Goal: Task Accomplishment & Management: Complete application form

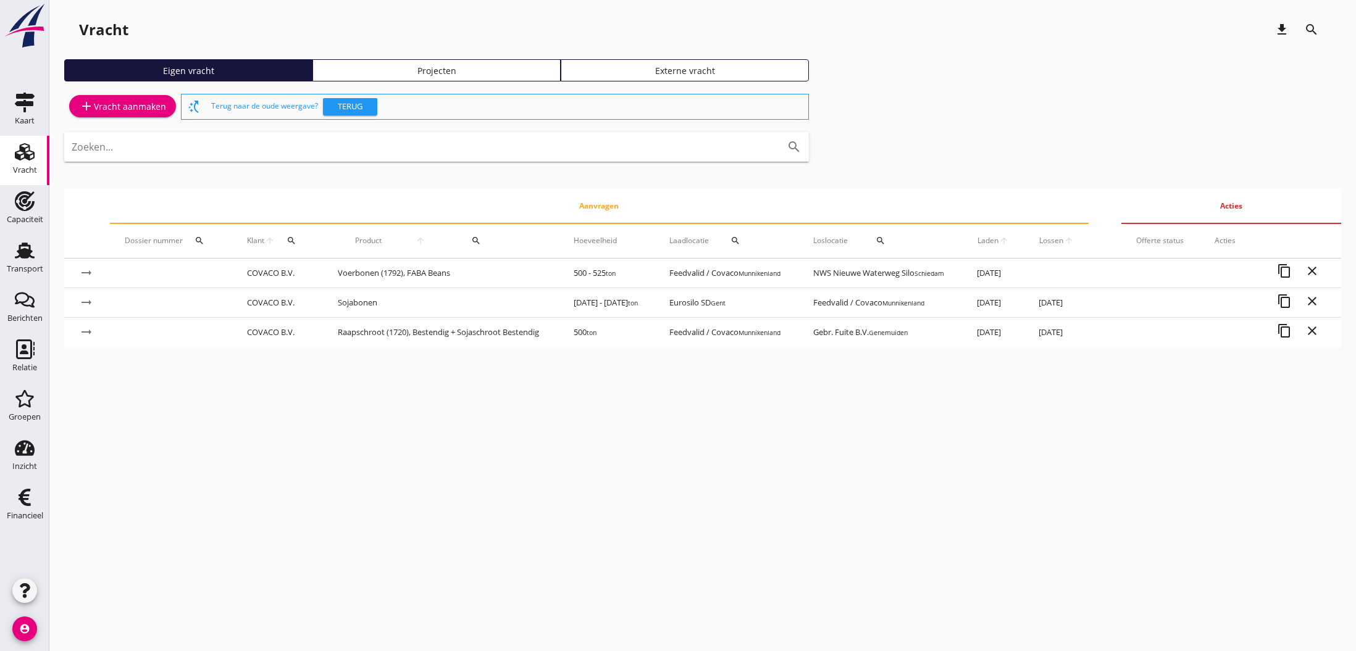
click at [111, 107] on div "add Vracht aanmaken" at bounding box center [122, 106] width 87 height 15
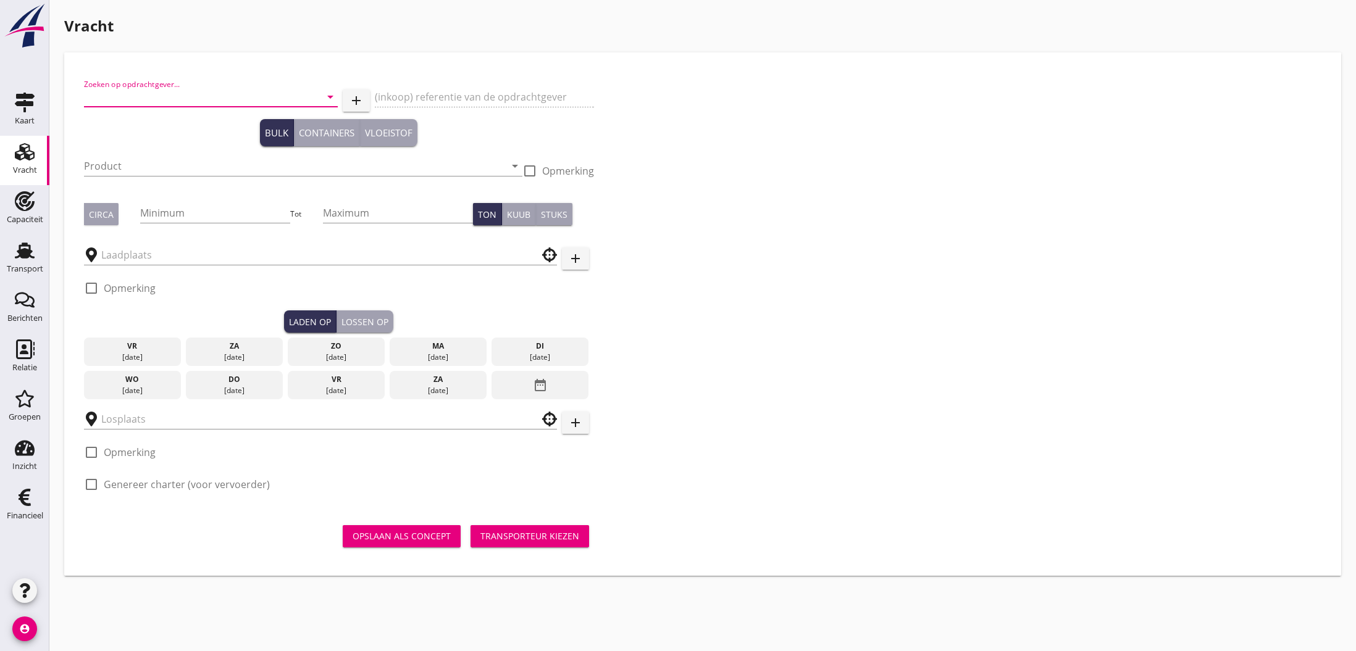
click at [192, 95] on input "Zoeken op opdrachtgever..." at bounding box center [193, 97] width 219 height 20
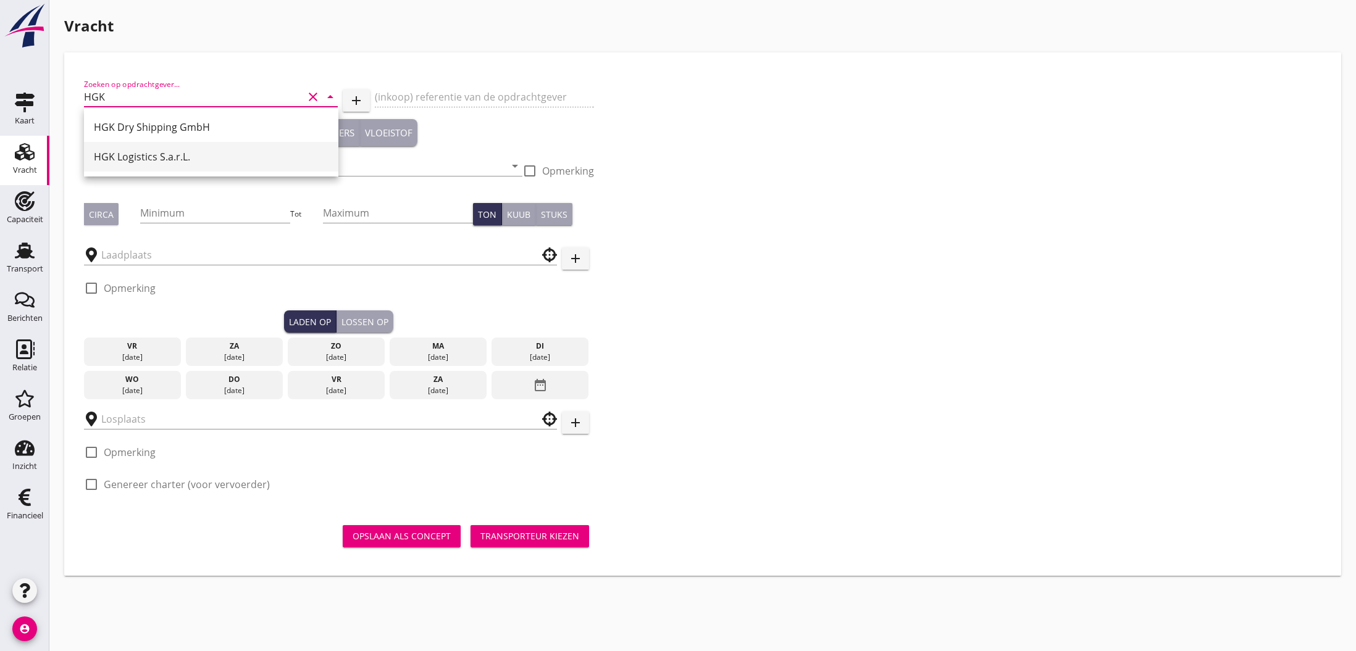
click at [193, 156] on div "HGK Logistics S.a.r.L." at bounding box center [211, 156] width 235 height 15
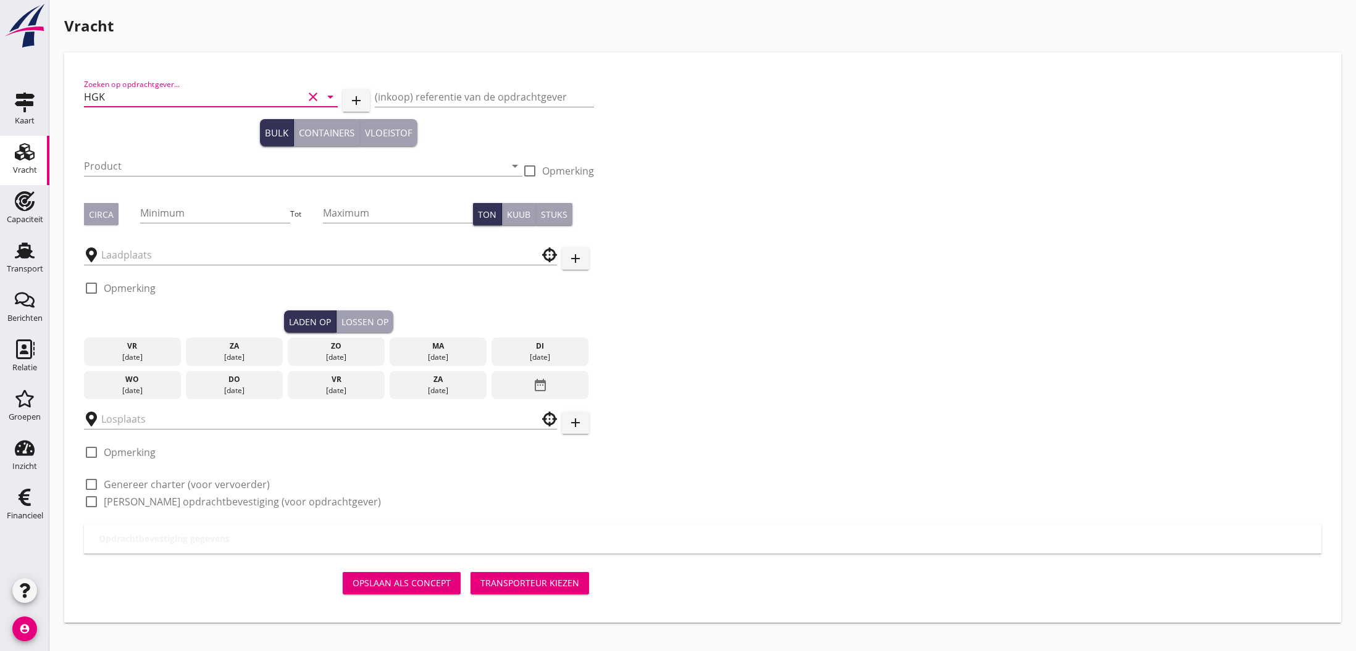
type input "HGK Logistics S.a.r.L."
click at [446, 96] on input "(inkoop) referentie van de opdrachtgever" at bounding box center [484, 97] width 219 height 20
paste input "26-010345"
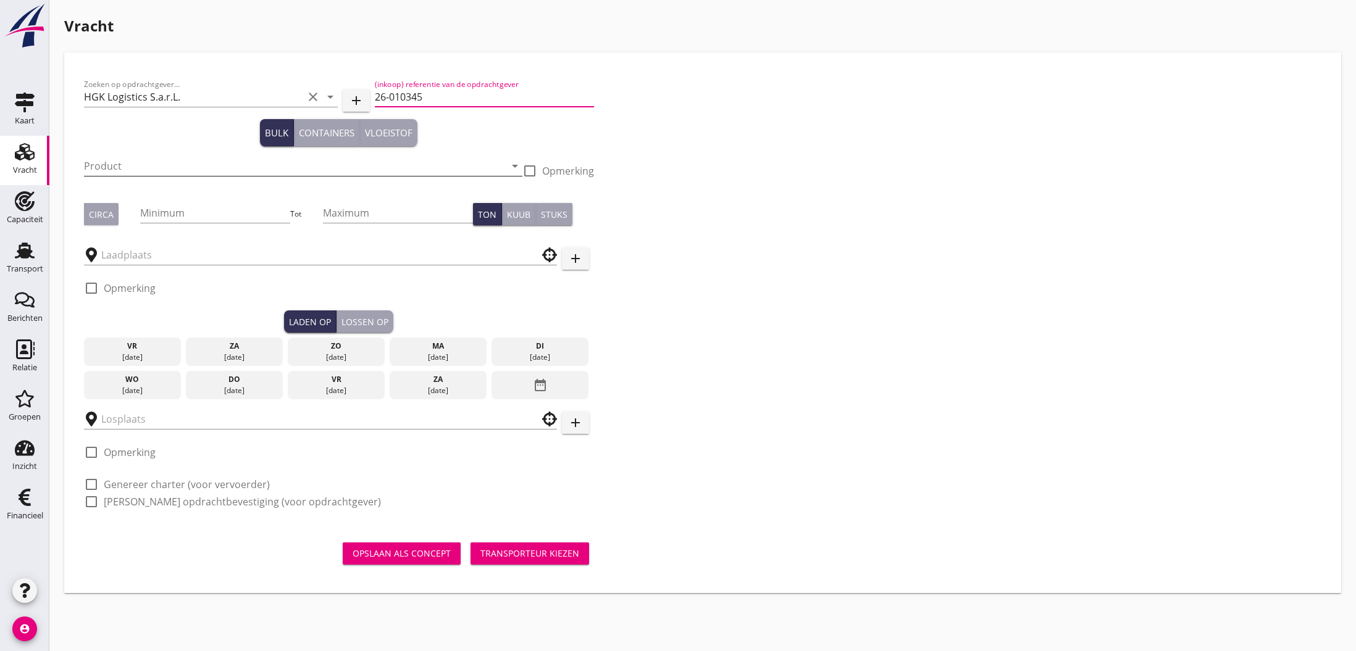
type input "26-010345"
click at [246, 169] on input "Product" at bounding box center [294, 166] width 421 height 20
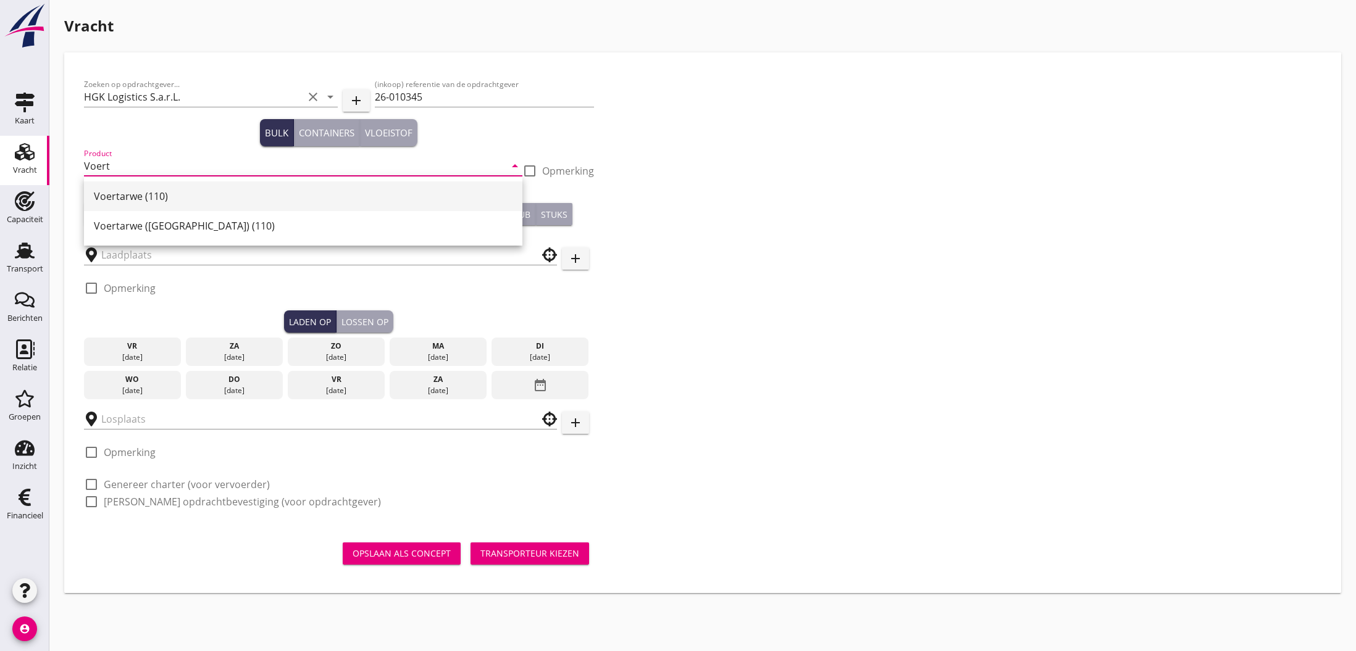
click at [195, 201] on div "Voertarwe (110)" at bounding box center [303, 196] width 419 height 15
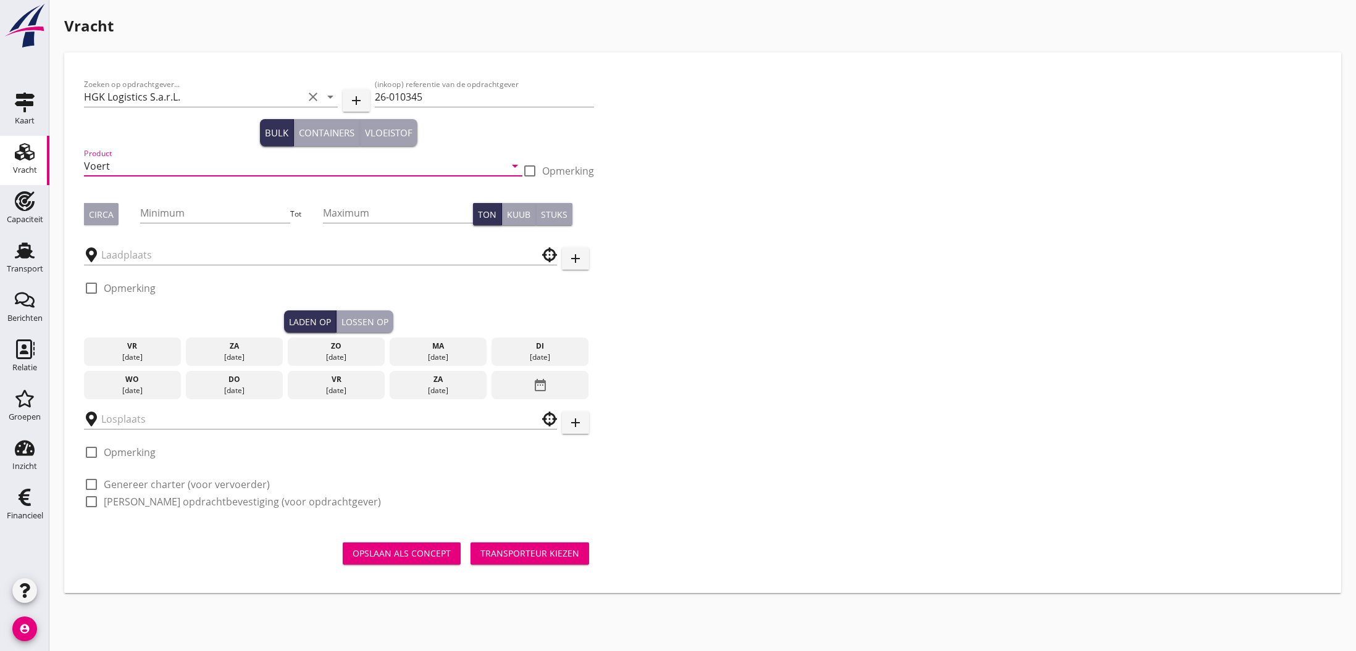
type input "Voertarwe (110)"
click at [155, 212] on input "Minimum" at bounding box center [215, 213] width 150 height 20
type input "2200"
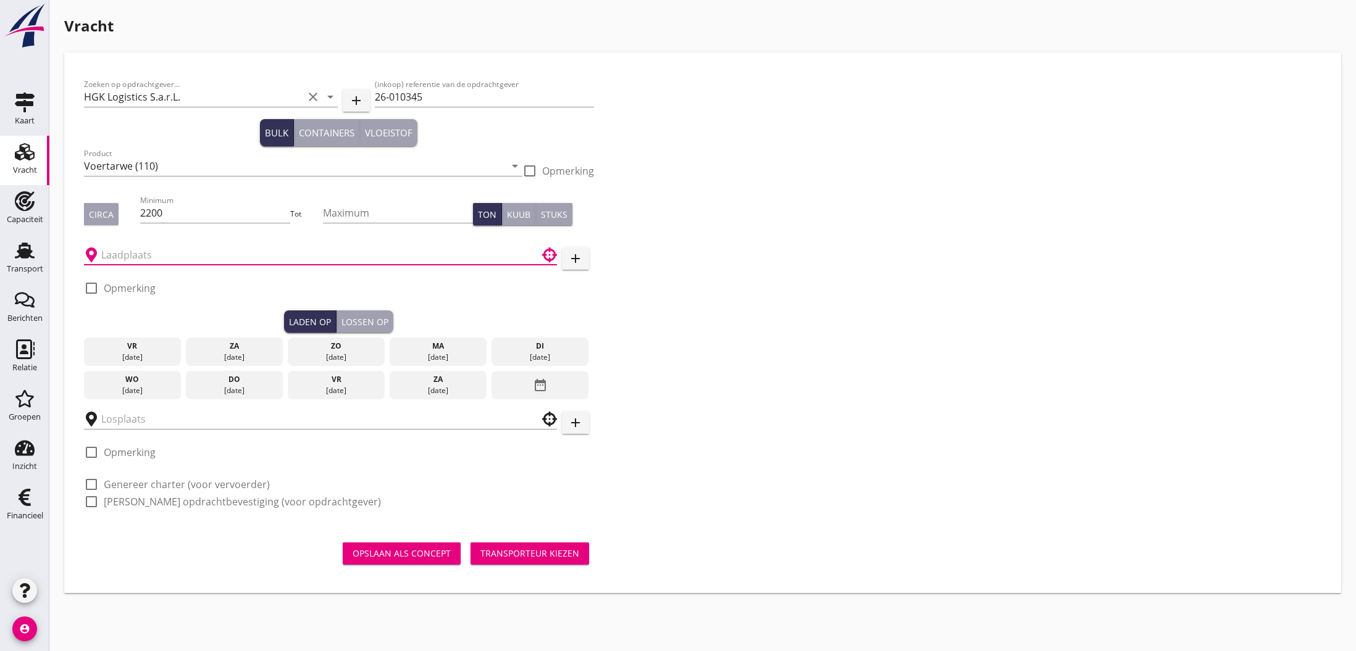
click at [151, 258] on input "text" at bounding box center [311, 255] width 421 height 20
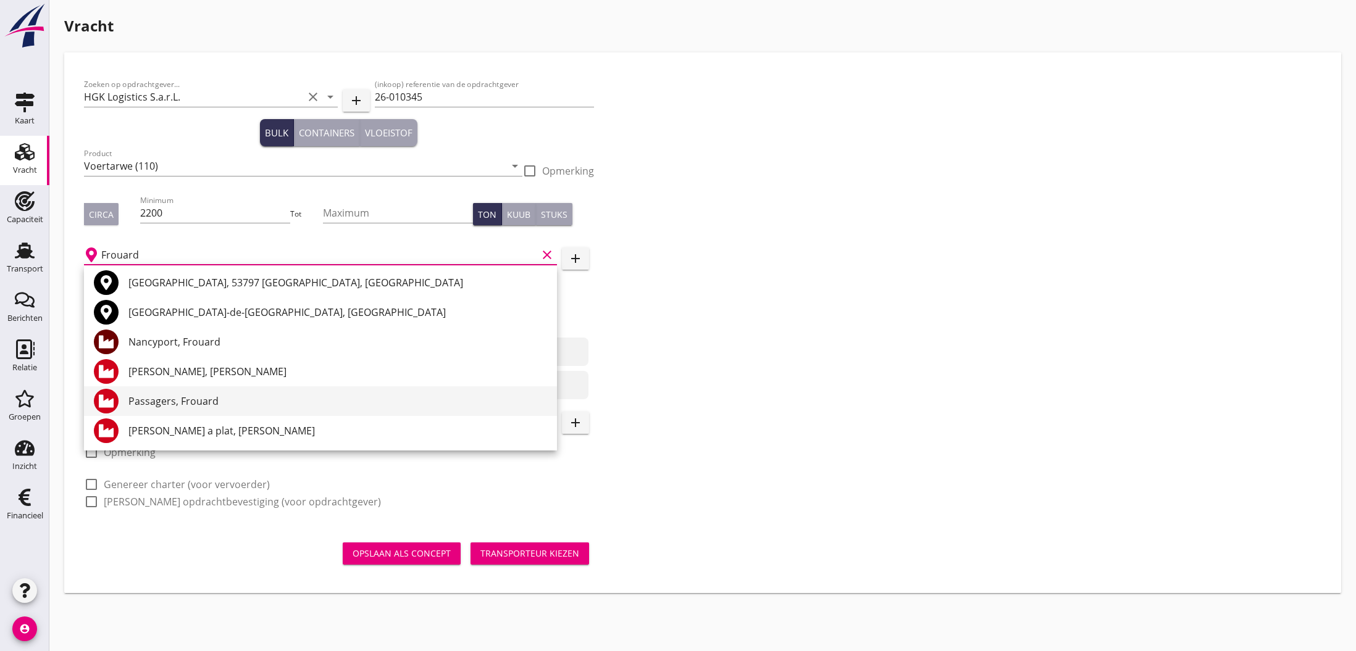
scroll to position [32, 0]
click at [192, 374] on div "[PERSON_NAME], [PERSON_NAME]" at bounding box center [337, 371] width 419 height 15
type input "[PERSON_NAME], [PERSON_NAME]"
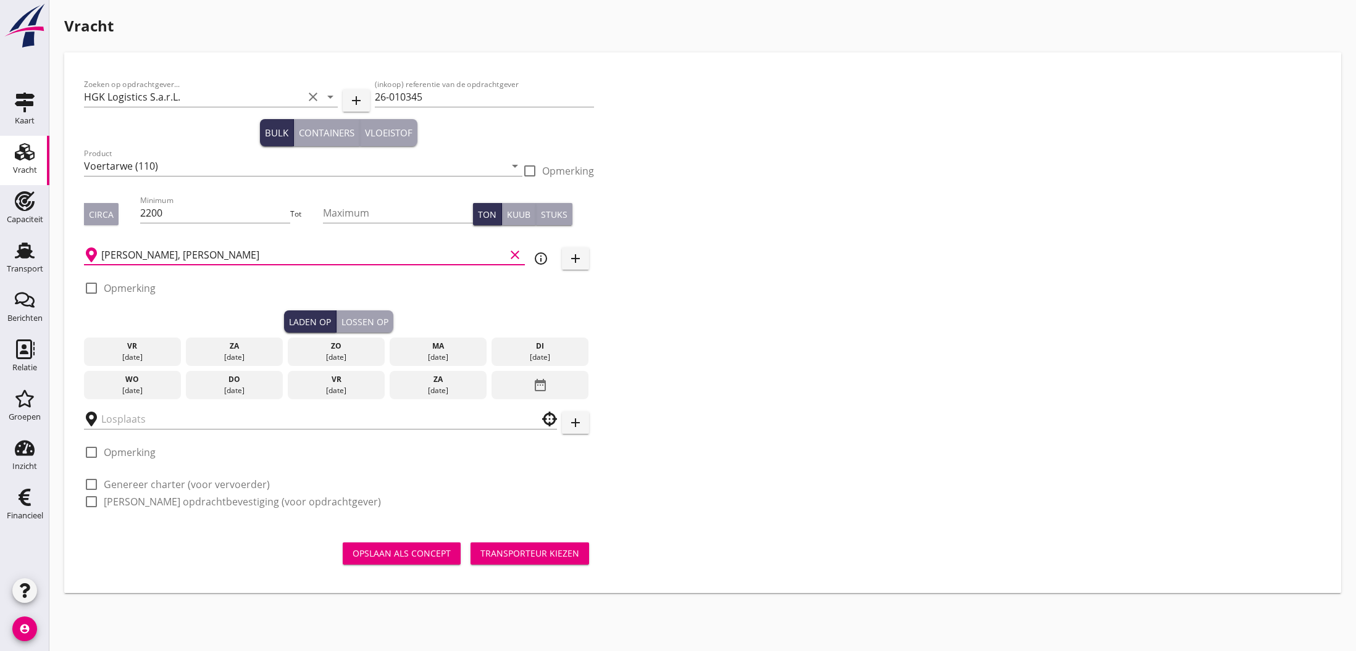
click at [543, 387] on icon "date_range" at bounding box center [540, 385] width 15 height 22
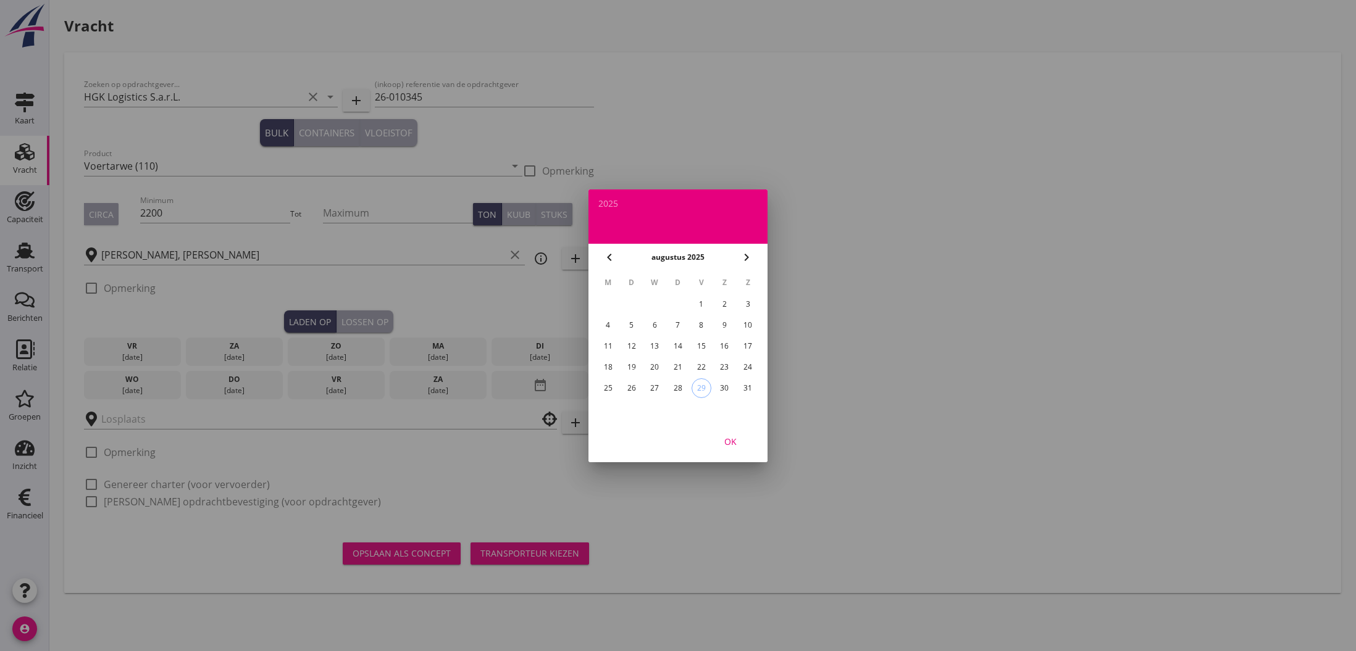
click at [746, 261] on icon "chevron_right" at bounding box center [746, 257] width 15 height 15
click at [632, 326] on div "9" at bounding box center [632, 326] width 20 height 20
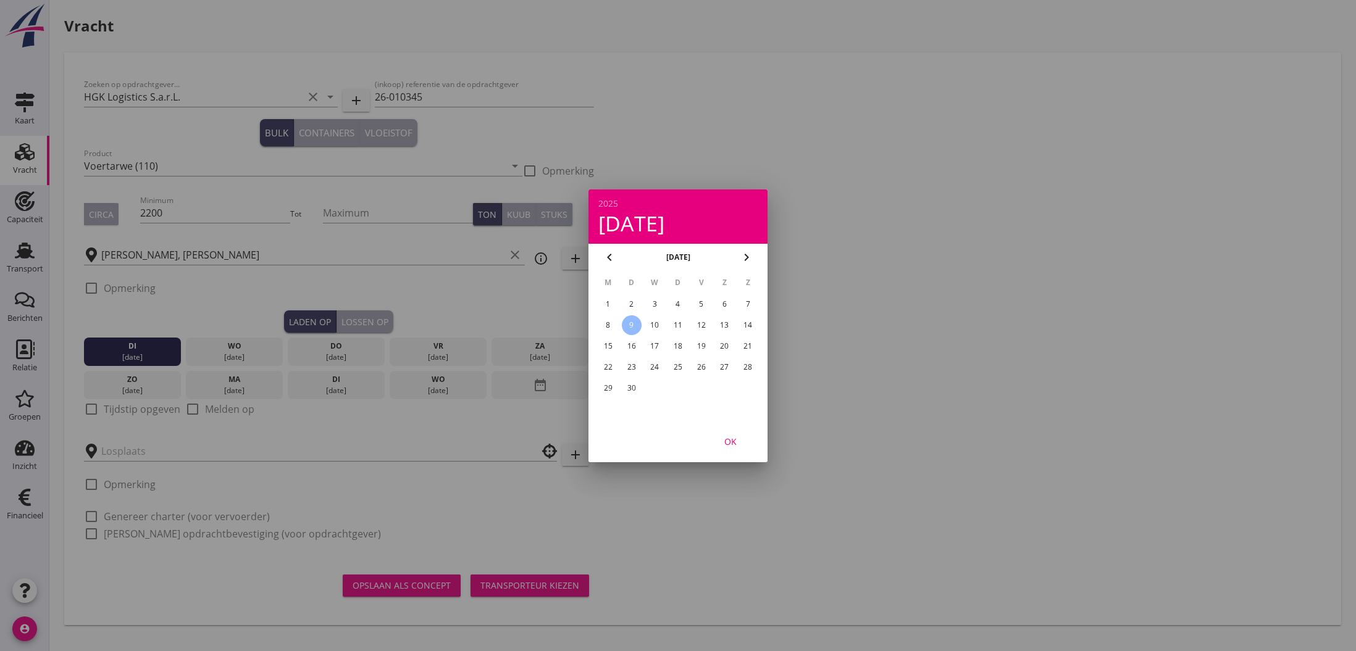
click at [282, 443] on div at bounding box center [678, 325] width 1356 height 651
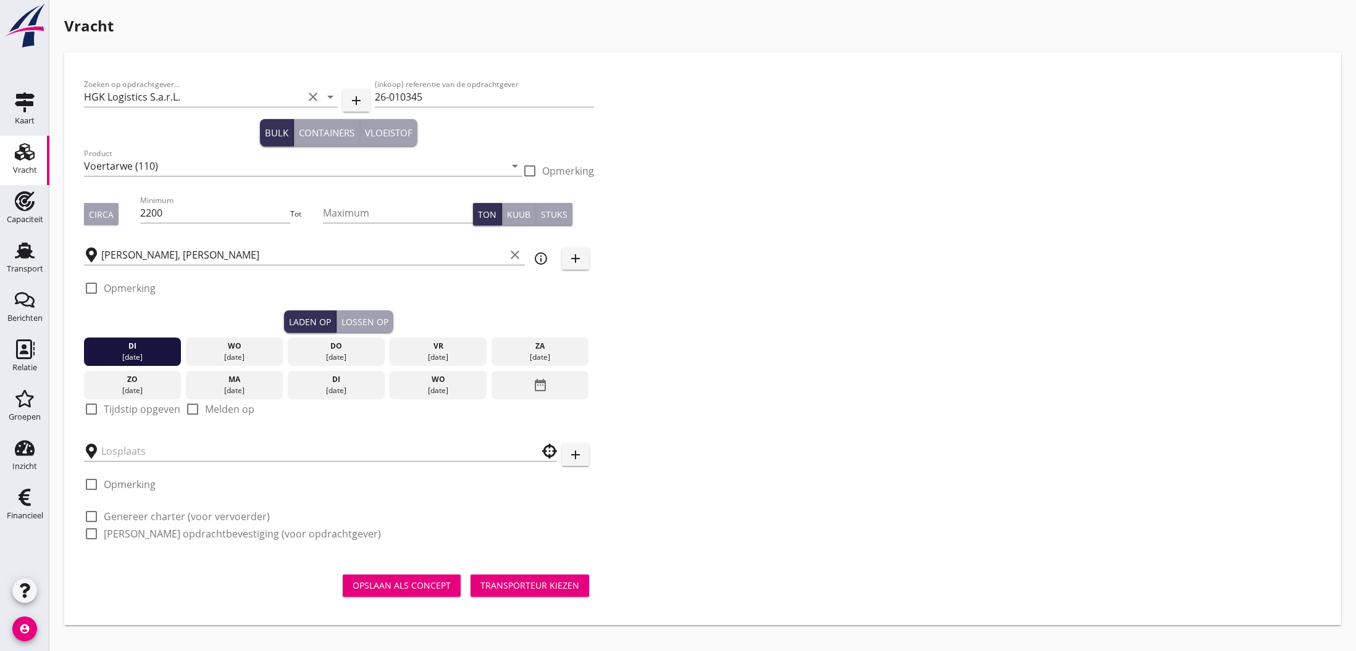
click at [378, 322] on div "Lossen op" at bounding box center [364, 322] width 47 height 13
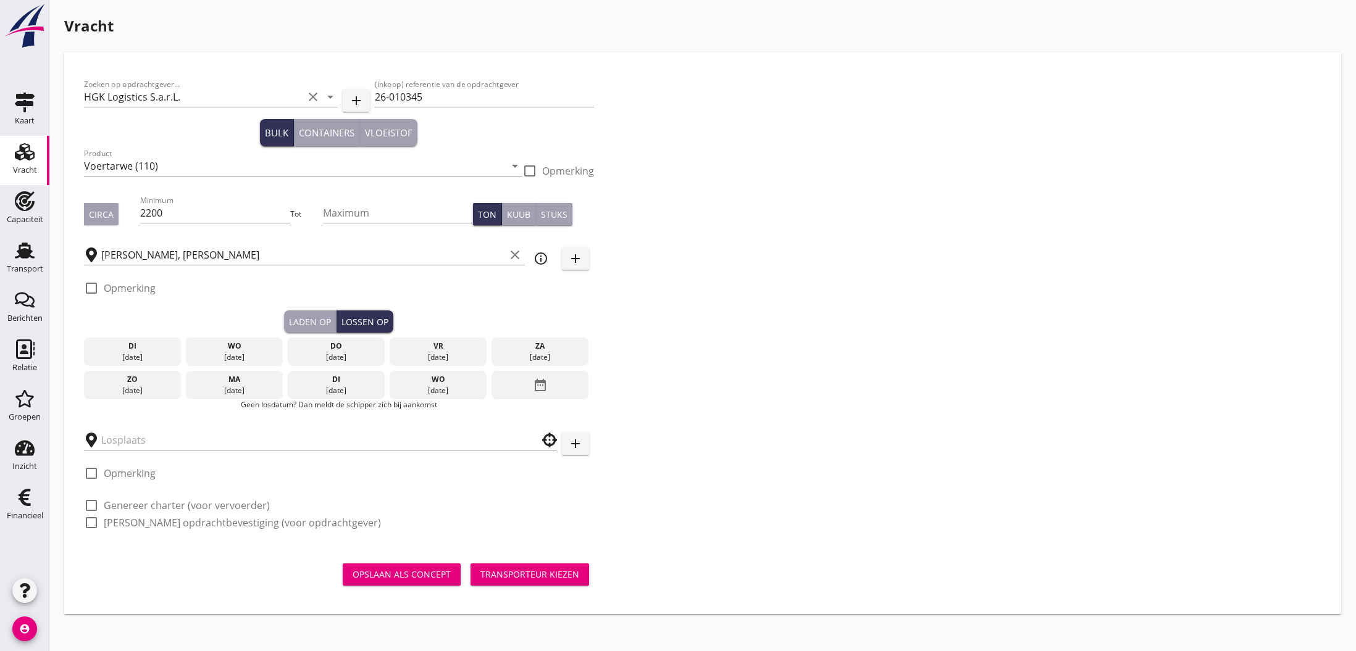
click at [534, 389] on icon "date_range" at bounding box center [540, 385] width 15 height 22
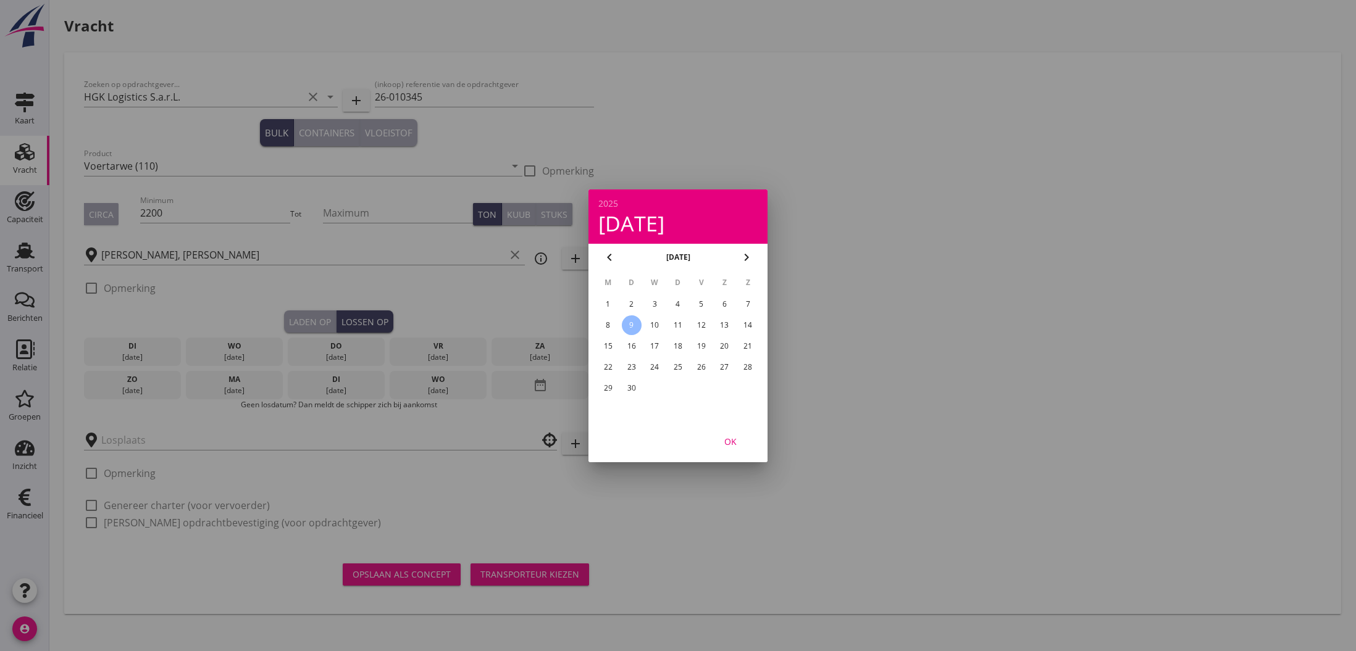
click at [610, 347] on div "15" at bounding box center [608, 347] width 20 height 20
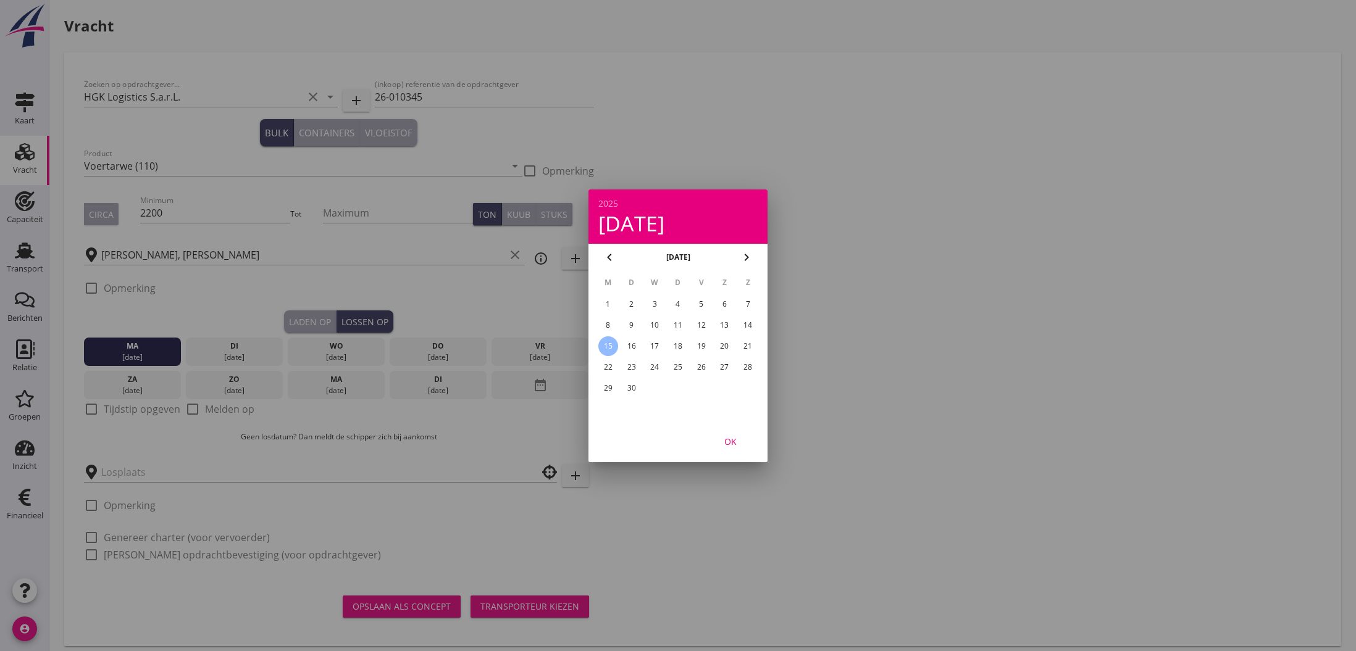
click at [117, 414] on div at bounding box center [678, 325] width 1356 height 651
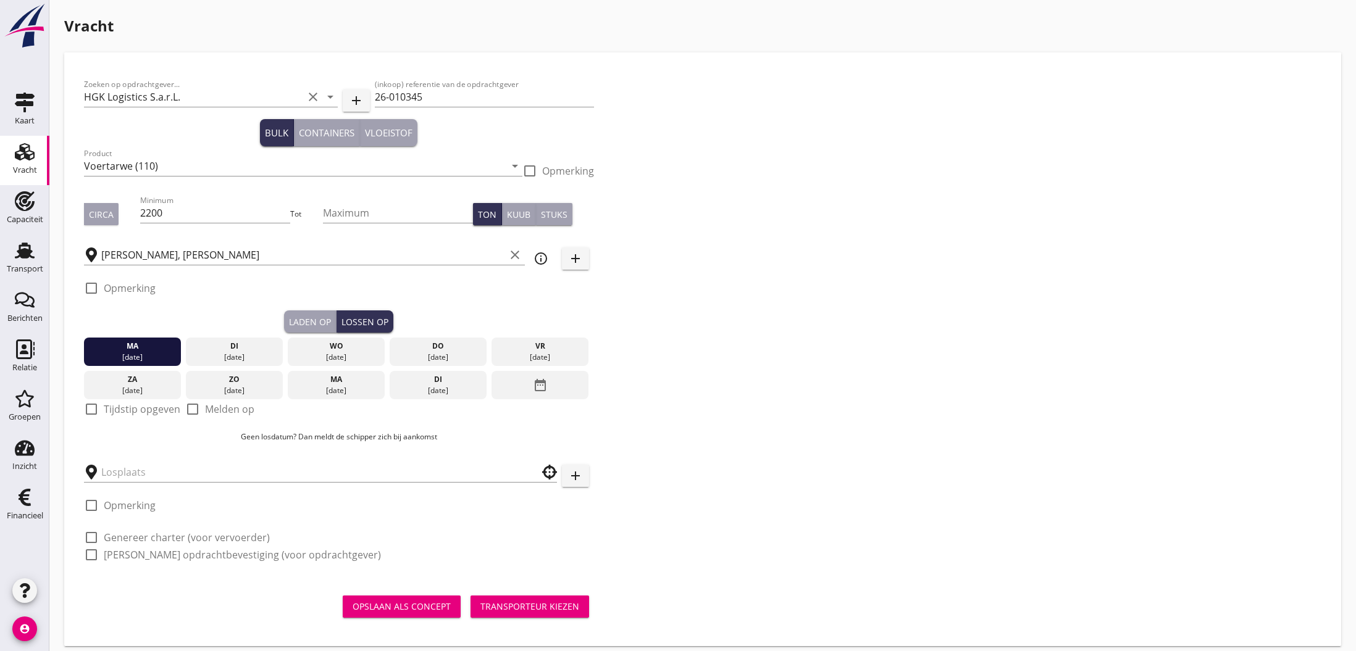
click at [118, 412] on label "Tijdstip opgeven" at bounding box center [142, 409] width 77 height 12
checkbox input "true"
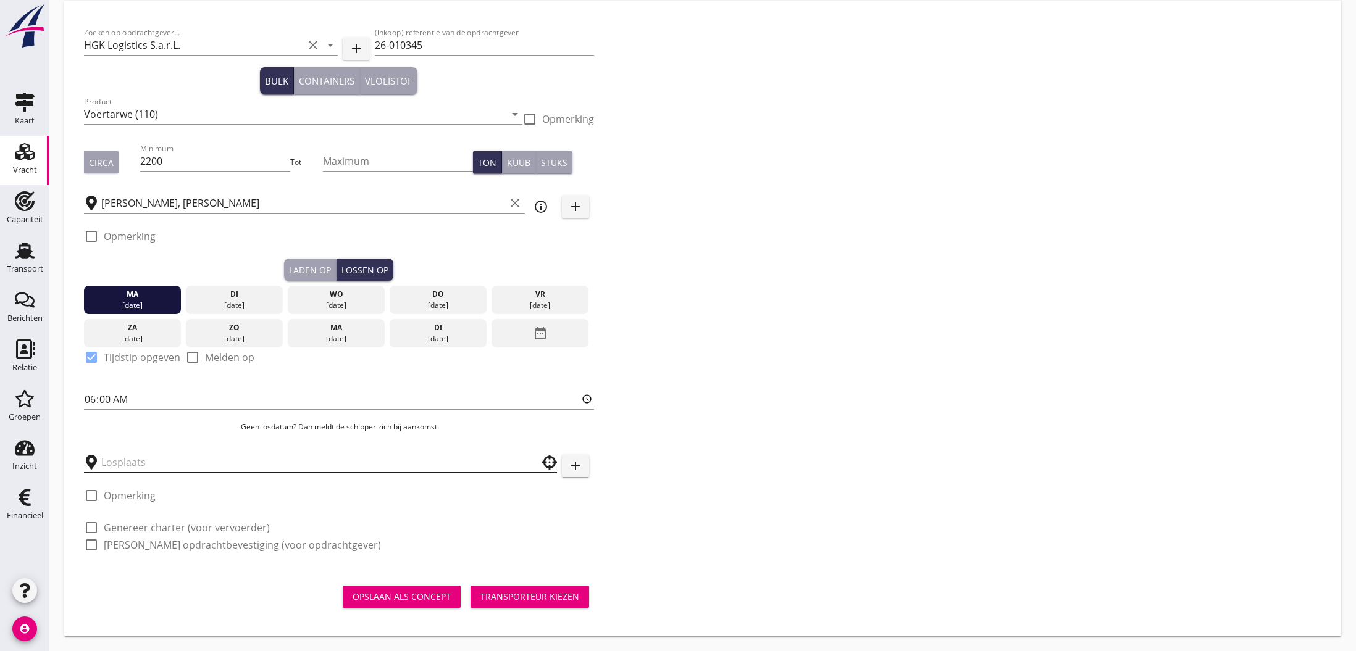
scroll to position [52, 0]
click at [117, 459] on input "text" at bounding box center [311, 463] width 421 height 20
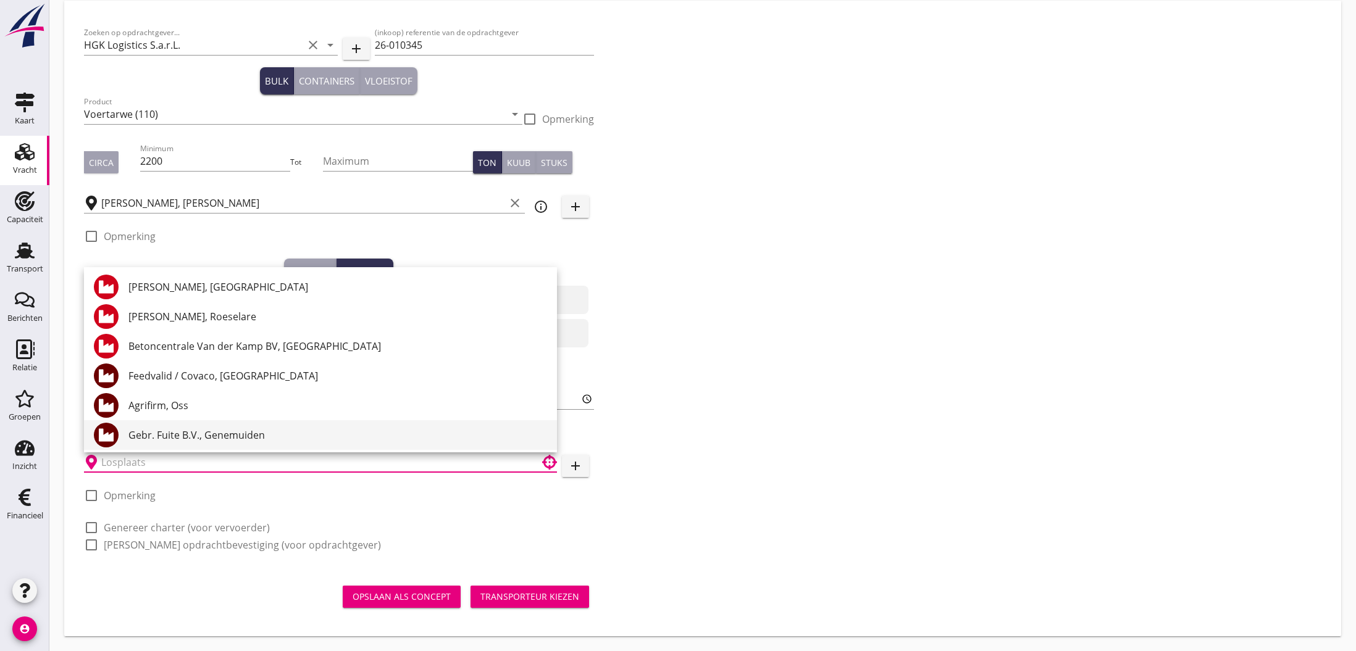
click at [183, 436] on div "Gebr. Fuite B.V., Genemuiden" at bounding box center [337, 435] width 419 height 15
type input "Gebr. Fuite B.V., Genemuiden"
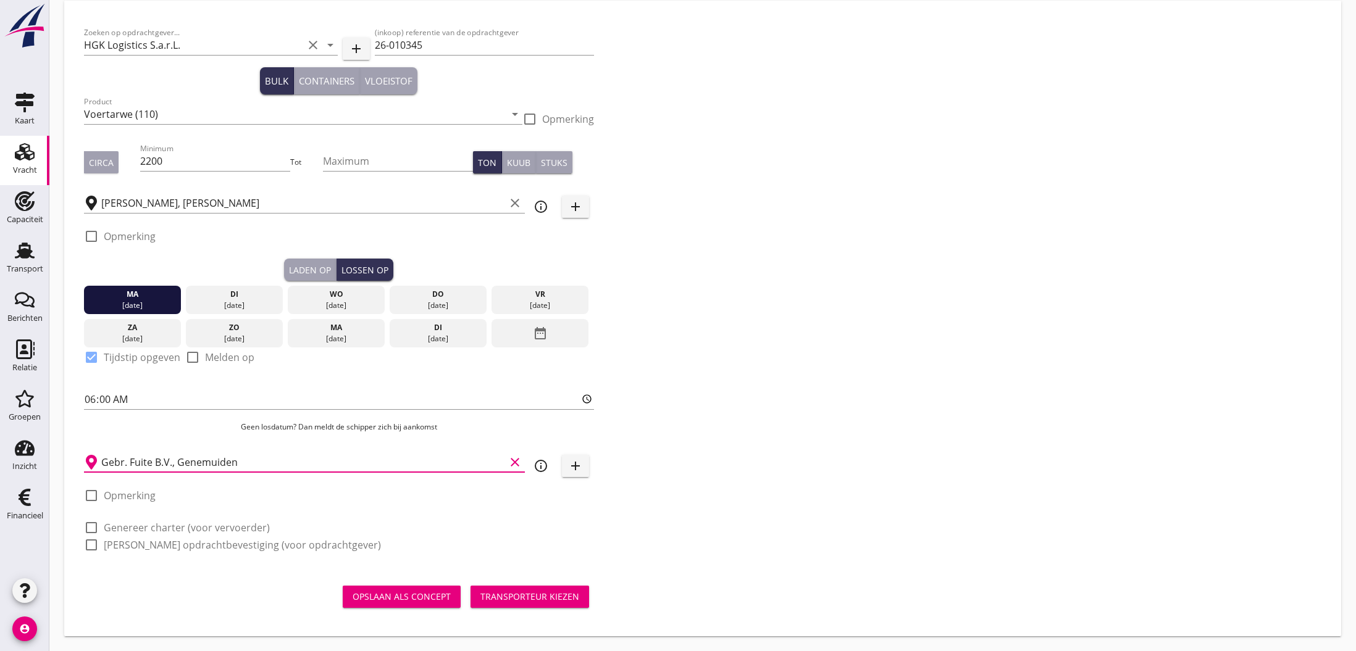
click at [128, 526] on label "Genereer charter (voor vervoerder)" at bounding box center [187, 528] width 166 height 12
checkbox input "true"
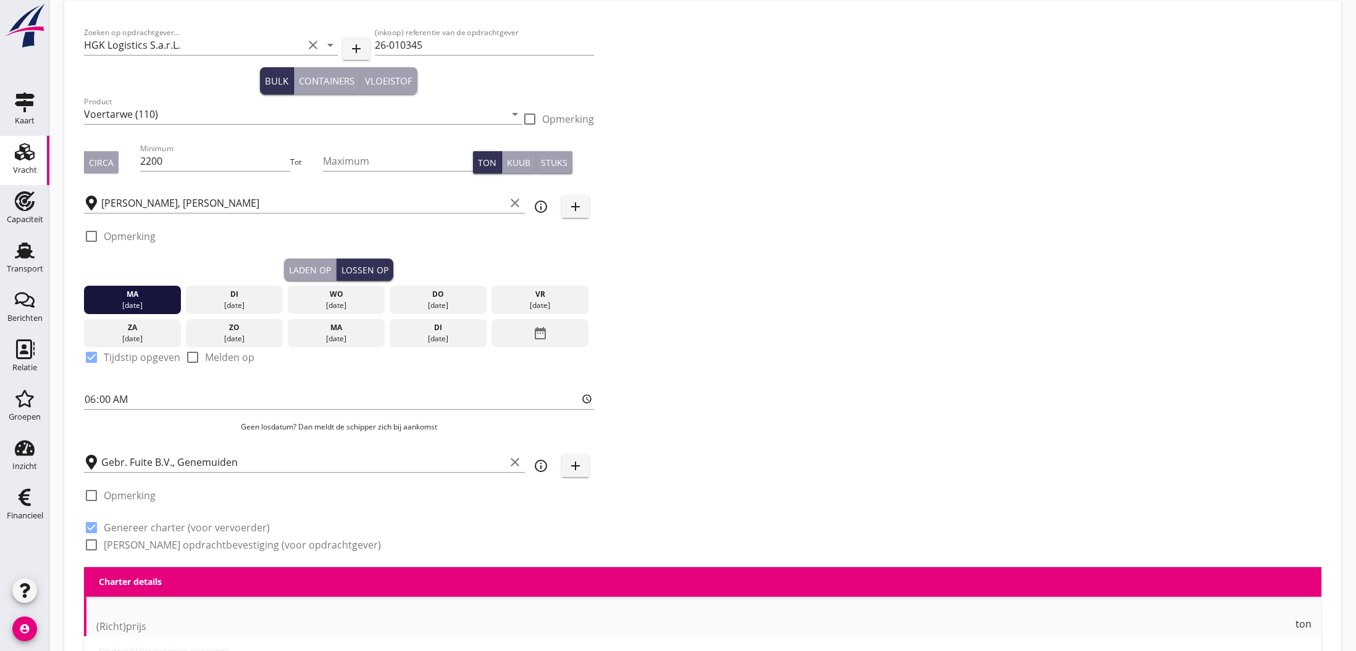
checkbox input "true"
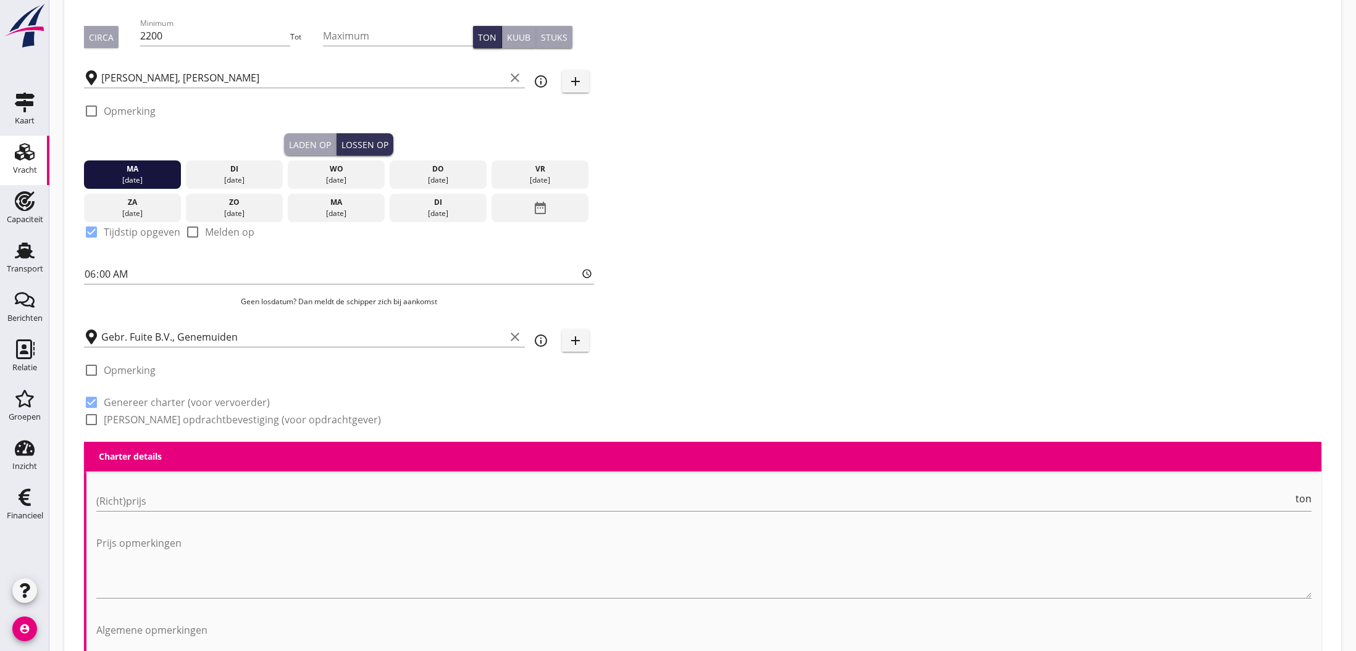
scroll to position [185, 0]
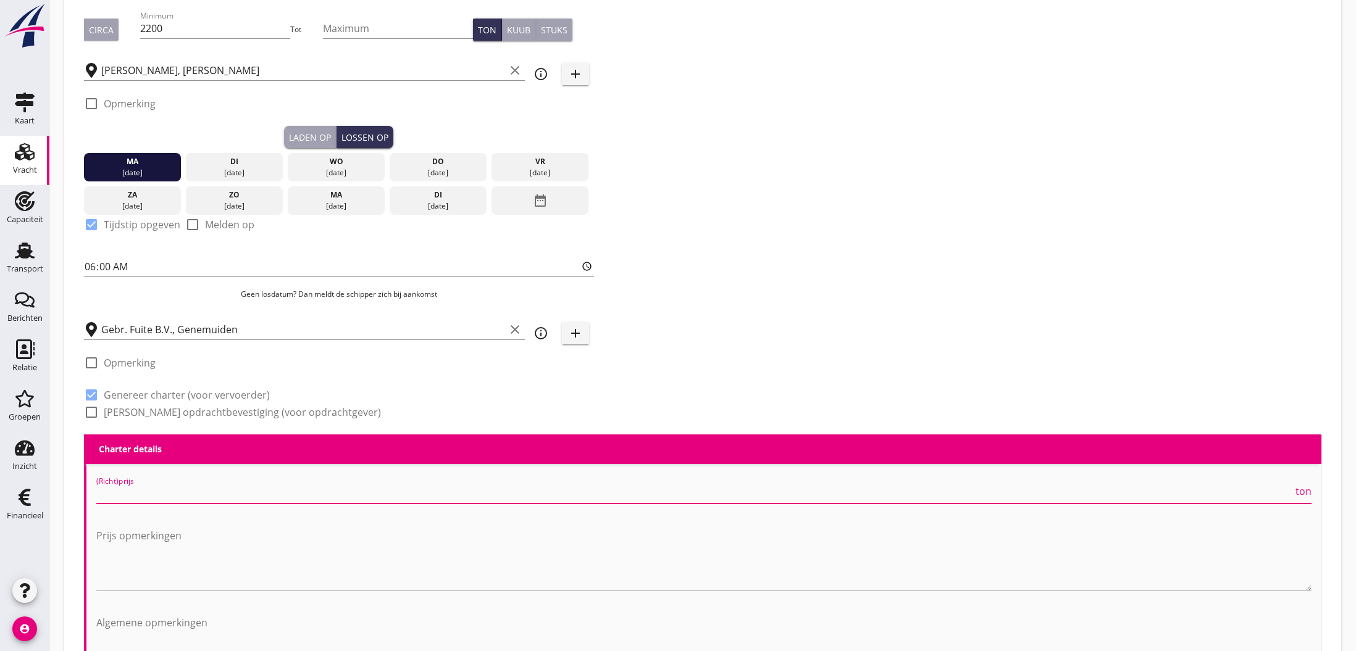
click at [156, 498] on input "(Richt)prijs" at bounding box center [694, 494] width 1197 height 20
type input "15"
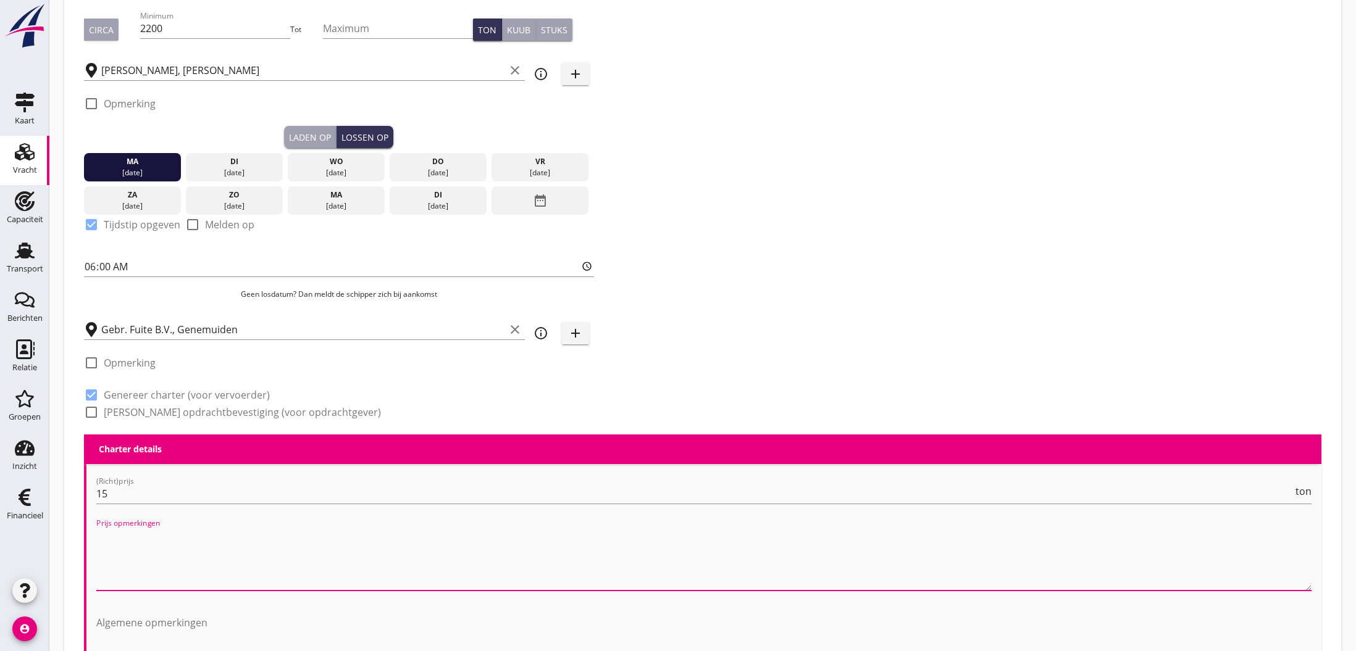
click at [164, 580] on textarea "Prijs opmerkingen" at bounding box center [703, 558] width 1215 height 65
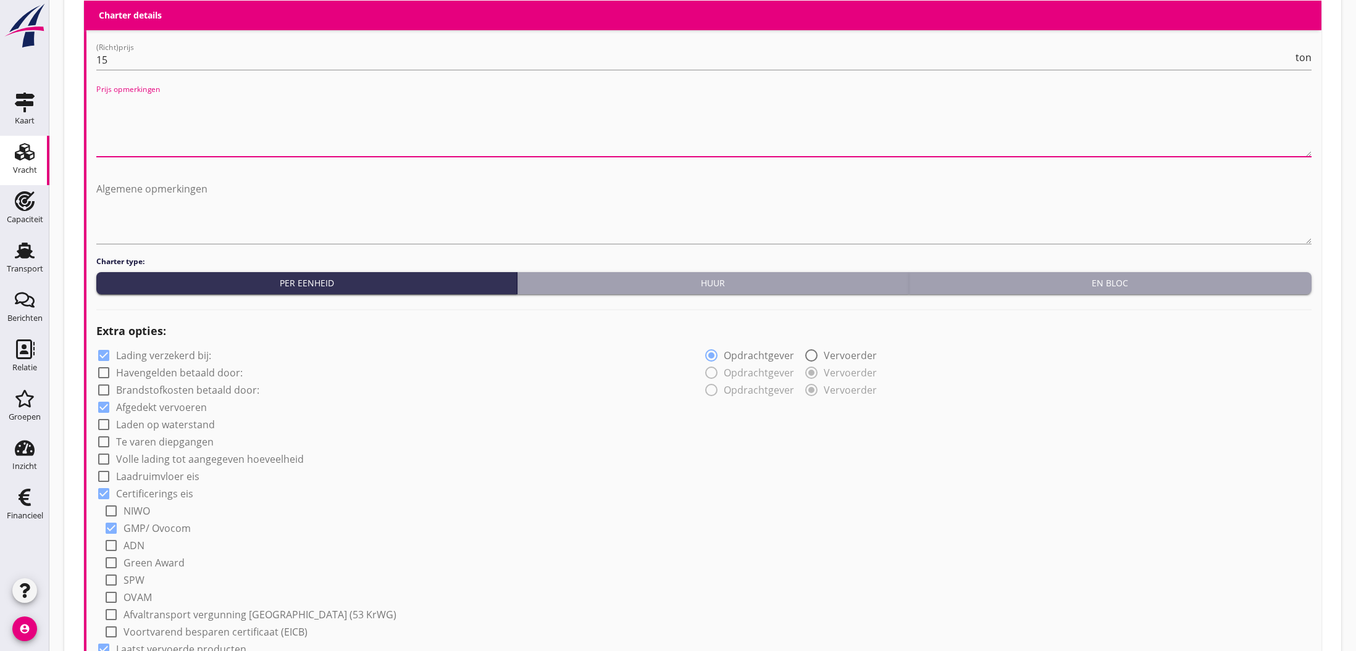
scroll to position [635, 0]
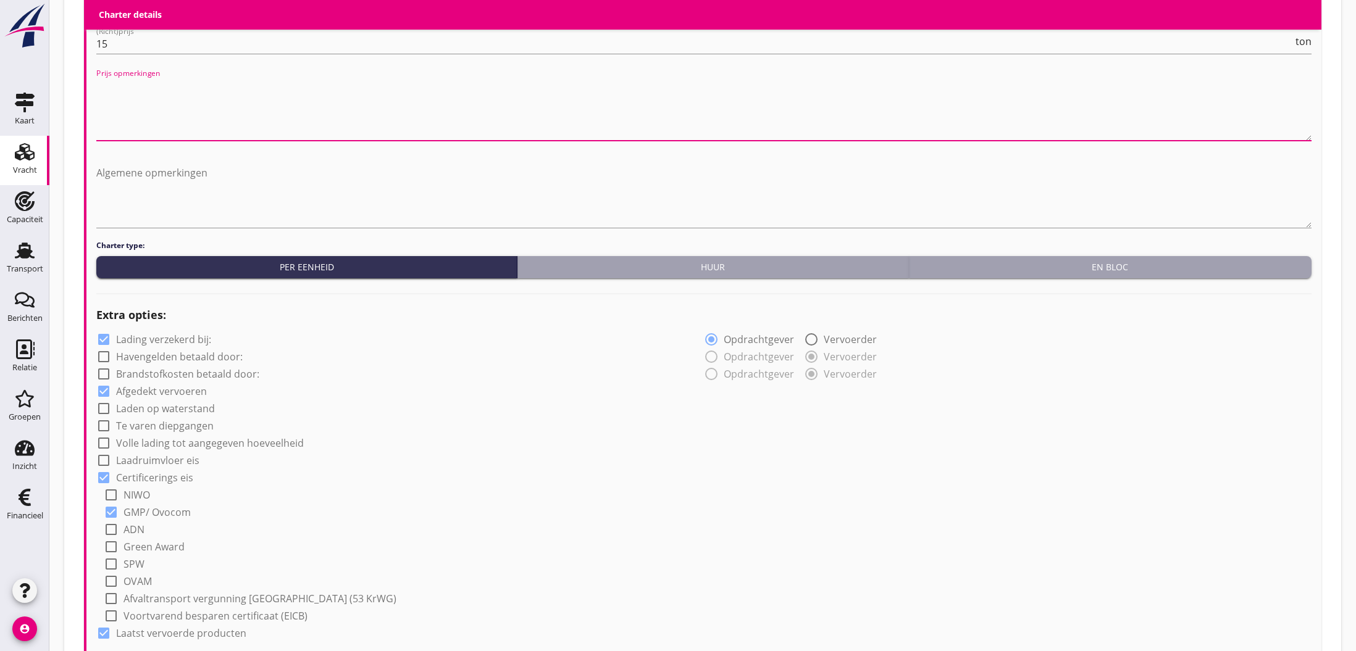
click at [141, 356] on label "Havengelden betaald door:" at bounding box center [179, 357] width 127 height 12
checkbox input "true"
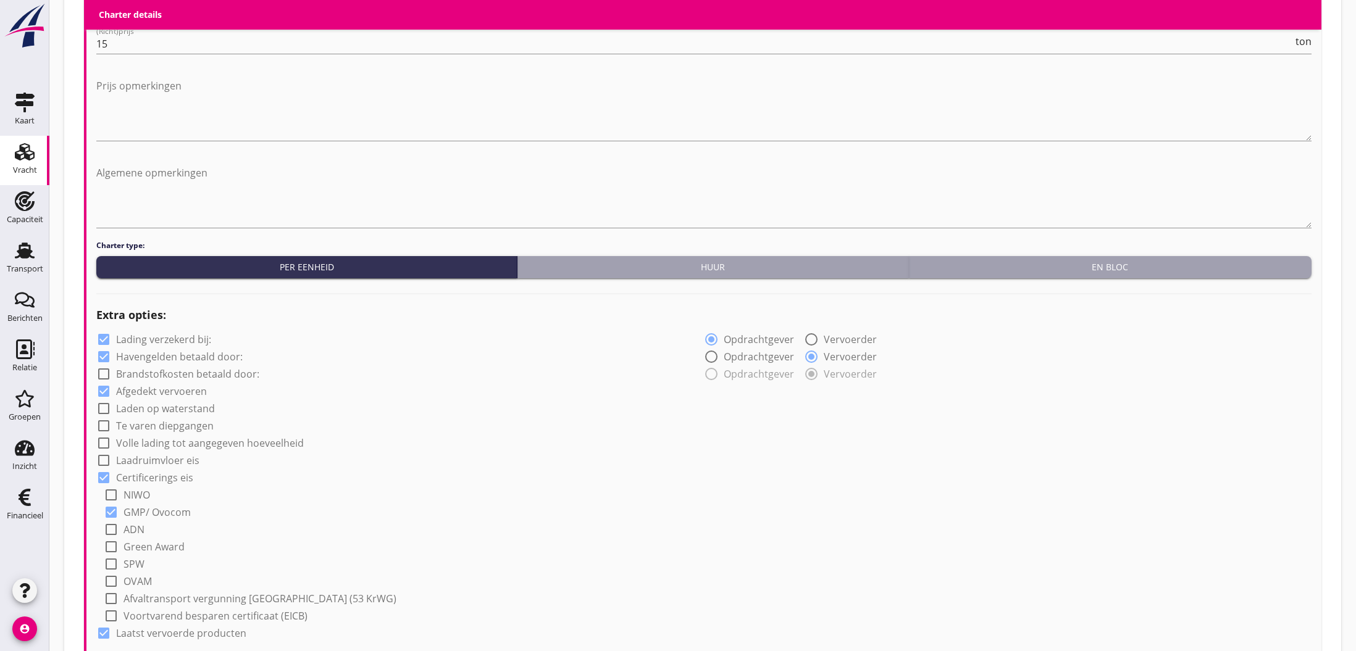
click at [139, 373] on label "Brandstofkosten betaald door:" at bounding box center [187, 374] width 143 height 12
checkbox input "true"
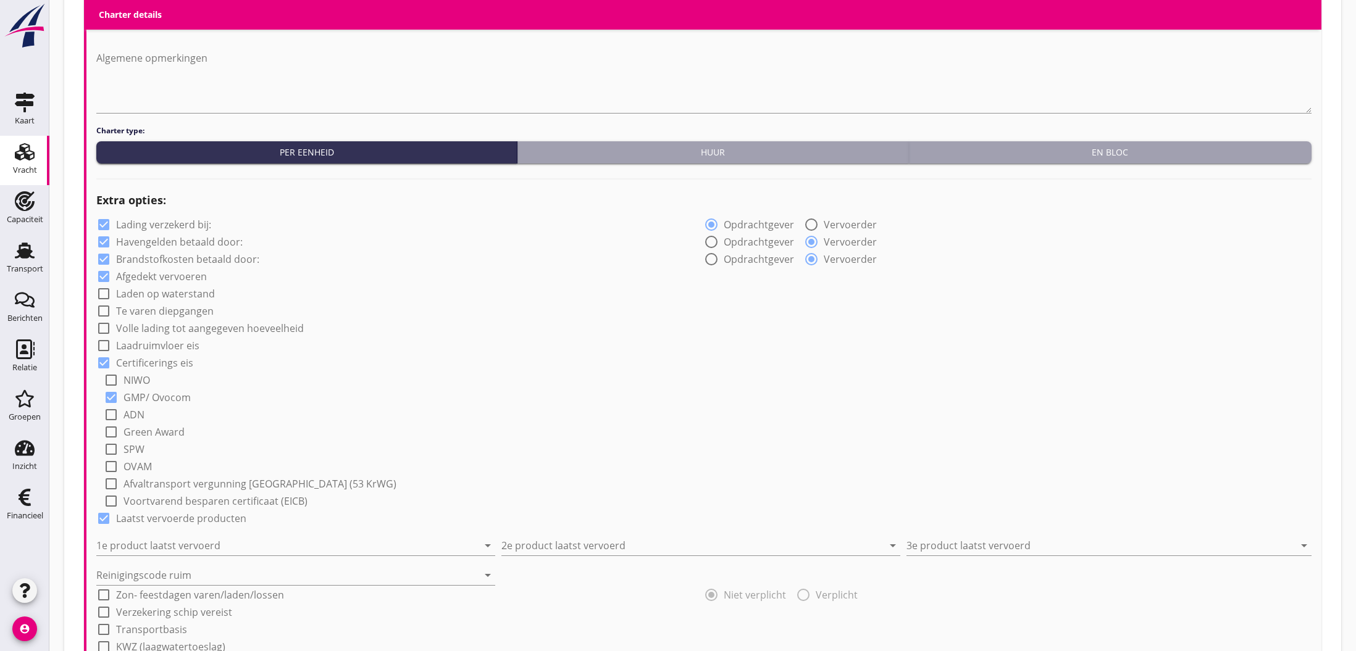
scroll to position [751, 0]
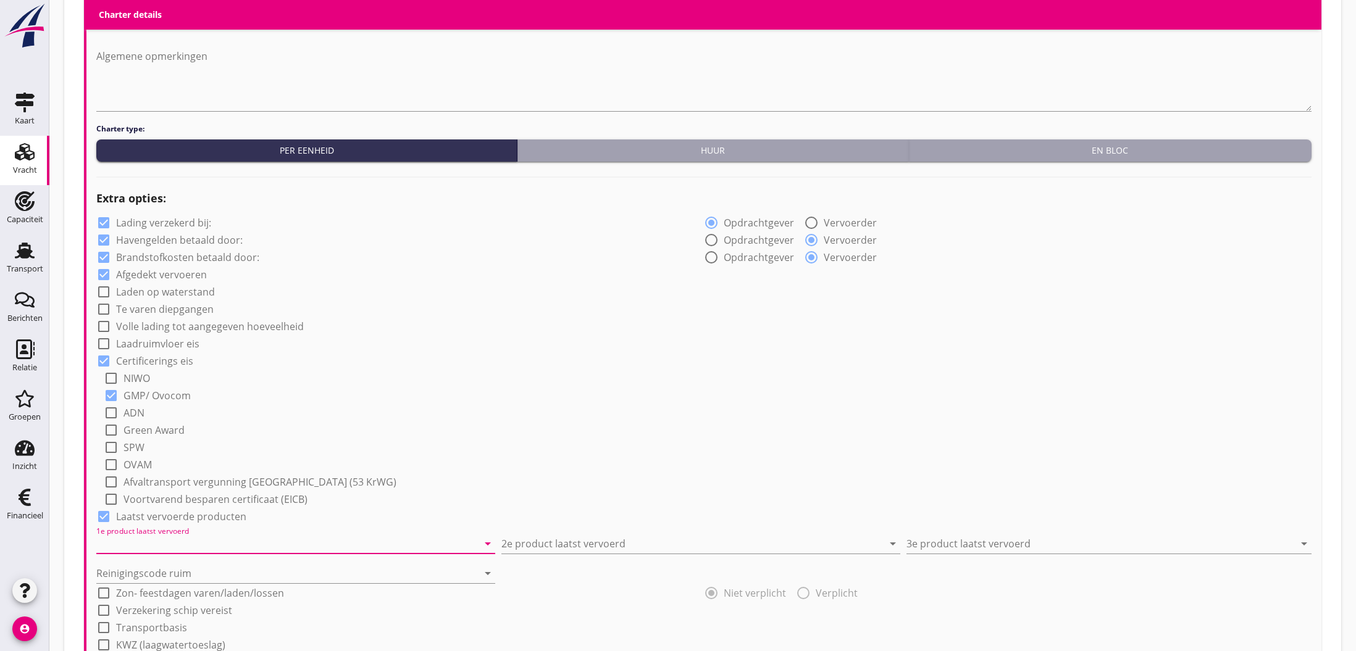
click at [196, 546] on input "1e product laatst vervoerd" at bounding box center [287, 544] width 382 height 20
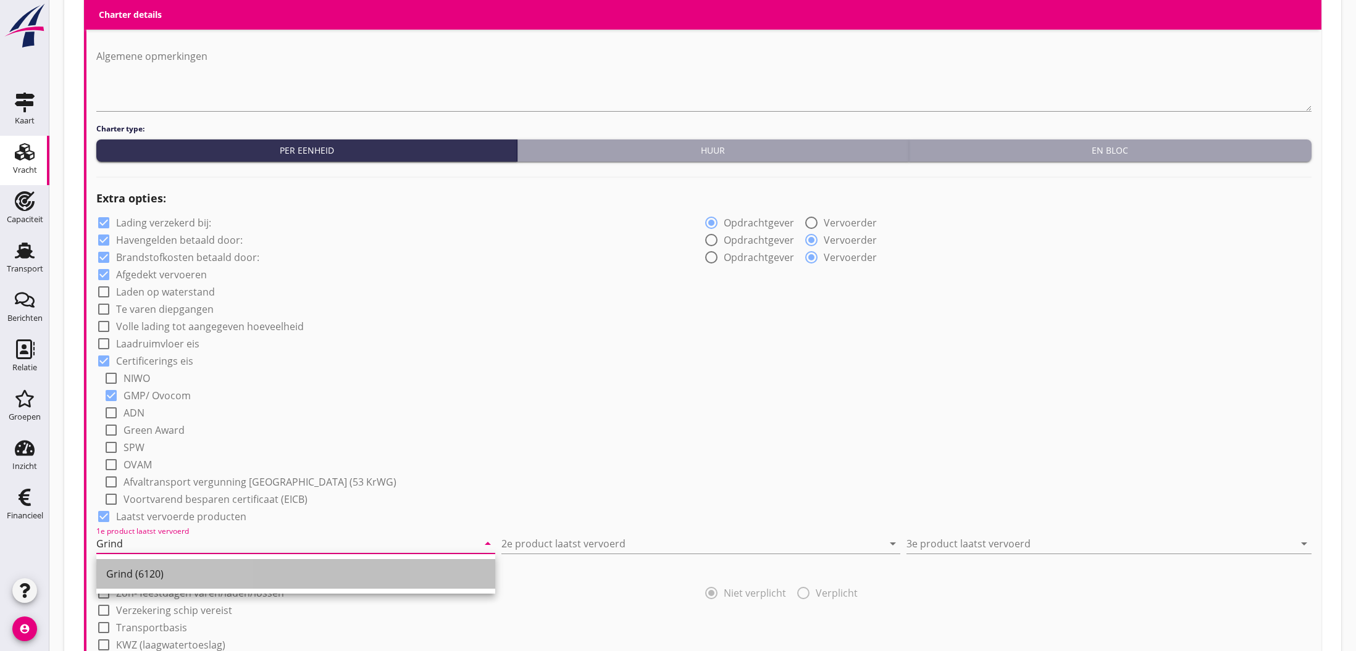
click at [153, 574] on div "Grind (6120)" at bounding box center [295, 574] width 379 height 15
type input "Grind (6120)"
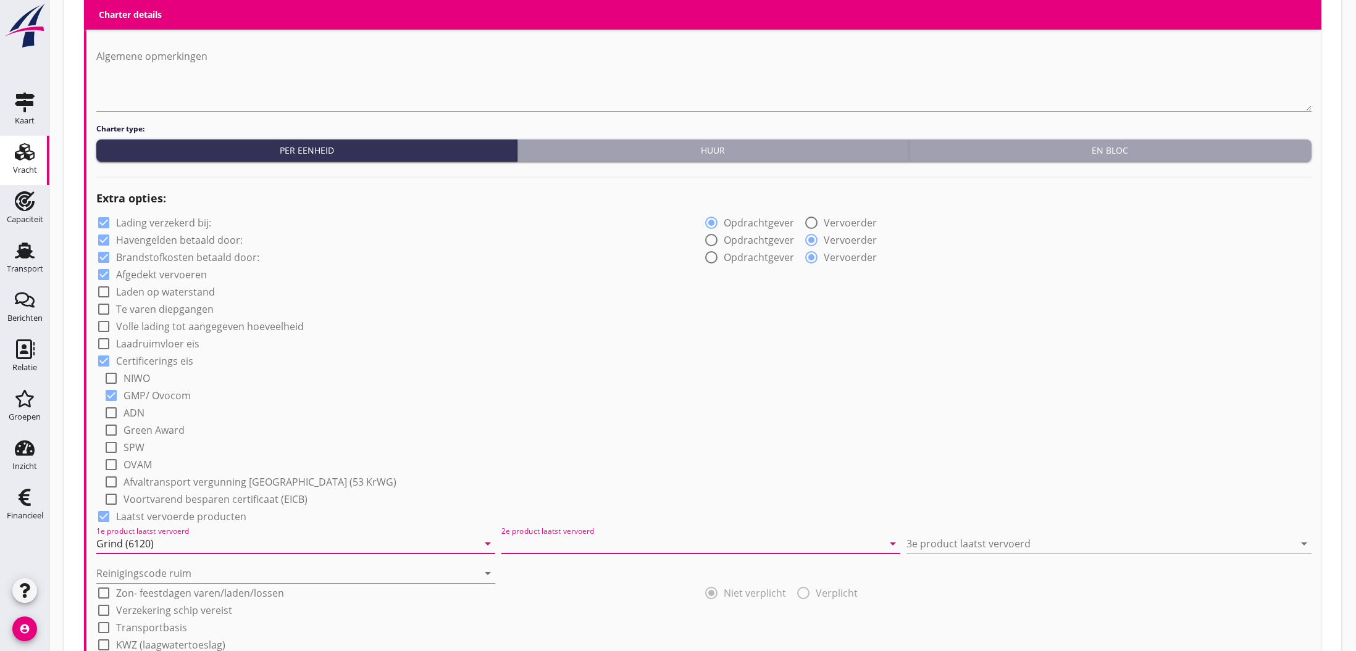
click at [530, 545] on input "2e product laatst vervoerd" at bounding box center [692, 544] width 382 height 20
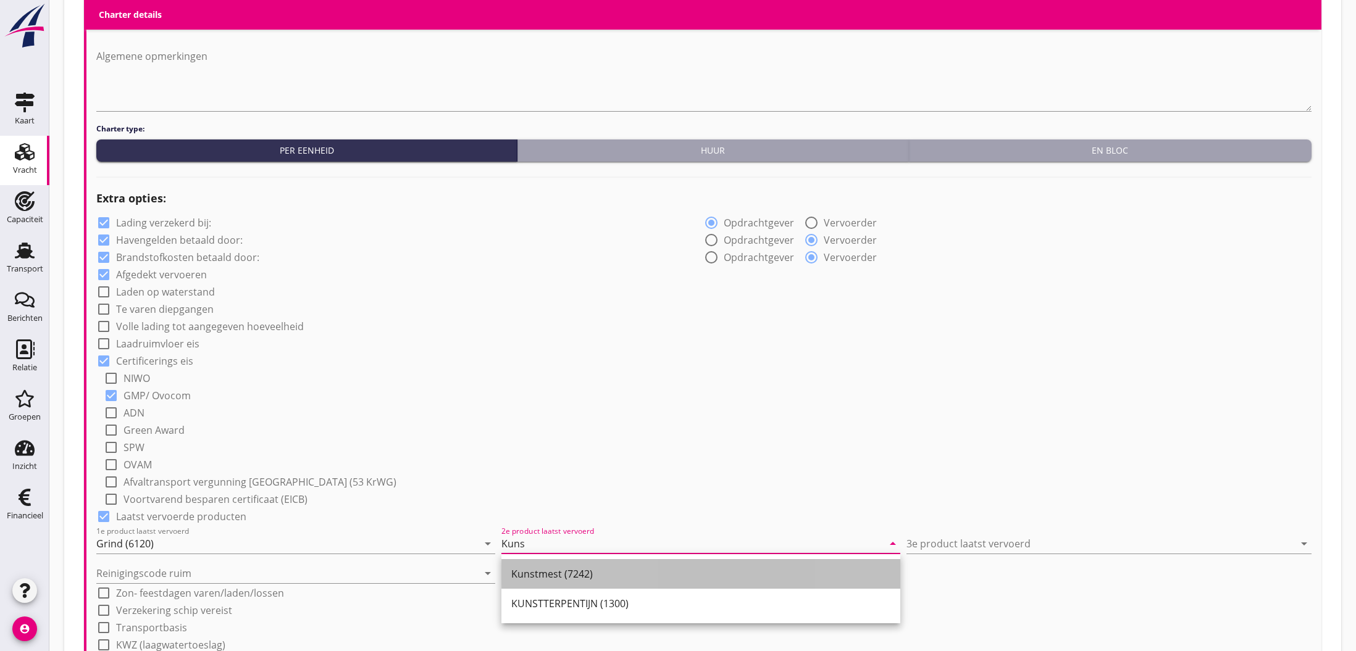
click at [638, 580] on div "Kunstmest (7242)" at bounding box center [700, 574] width 379 height 15
type input "Kunstmest (7242)"
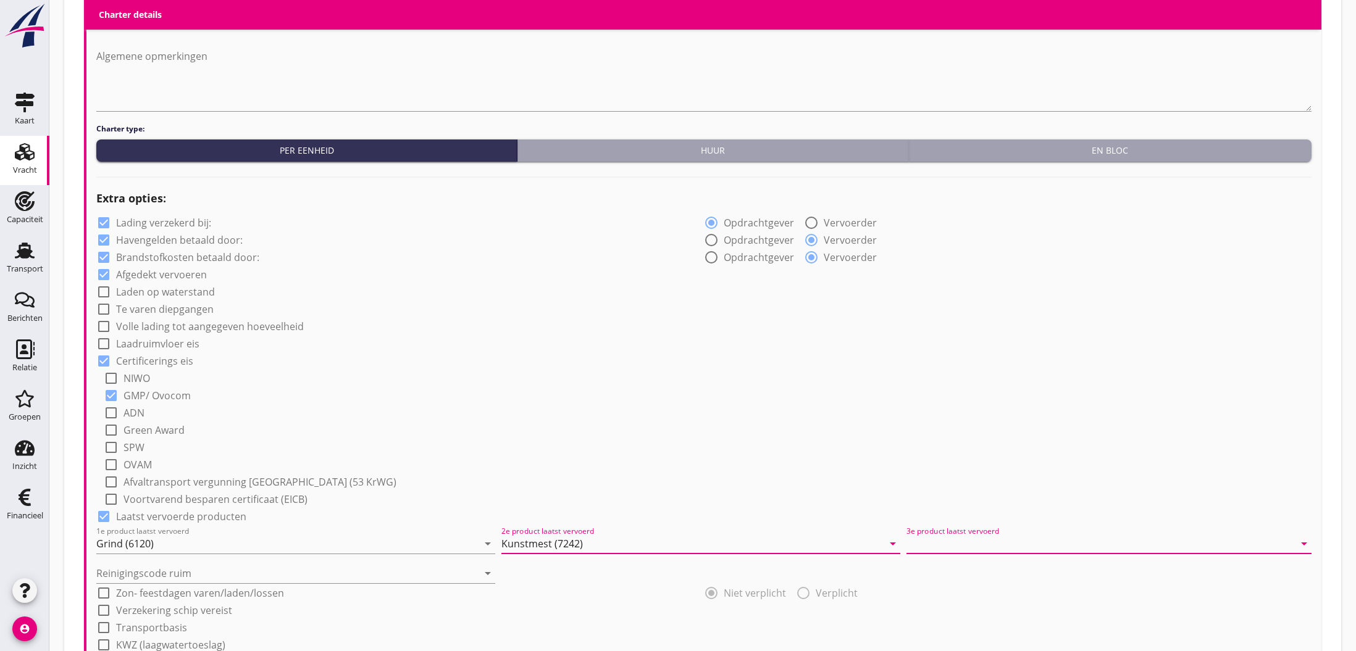
click at [1011, 545] on input "3e product laatst vervoerd" at bounding box center [1100, 544] width 388 height 20
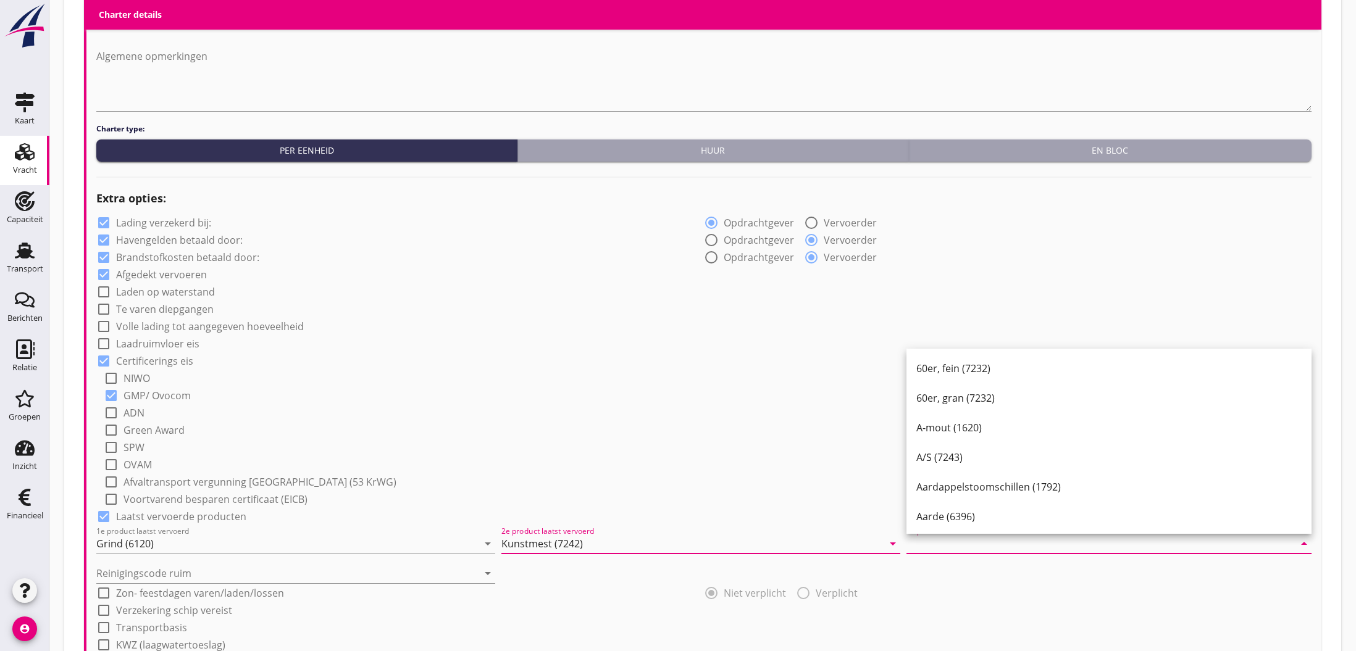
click at [713, 542] on input "Kunstmest (7242)" at bounding box center [692, 544] width 382 height 20
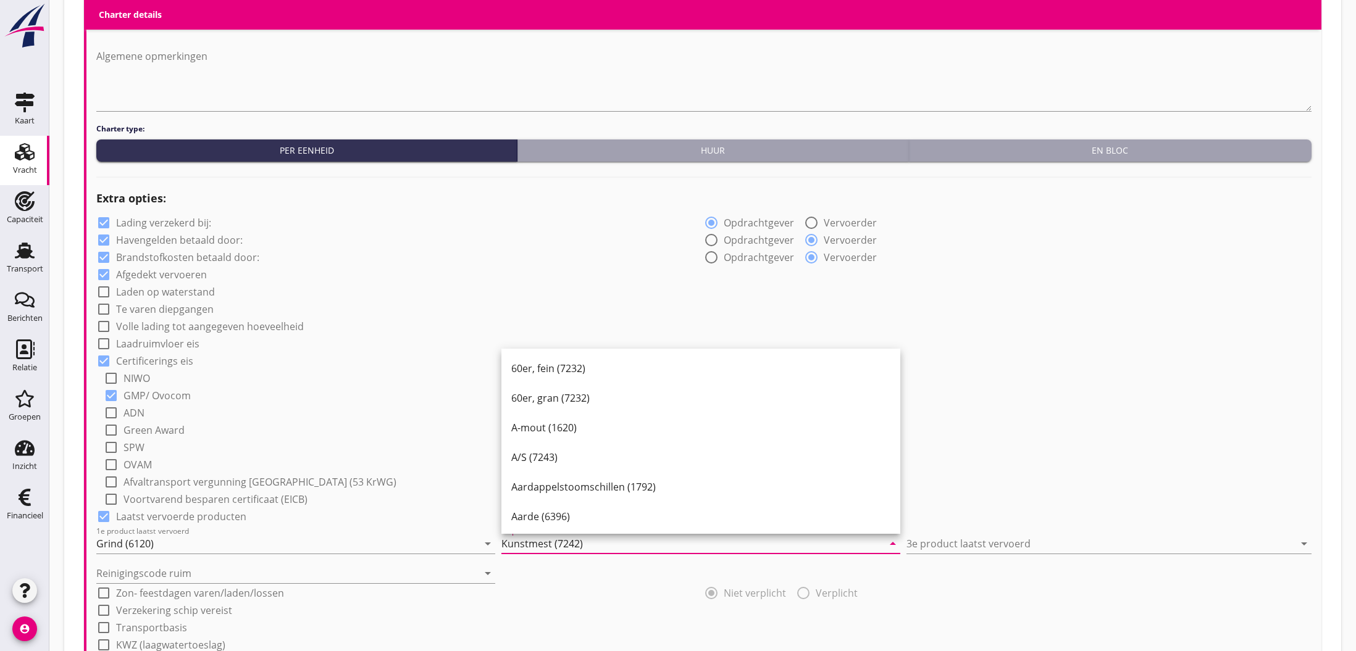
click at [655, 550] on input "Kunstmest (7242)" at bounding box center [692, 544] width 382 height 20
click at [950, 549] on input "3e product laatst vervoerd" at bounding box center [1100, 544] width 388 height 20
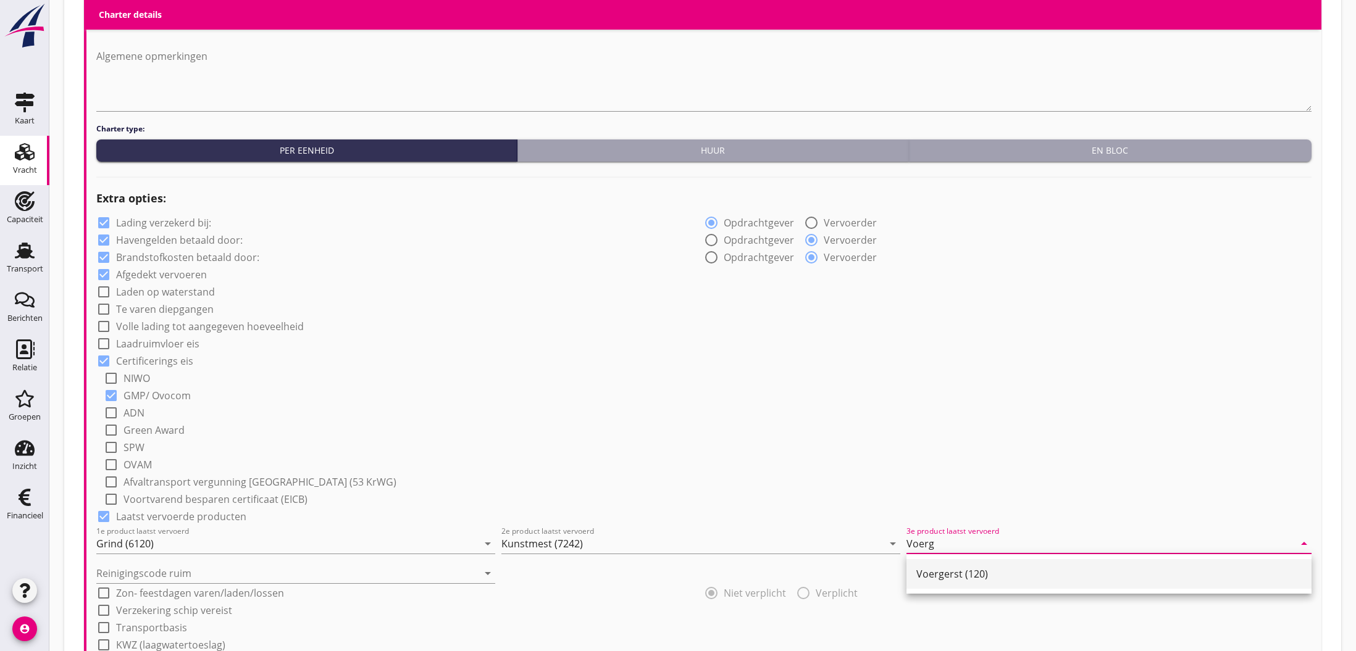
click at [976, 577] on div "Voergerst (120)" at bounding box center [1108, 574] width 385 height 15
type input "Voergerst (120)"
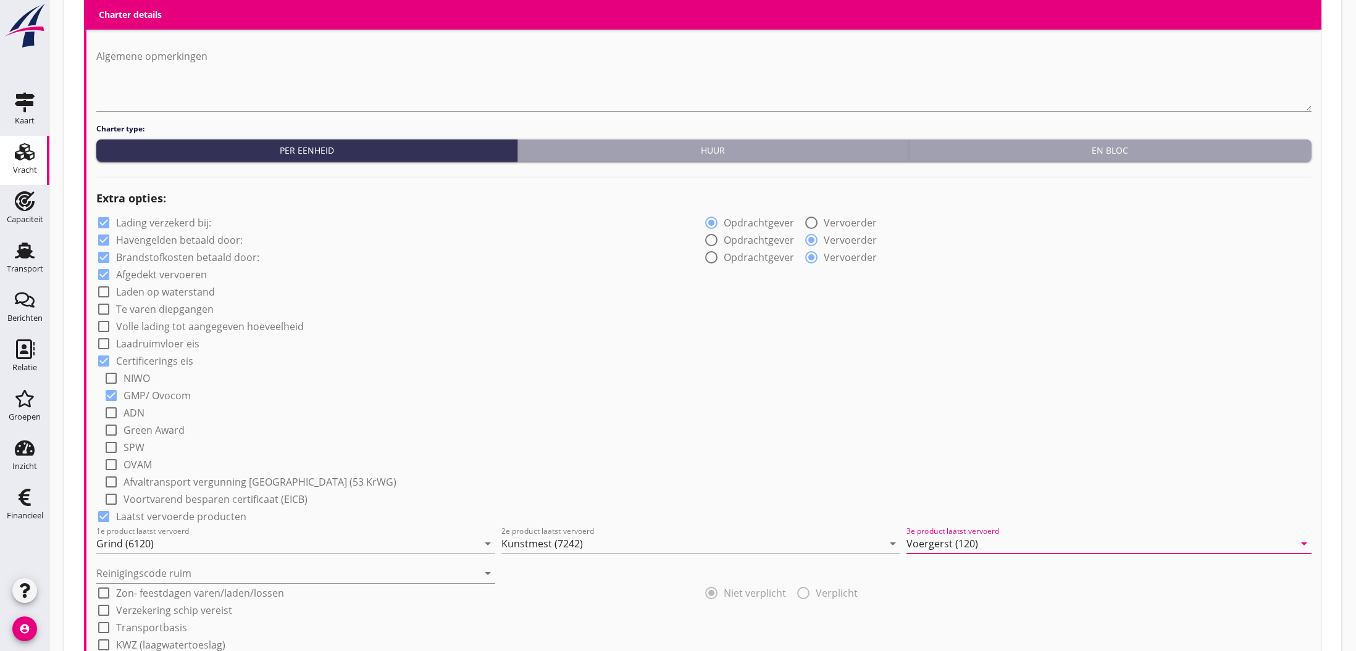
scroll to position [751, 0]
click at [488, 574] on icon "arrow_drop_down" at bounding box center [487, 574] width 15 height 15
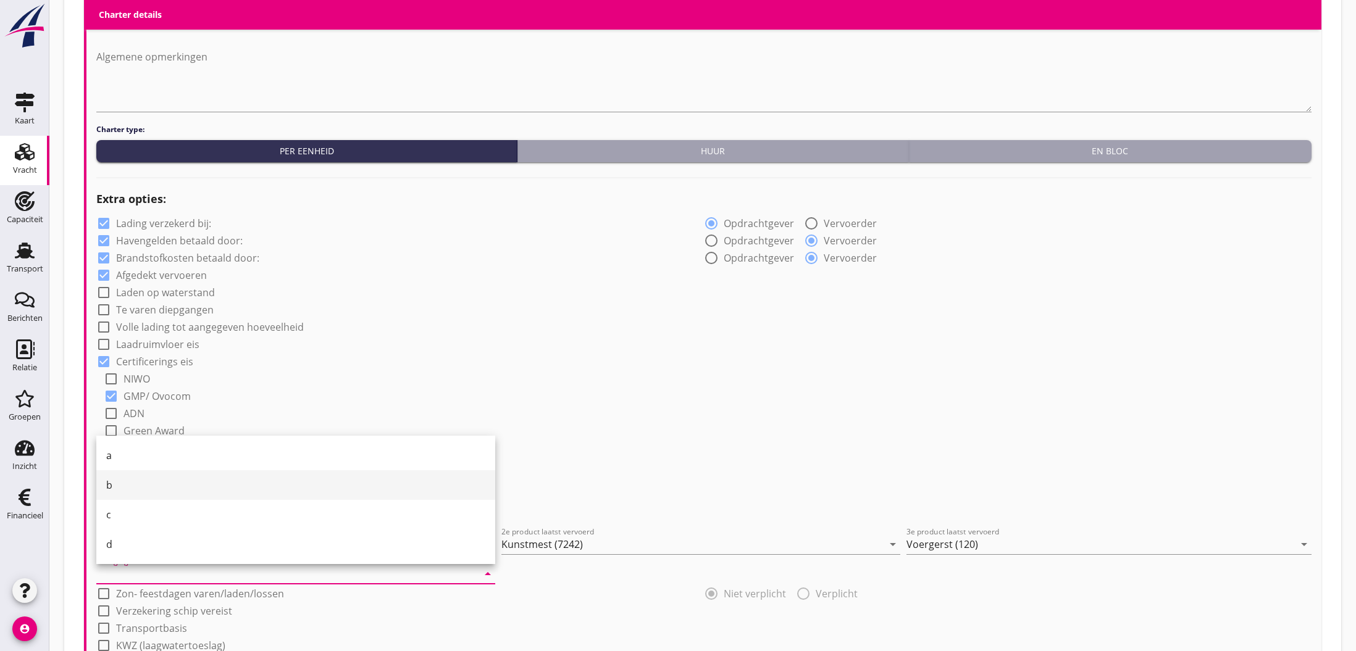
click at [206, 490] on div "b" at bounding box center [295, 485] width 379 height 15
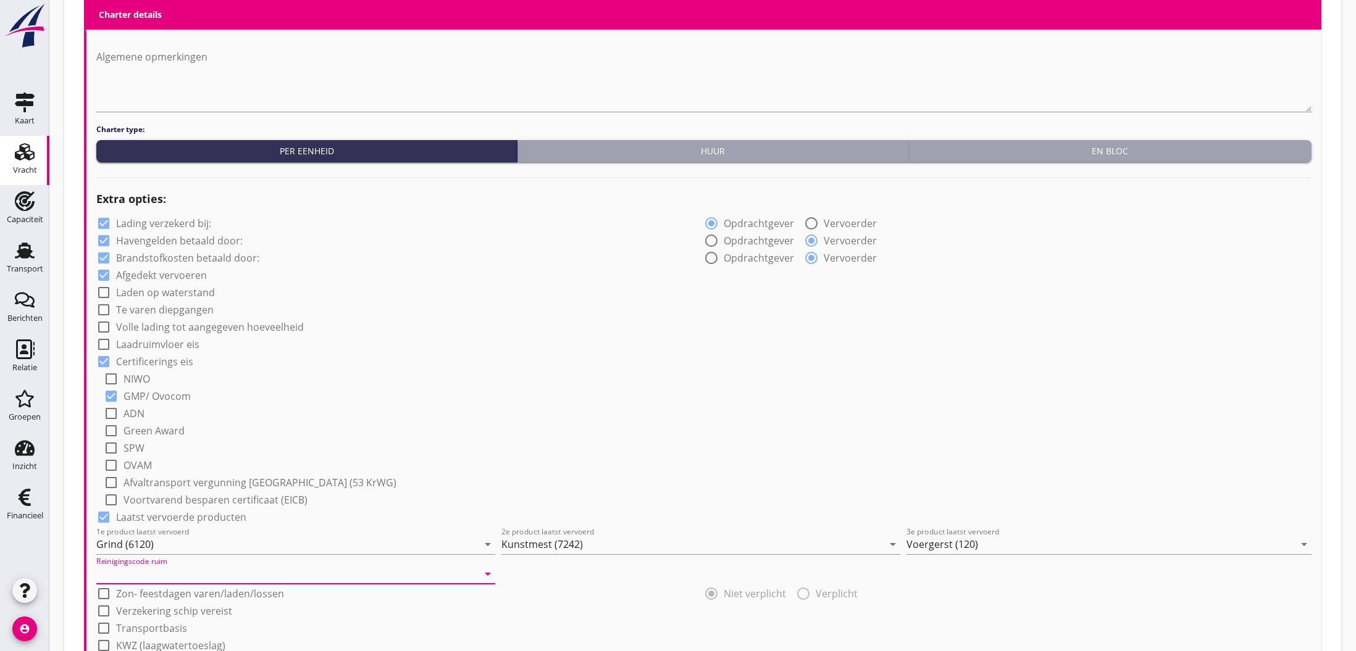
type input "b"
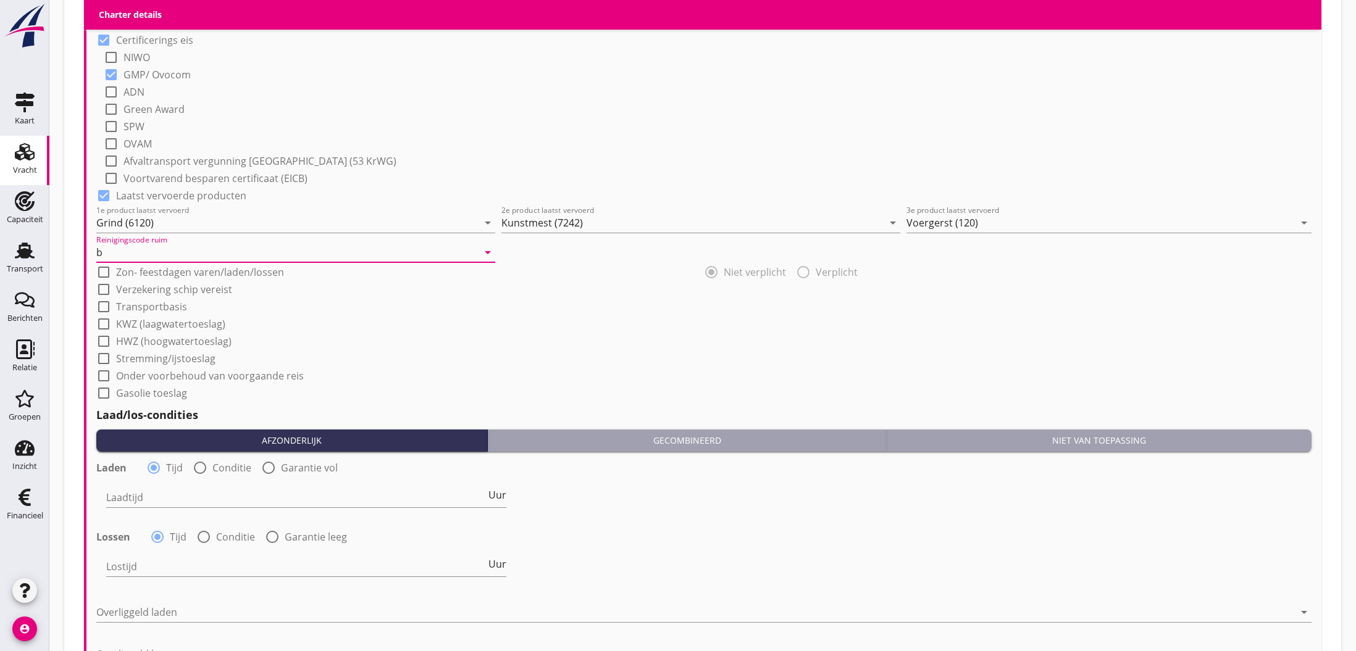
scroll to position [1081, 0]
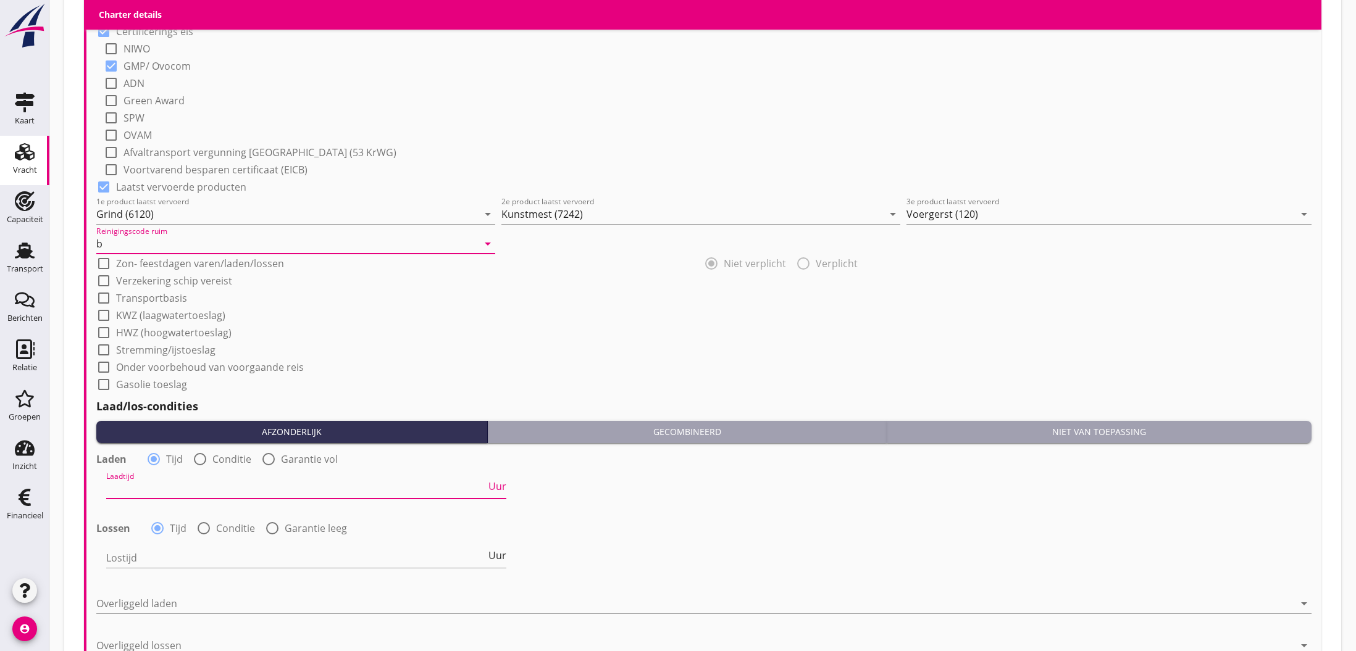
click at [177, 487] on input "Laadtijd" at bounding box center [296, 489] width 380 height 20
type input "48"
click at [207, 529] on div at bounding box center [203, 528] width 21 height 21
radio input "false"
radio input "true"
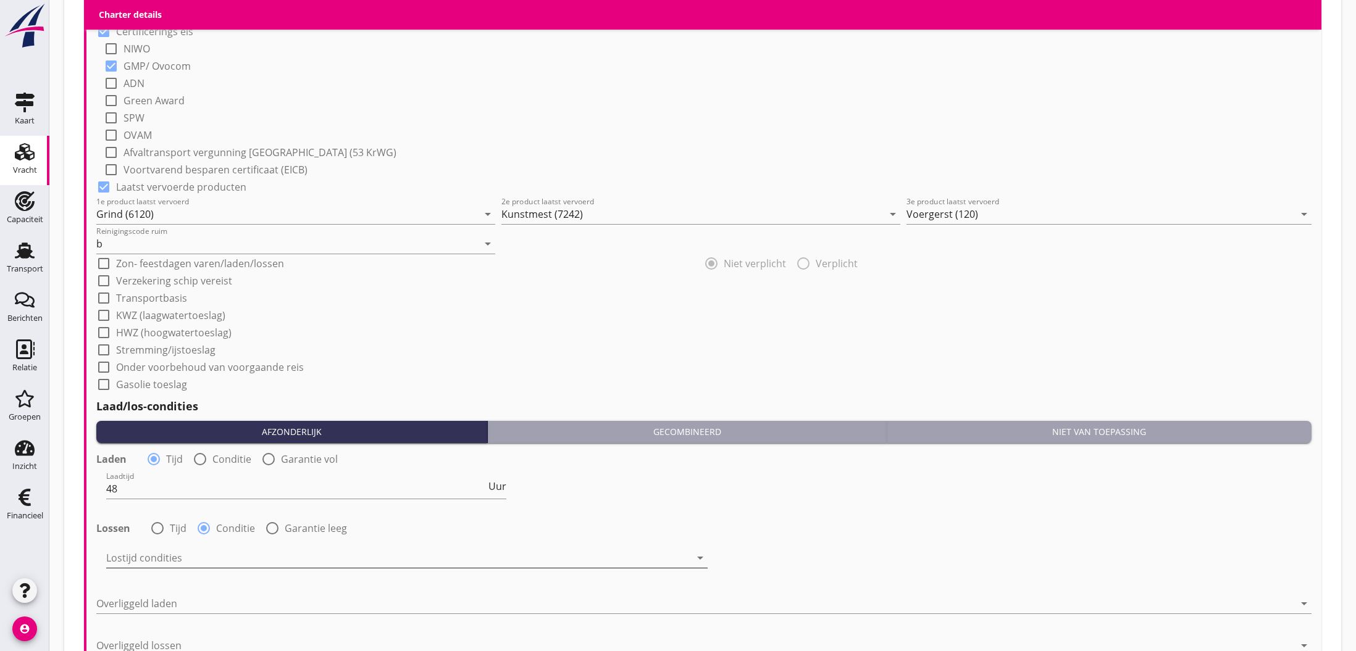
click at [188, 555] on div at bounding box center [398, 558] width 584 height 20
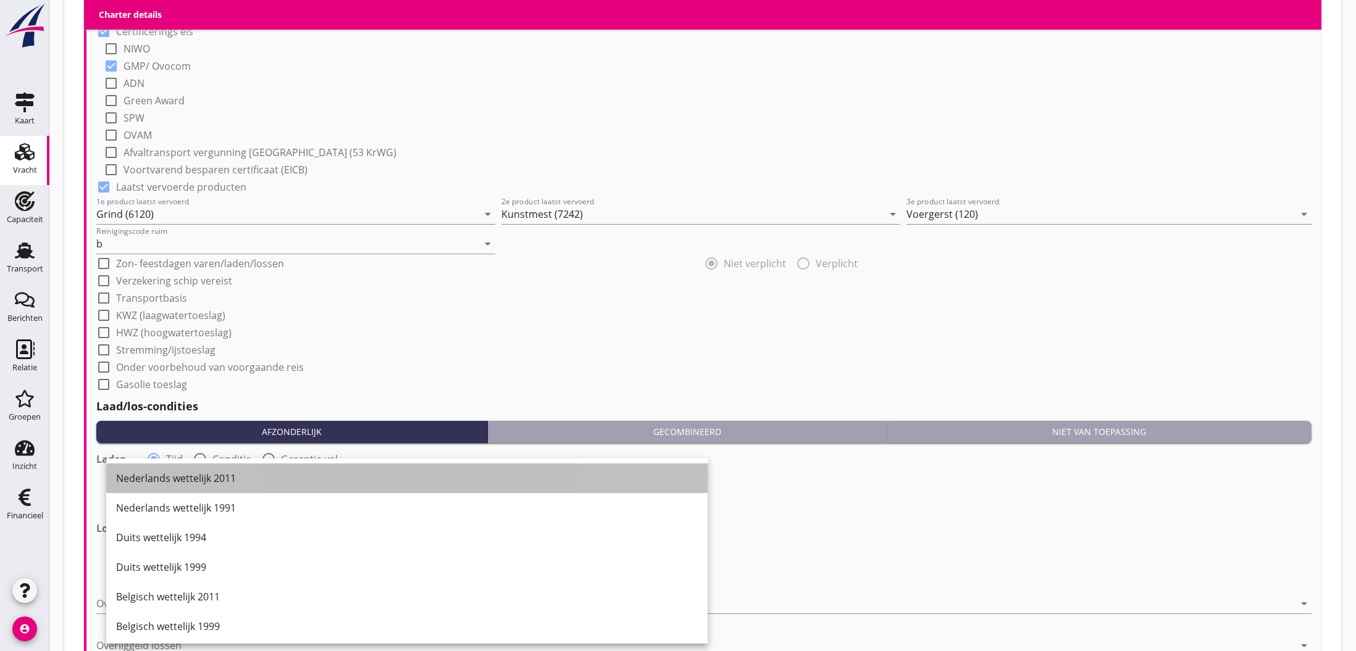
click at [189, 482] on div "Nederlands wettelijk 2011" at bounding box center [407, 478] width 582 height 15
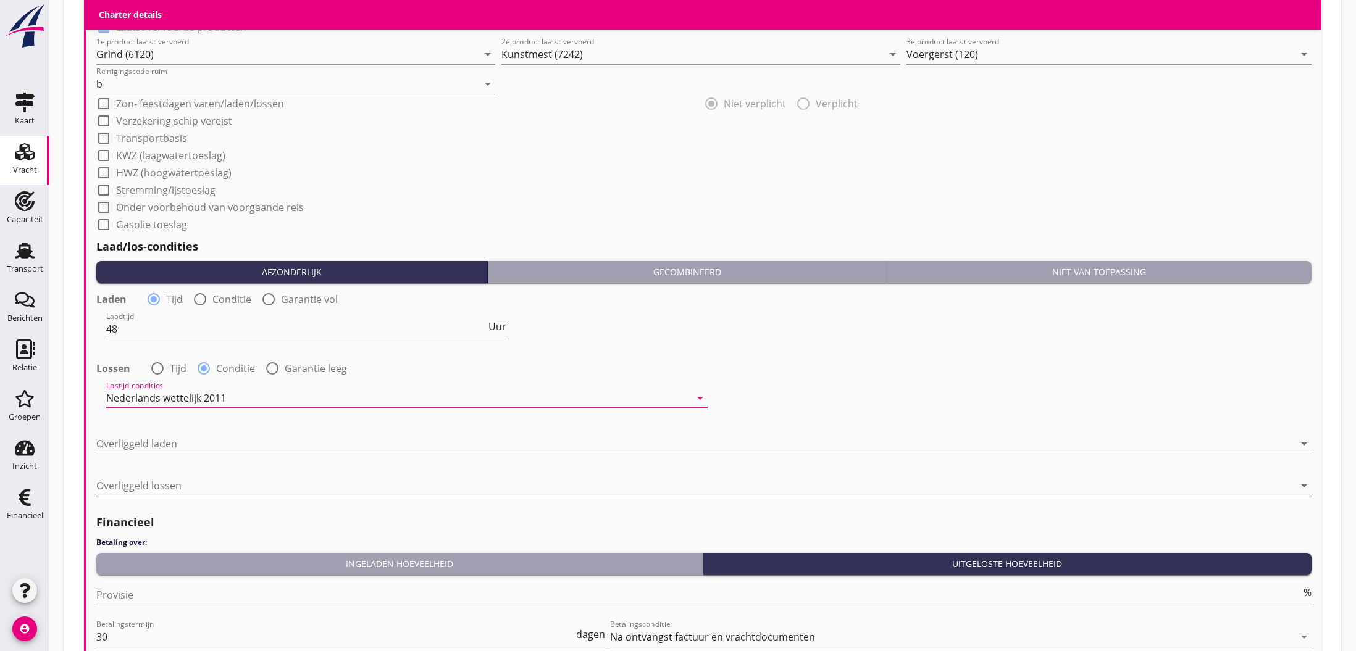
scroll to position [1255, 0]
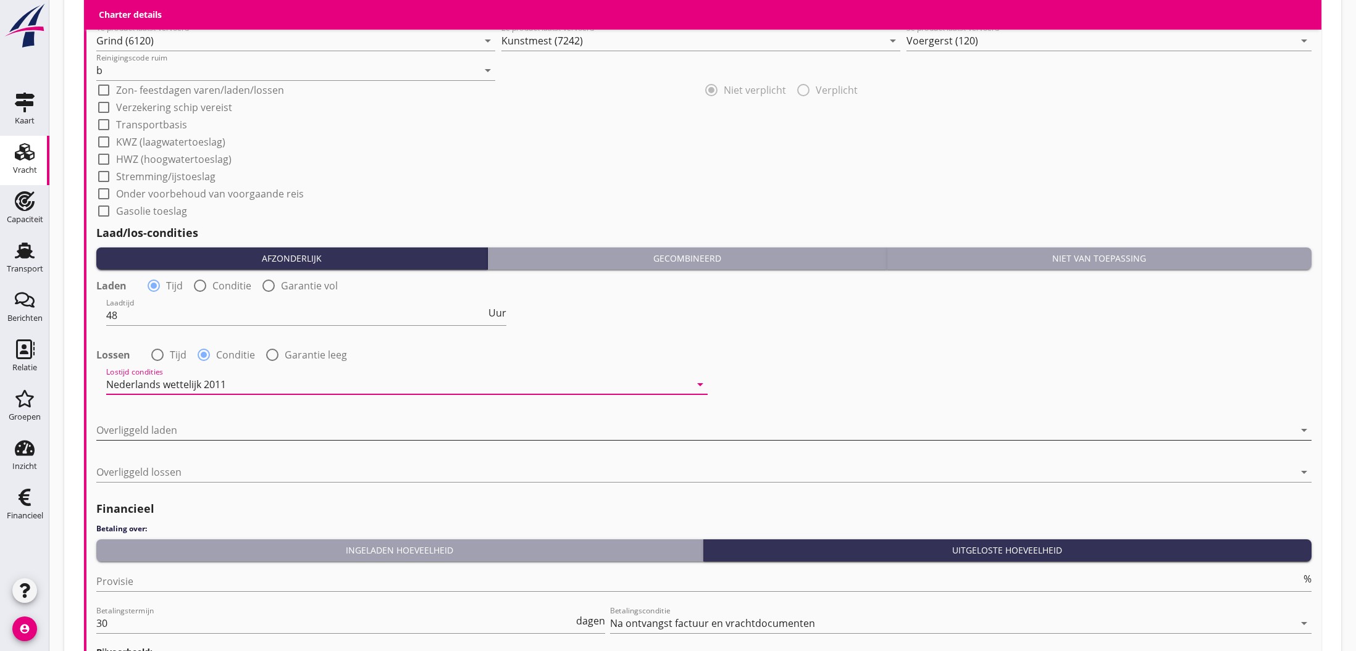
click at [182, 432] on div at bounding box center [695, 430] width 1198 height 20
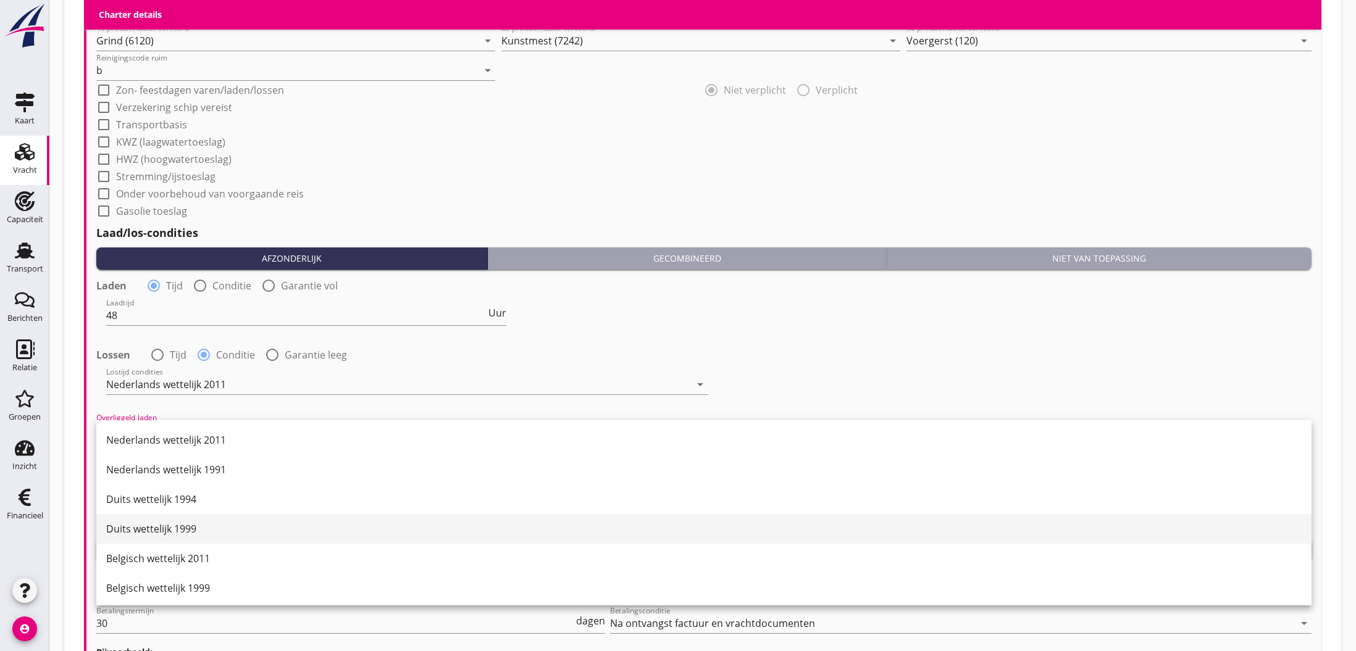
click at [193, 521] on div "Duits wettelijk 1999" at bounding box center [703, 529] width 1195 height 30
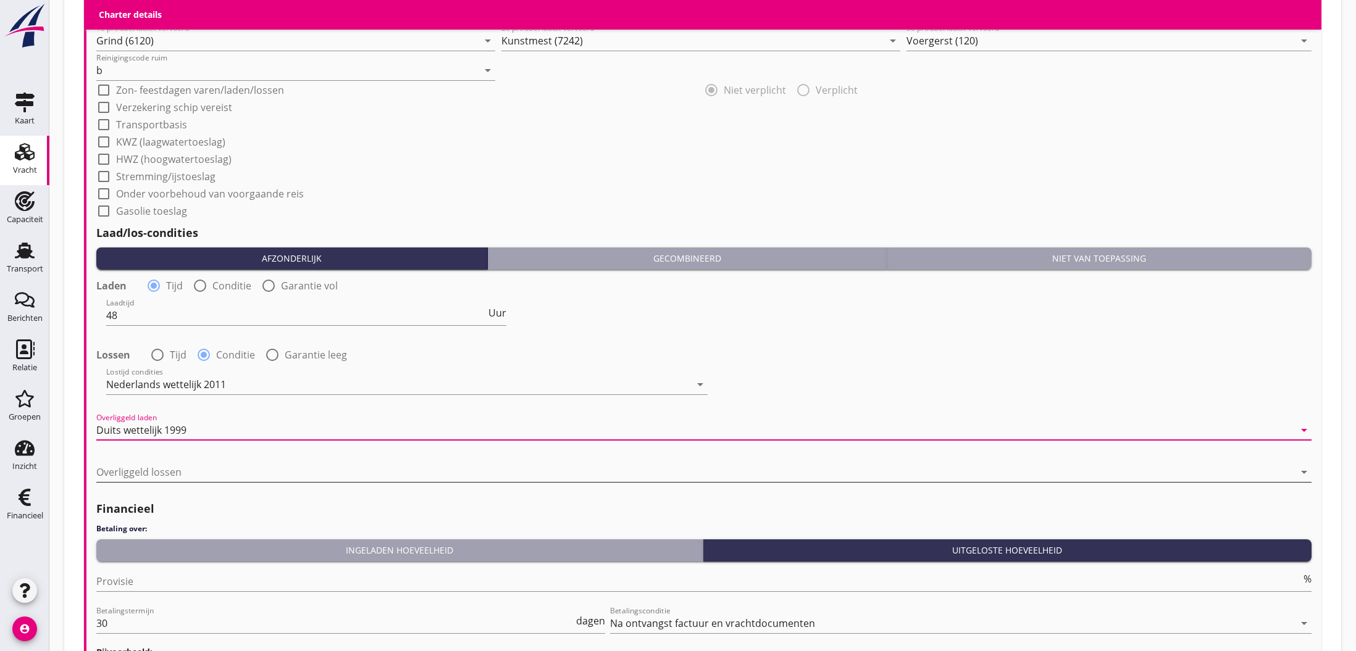
click at [188, 466] on div at bounding box center [695, 472] width 1198 height 20
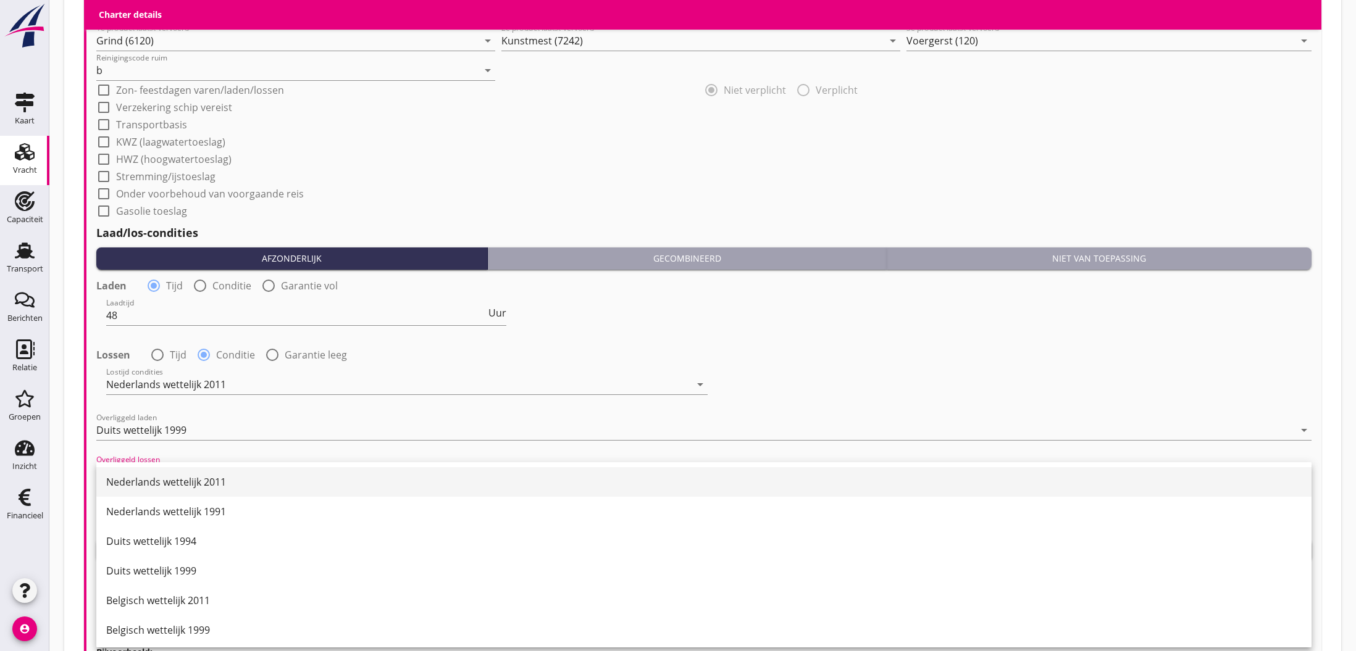
click at [179, 485] on div "Nederlands wettelijk 2011" at bounding box center [703, 482] width 1195 height 15
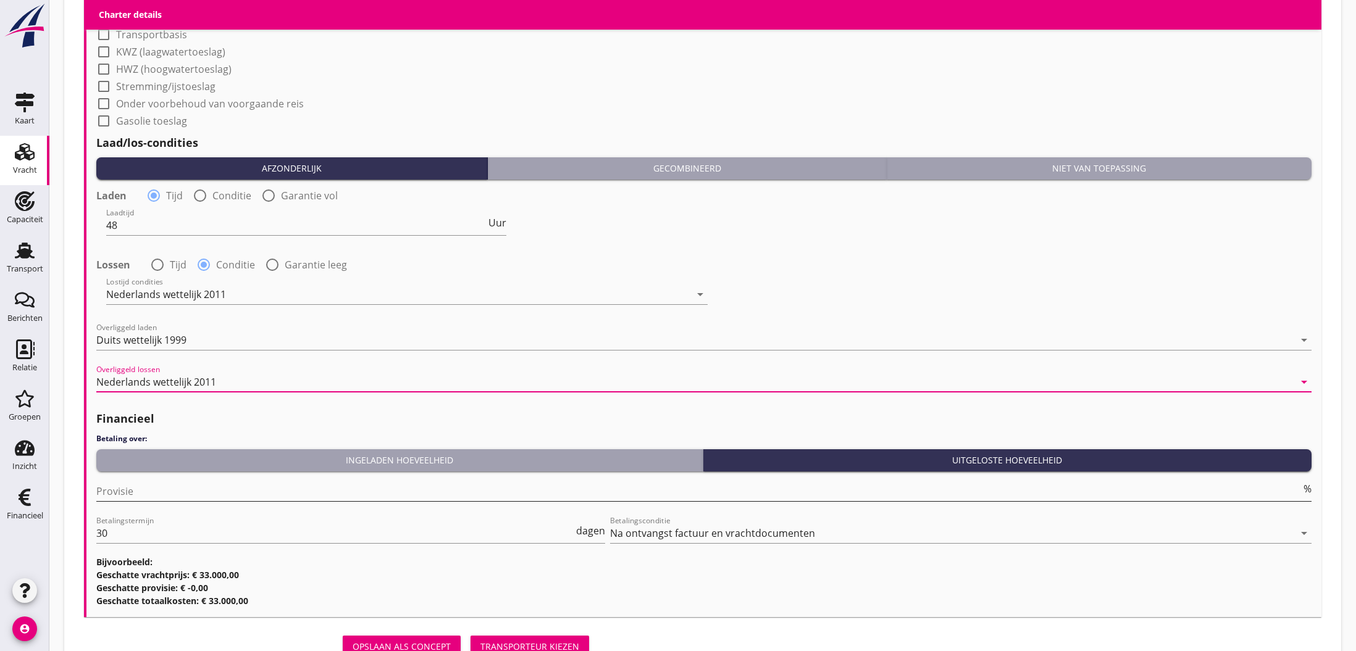
scroll to position [1356, 0]
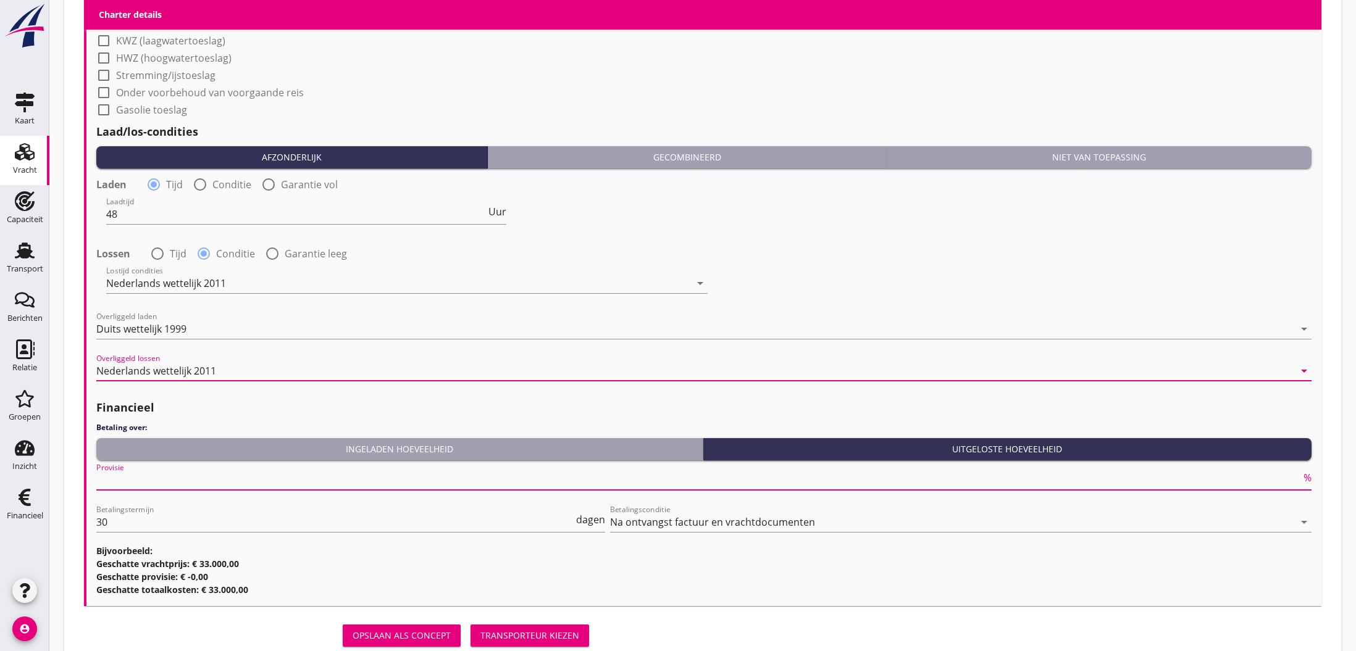
click at [180, 484] on input "Provisie" at bounding box center [698, 480] width 1205 height 20
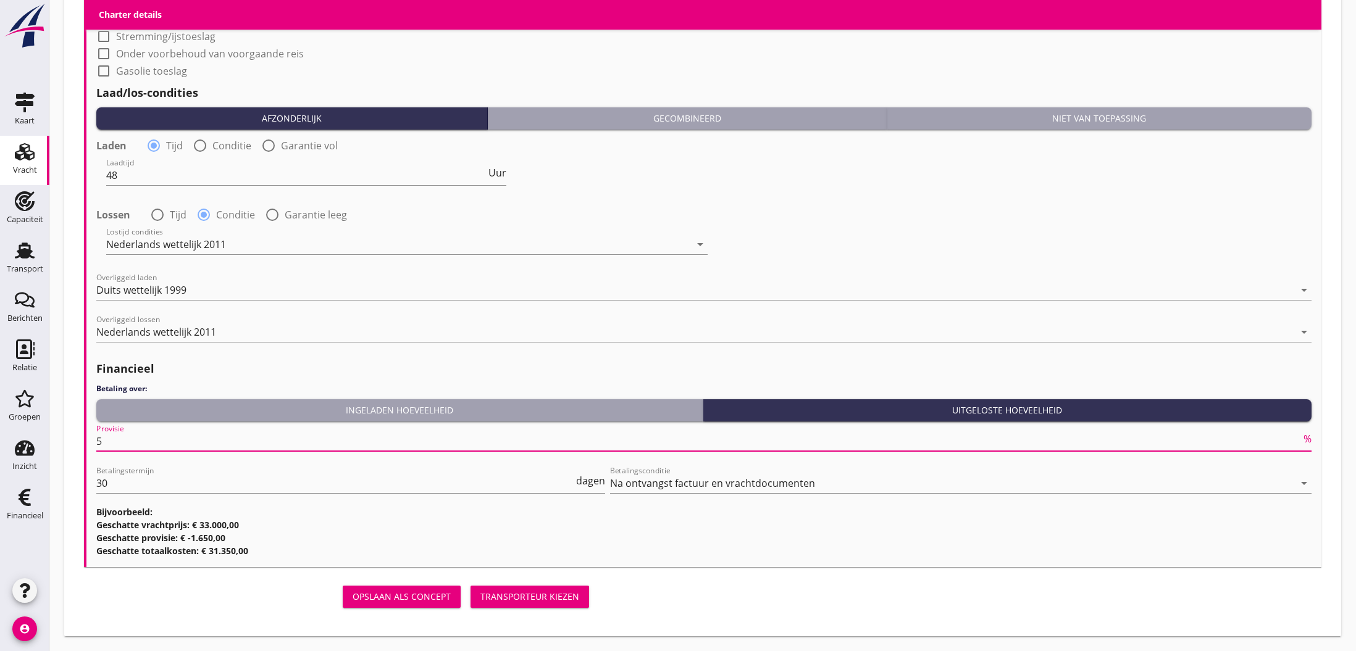
scroll to position [1395, 0]
type input "5"
click at [522, 595] on div "Transporteur kiezen" at bounding box center [529, 596] width 99 height 13
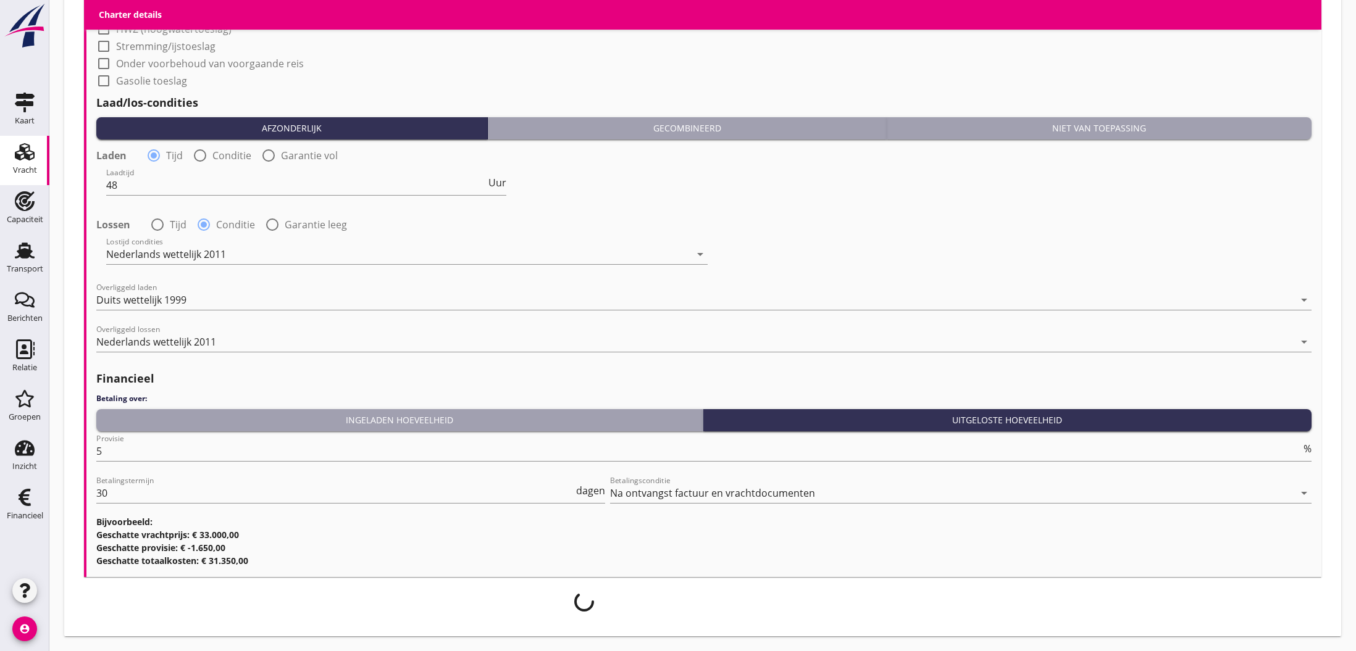
scroll to position [1385, 0]
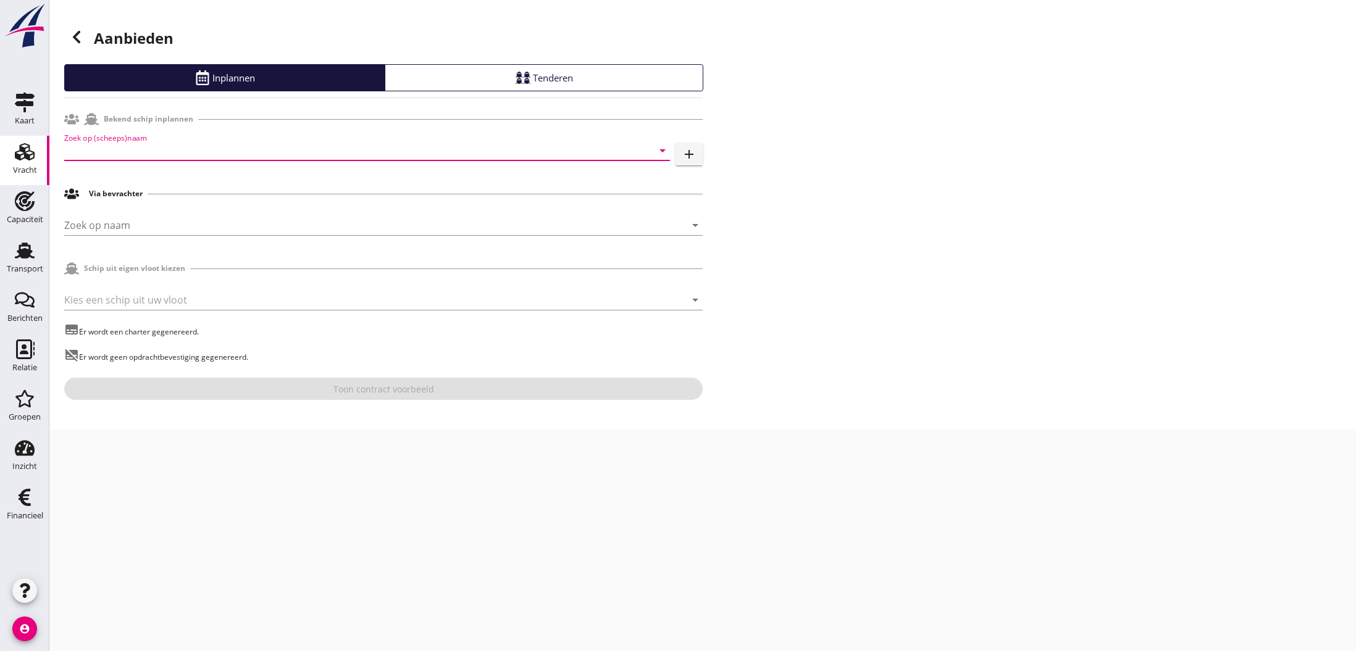
click at [151, 153] on input "Zoek op (scheeps)naam" at bounding box center [349, 151] width 571 height 20
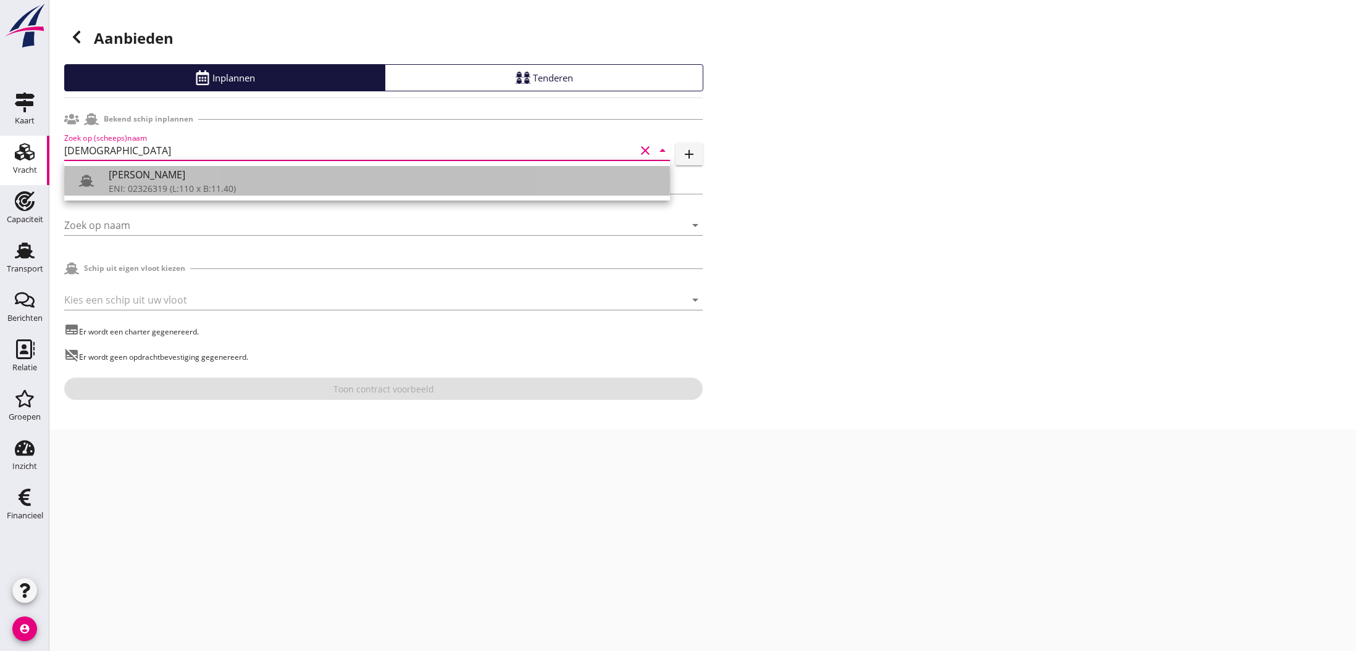
click at [128, 179] on div "[PERSON_NAME]" at bounding box center [384, 174] width 551 height 15
type input "[PERSON_NAME]"
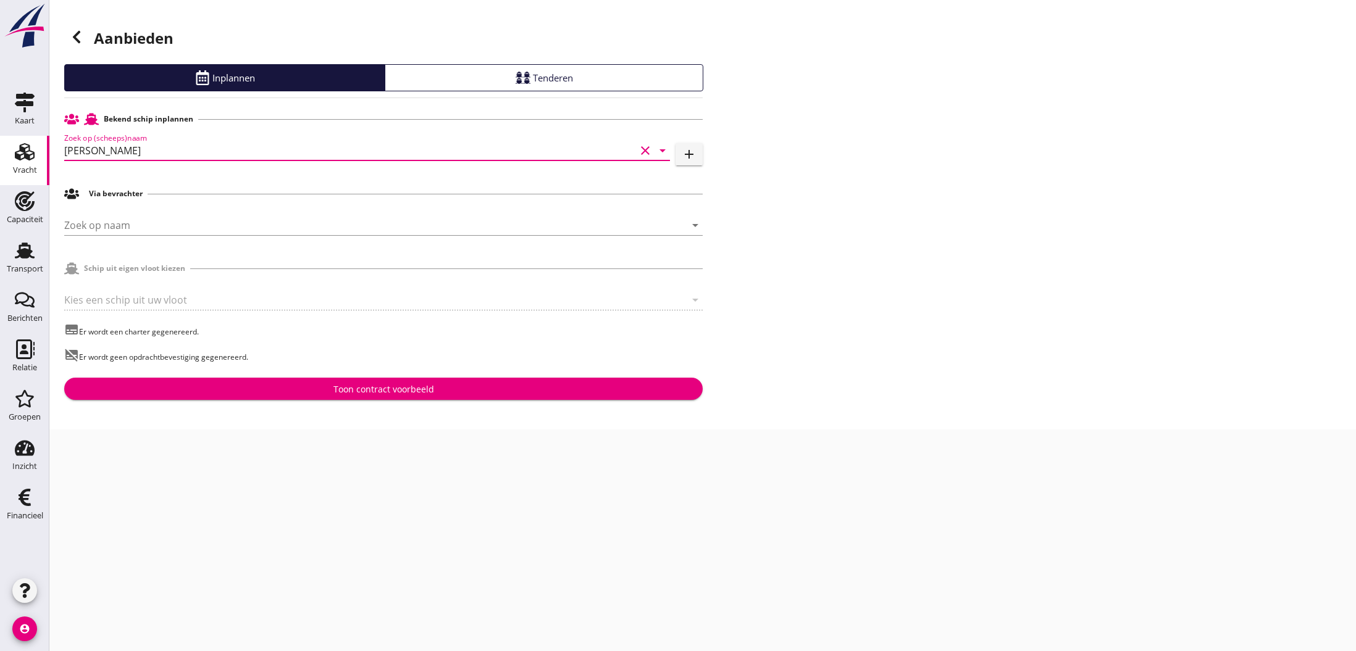
click at [375, 392] on div "Toon contract voorbeeld" at bounding box center [383, 389] width 101 height 13
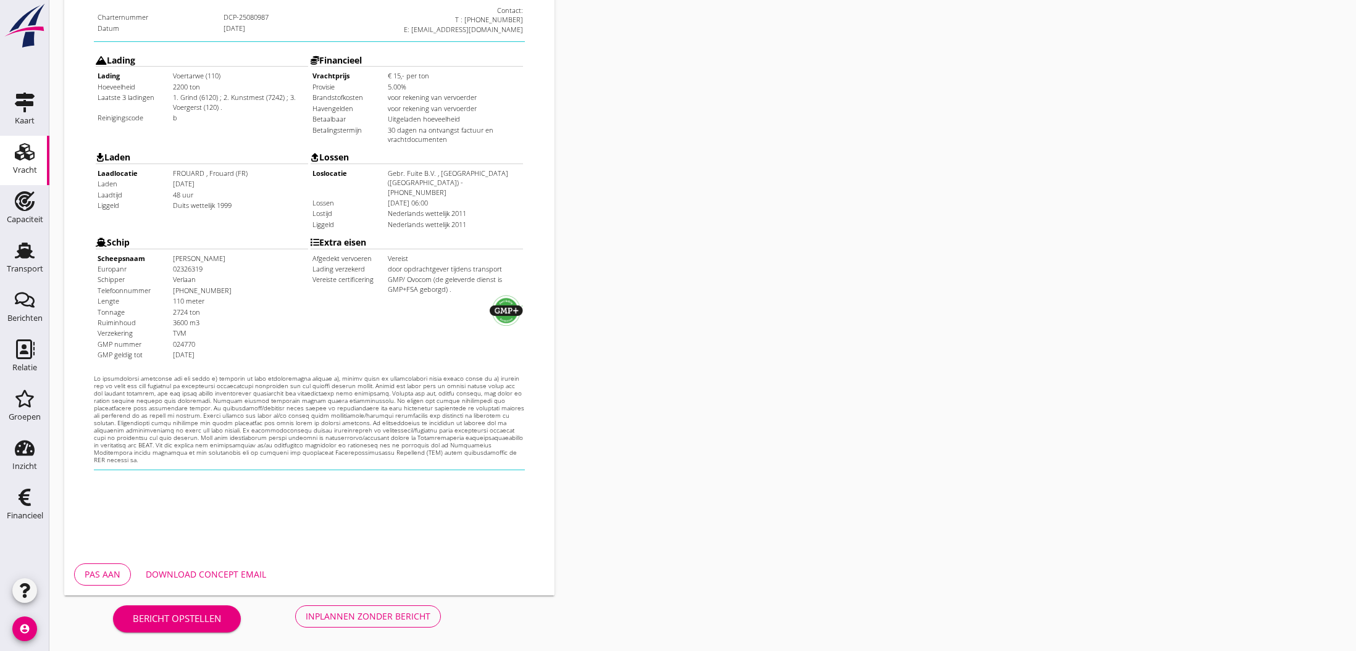
scroll to position [263, 0]
click at [377, 616] on div "Inplannen zonder bericht" at bounding box center [368, 616] width 125 height 13
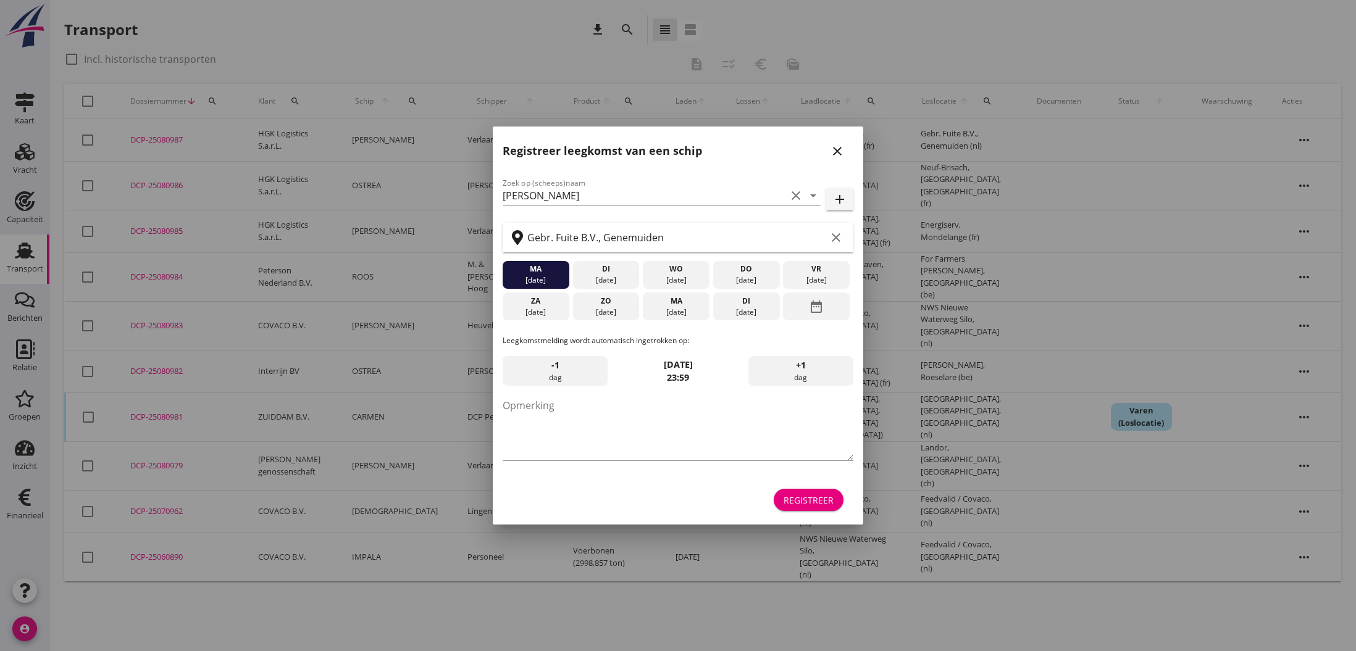
click at [838, 153] on icon "close" at bounding box center [837, 151] width 15 height 15
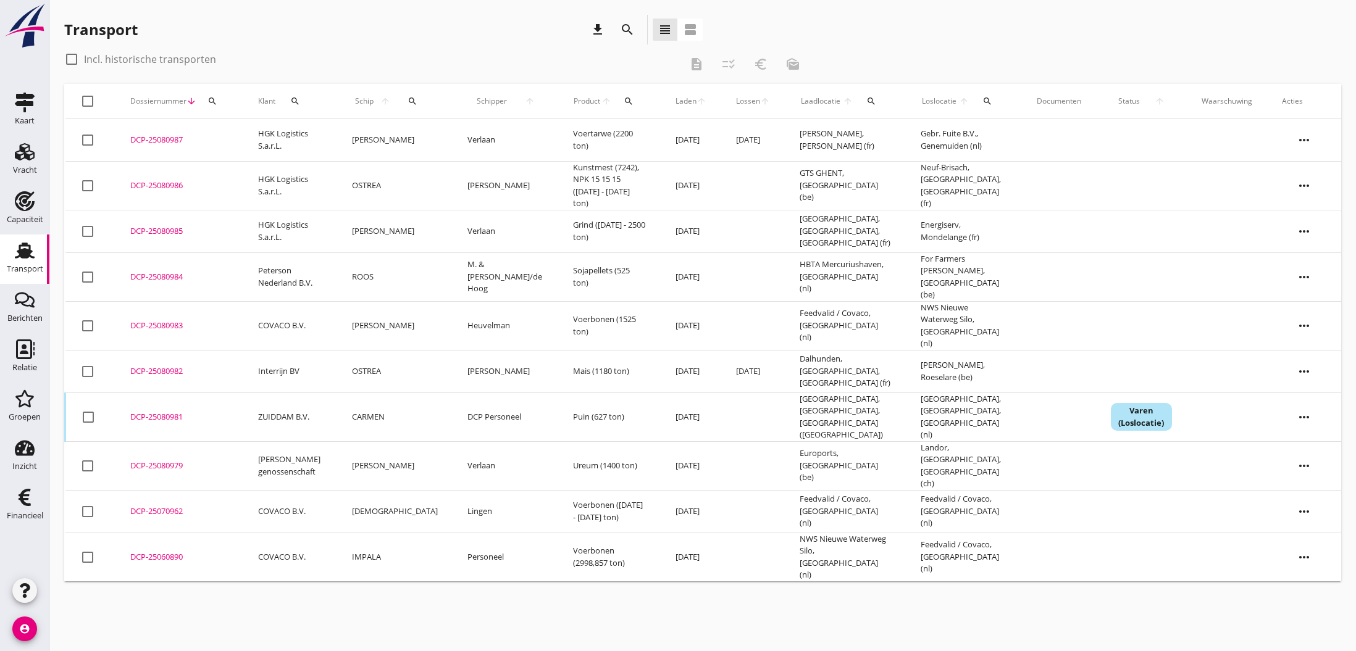
click at [156, 138] on div "DCP-25080987" at bounding box center [179, 140] width 98 height 12
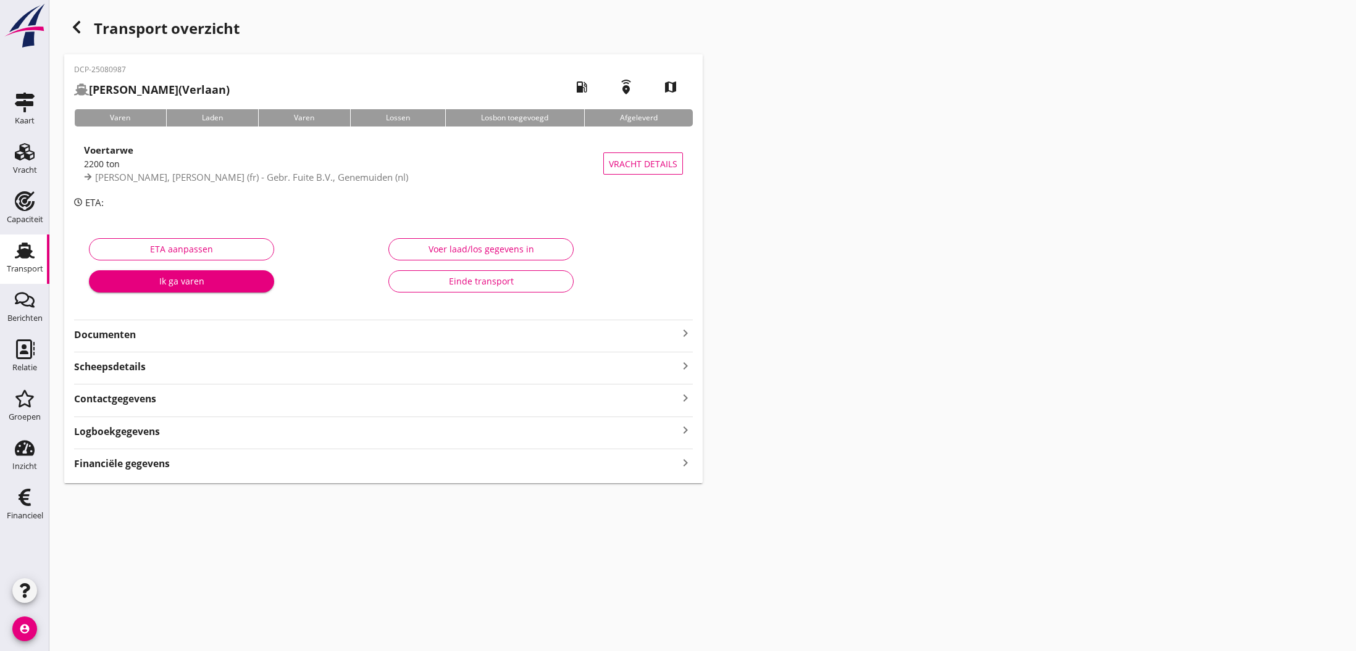
click at [686, 334] on icon "keyboard_arrow_right" at bounding box center [685, 333] width 15 height 15
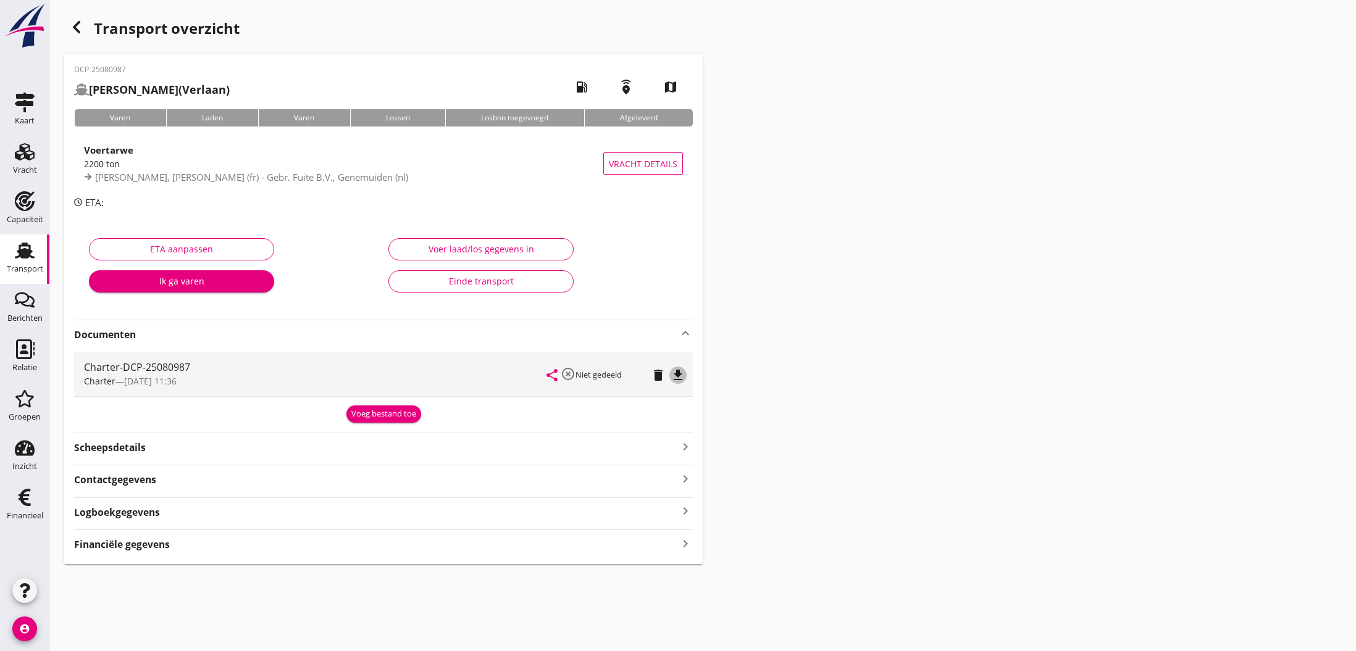
click at [677, 375] on icon "file_download" at bounding box center [678, 375] width 15 height 15
click at [680, 377] on icon "open_in_browser" at bounding box center [678, 375] width 15 height 15
click at [77, 27] on icon "button" at bounding box center [76, 27] width 15 height 15
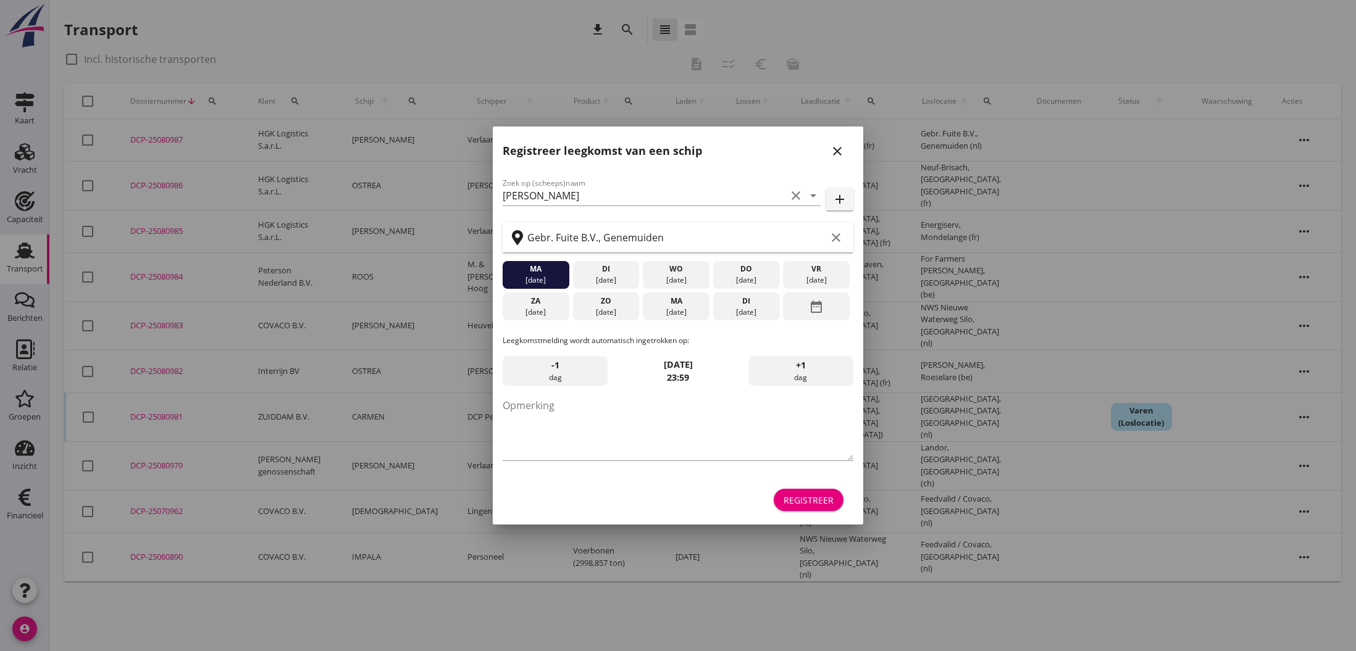
drag, startPoint x: 838, startPoint y: 151, endPoint x: 730, endPoint y: 203, distance: 119.3
click at [838, 151] on icon "close" at bounding box center [837, 151] width 15 height 15
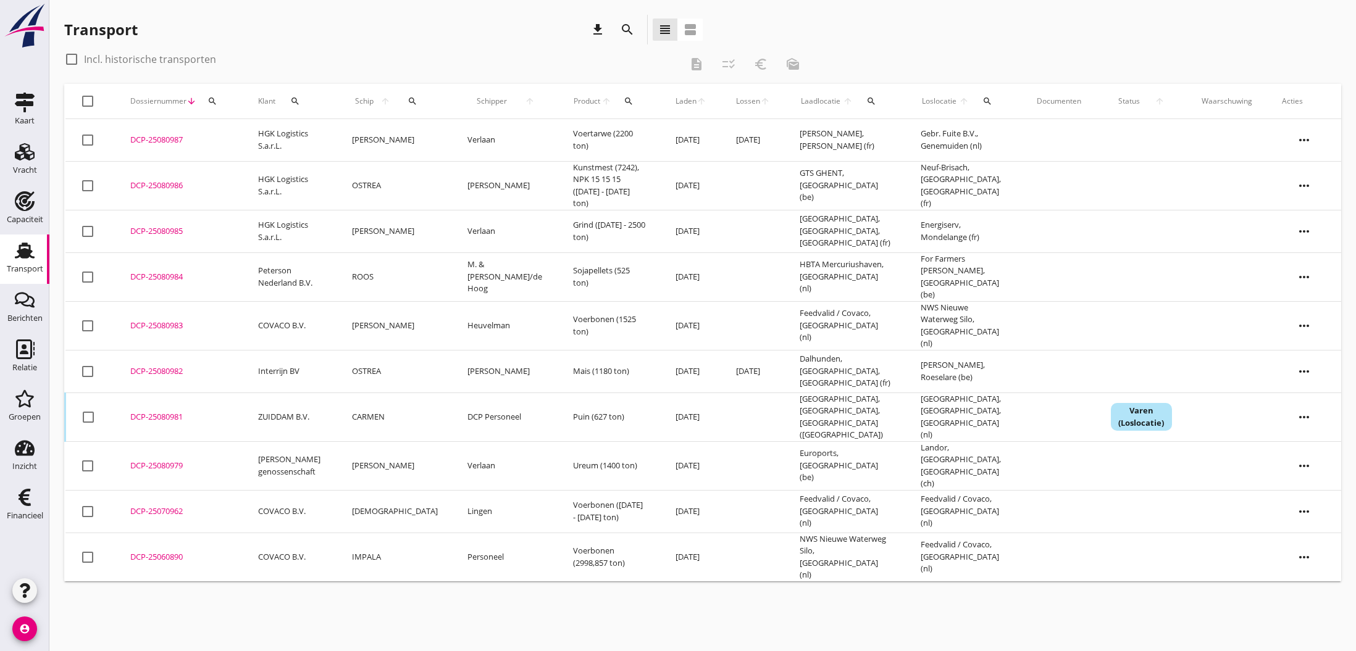
click at [167, 460] on div "DCP-25080979" at bounding box center [179, 466] width 98 height 12
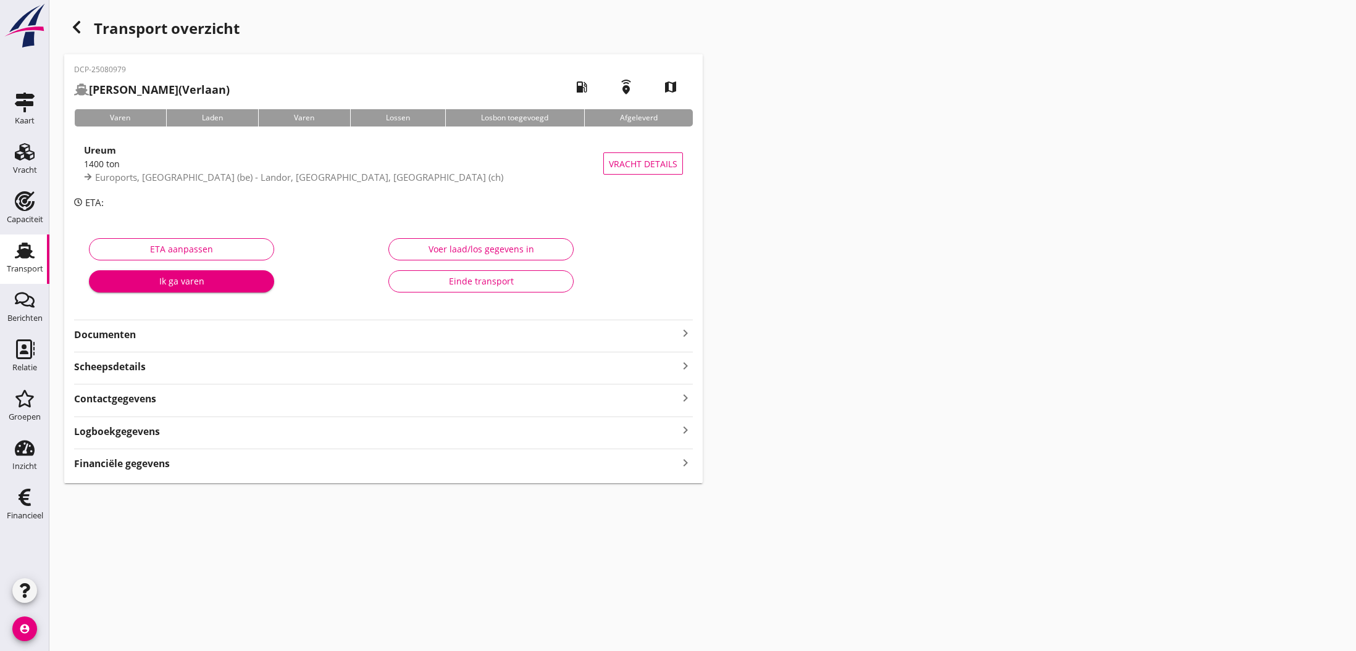
click at [441, 251] on div "Voer laad/los gegevens in" at bounding box center [481, 249] width 164 height 13
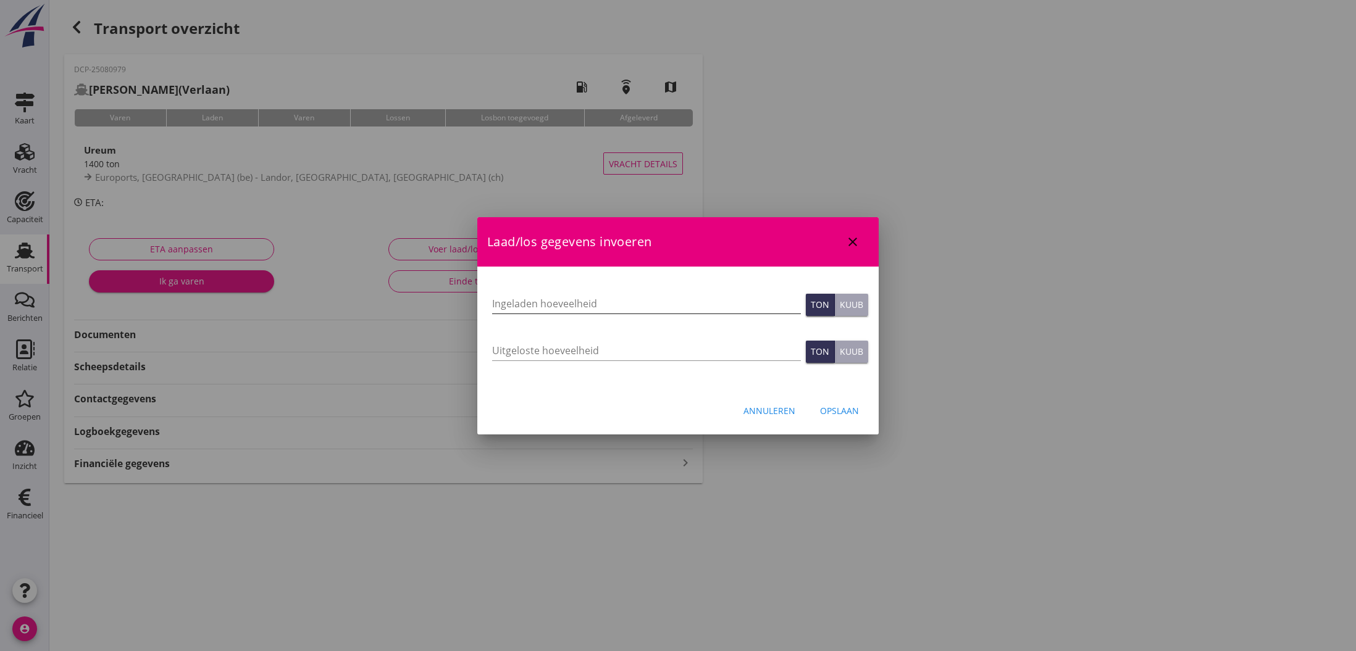
click at [516, 307] on input "Ingeladen hoeveelheid" at bounding box center [646, 304] width 309 height 20
type input "1409"
click at [556, 353] on input "Uitgeloste hoeveelheid" at bounding box center [646, 351] width 309 height 20
click at [520, 305] on input "1409.329" at bounding box center [646, 304] width 309 height 20
click at [517, 305] on input "1409.329" at bounding box center [646, 304] width 309 height 20
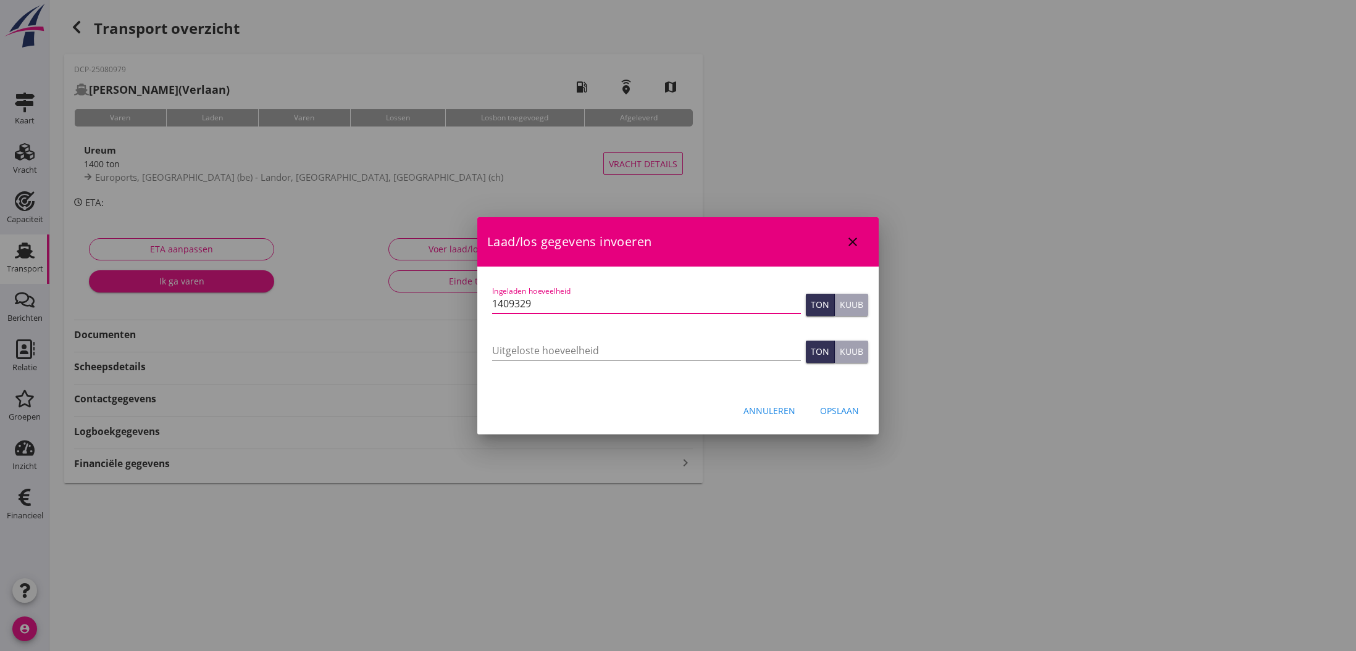
type input "1409.329"
click at [509, 348] on input "Uitgeloste hoeveelheid" at bounding box center [646, 351] width 309 height 20
type input "1409.329"
drag, startPoint x: 526, startPoint y: 390, endPoint x: 552, endPoint y: 390, distance: 25.9
click at [527, 390] on div "Annuleren Opslaan" at bounding box center [677, 411] width 401 height 42
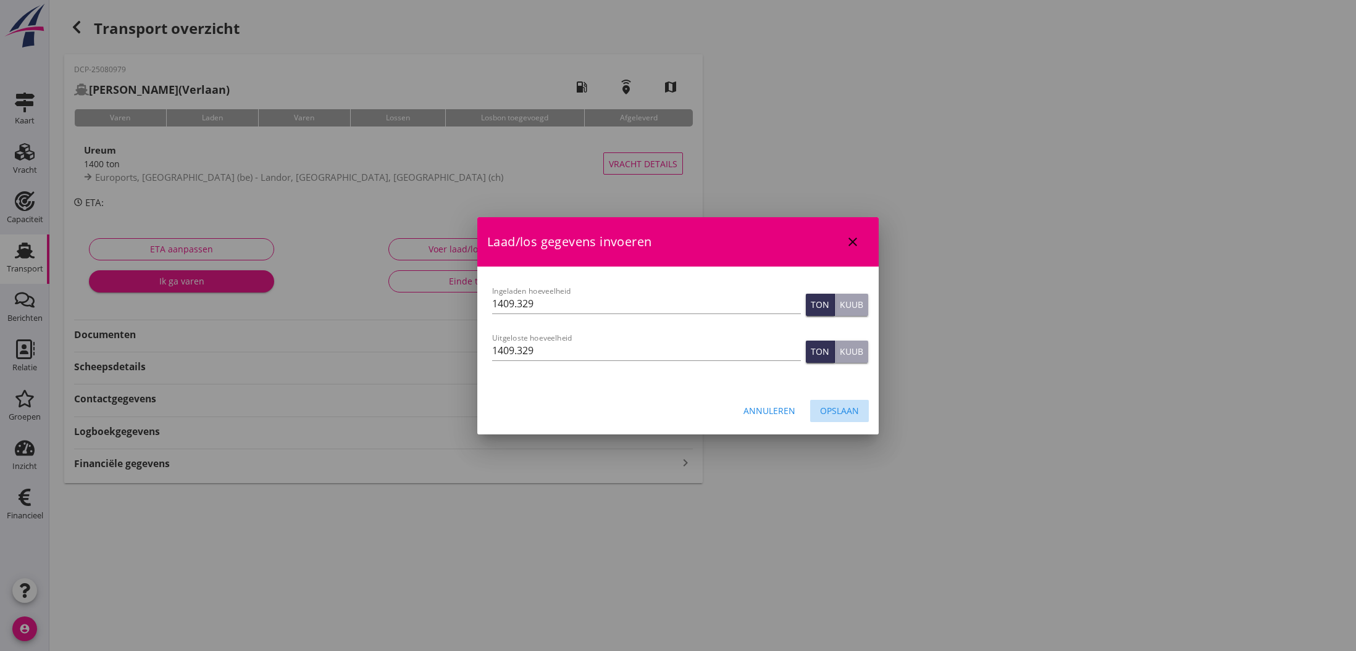
click at [835, 412] on div "Opslaan" at bounding box center [839, 410] width 39 height 13
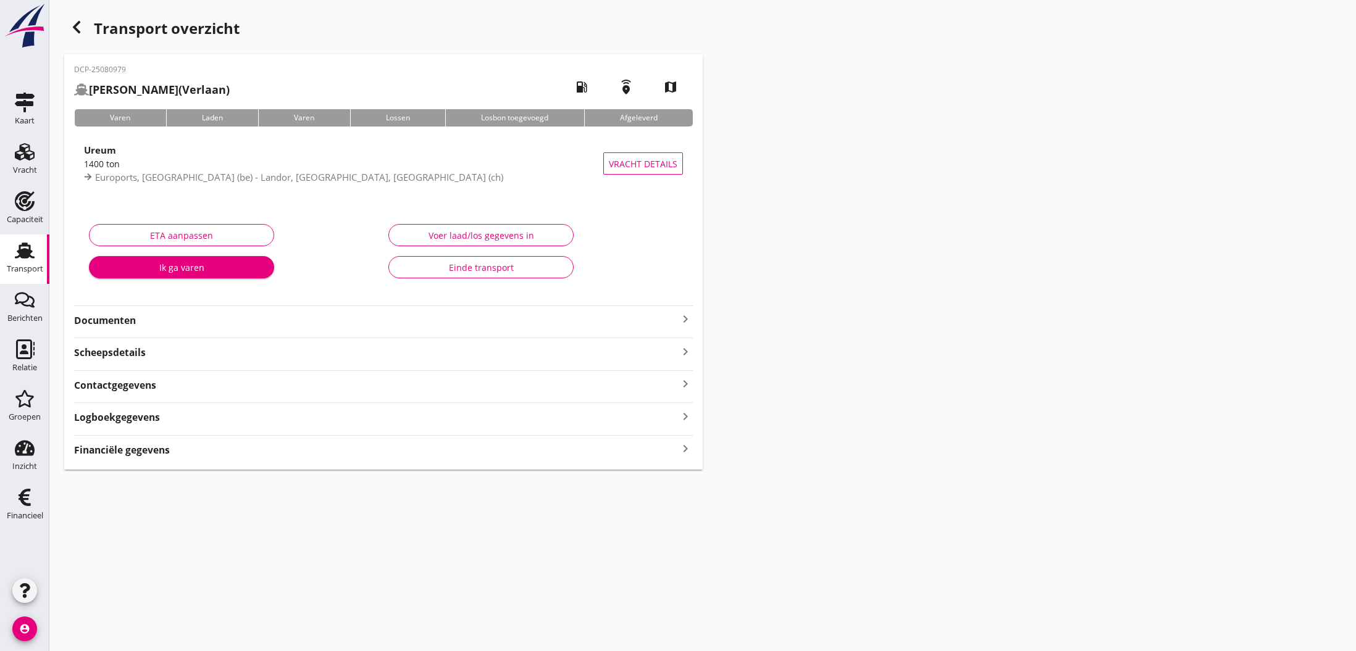
click at [684, 447] on icon "keyboard_arrow_right" at bounding box center [685, 449] width 15 height 17
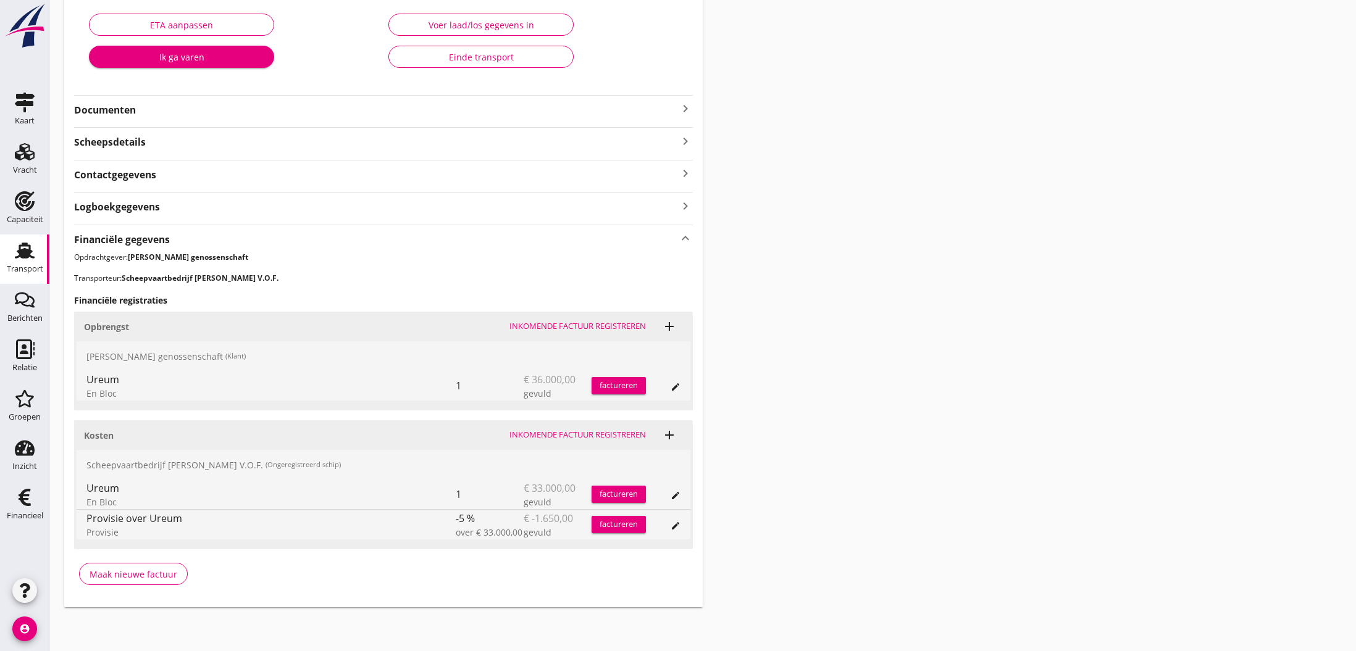
scroll to position [210, 0]
click at [120, 575] on div "Maak nieuwe factuur" at bounding box center [134, 575] width 88 height 13
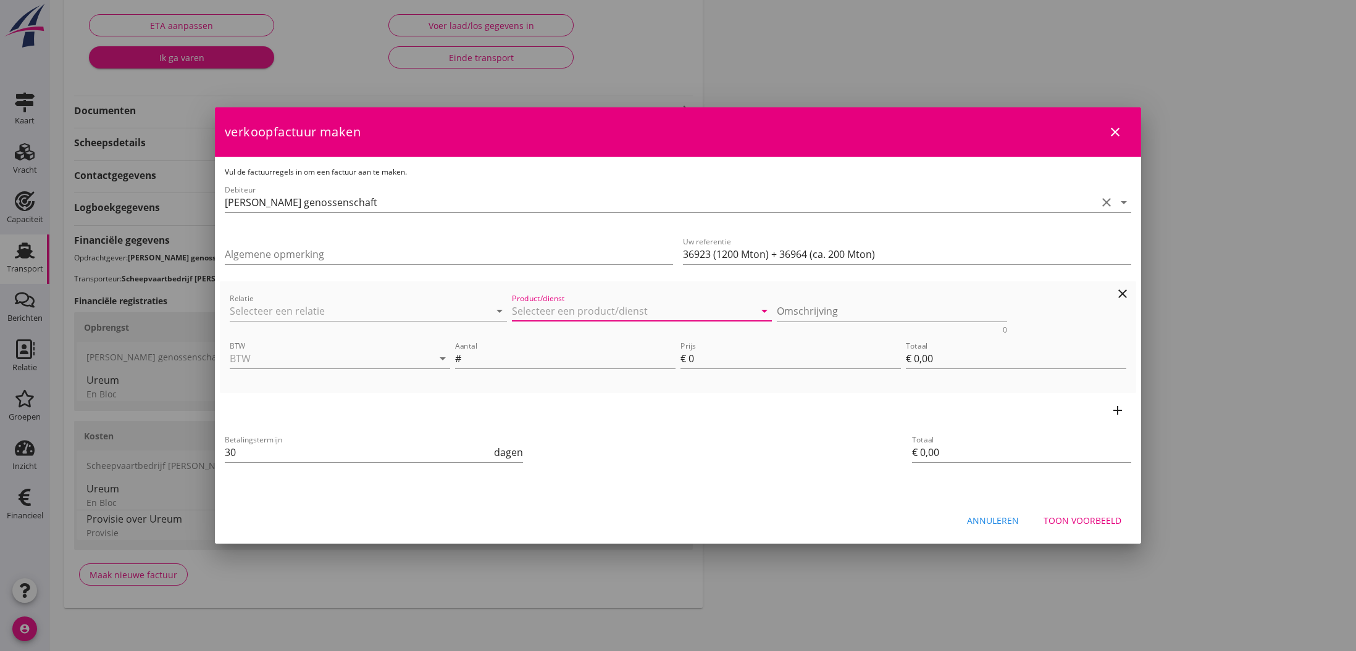
click at [532, 312] on input "Product/dienst" at bounding box center [633, 311] width 243 height 20
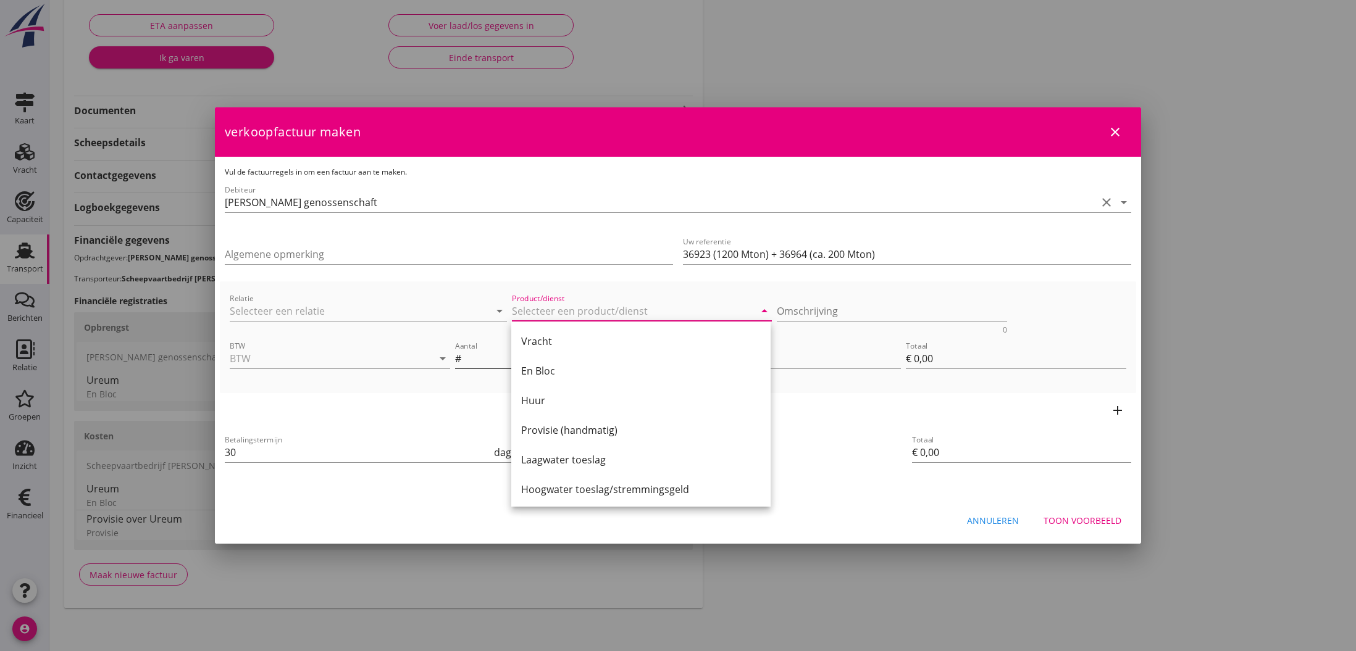
drag, startPoint x: 555, startPoint y: 374, endPoint x: 572, endPoint y: 368, distance: 18.2
click at [555, 374] on div "En Bloc" at bounding box center [641, 371] width 240 height 15
type input "En Bloc"
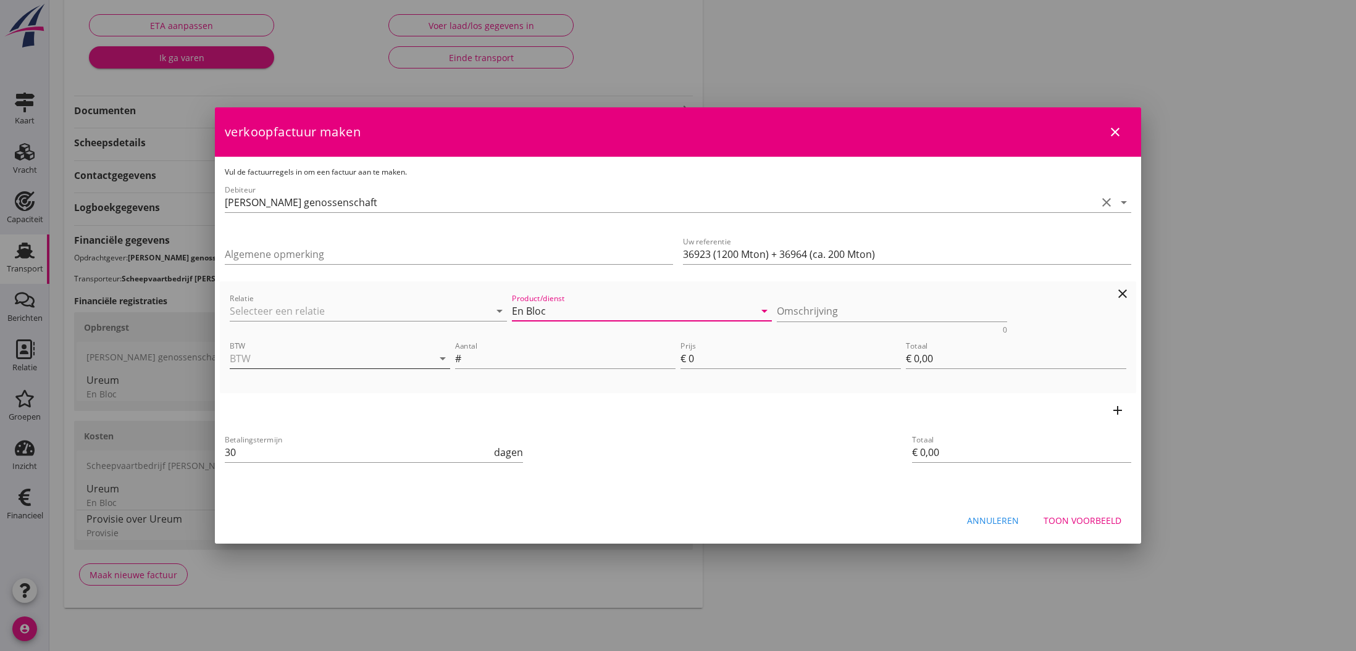
click at [310, 362] on input "BTW" at bounding box center [323, 359] width 186 height 20
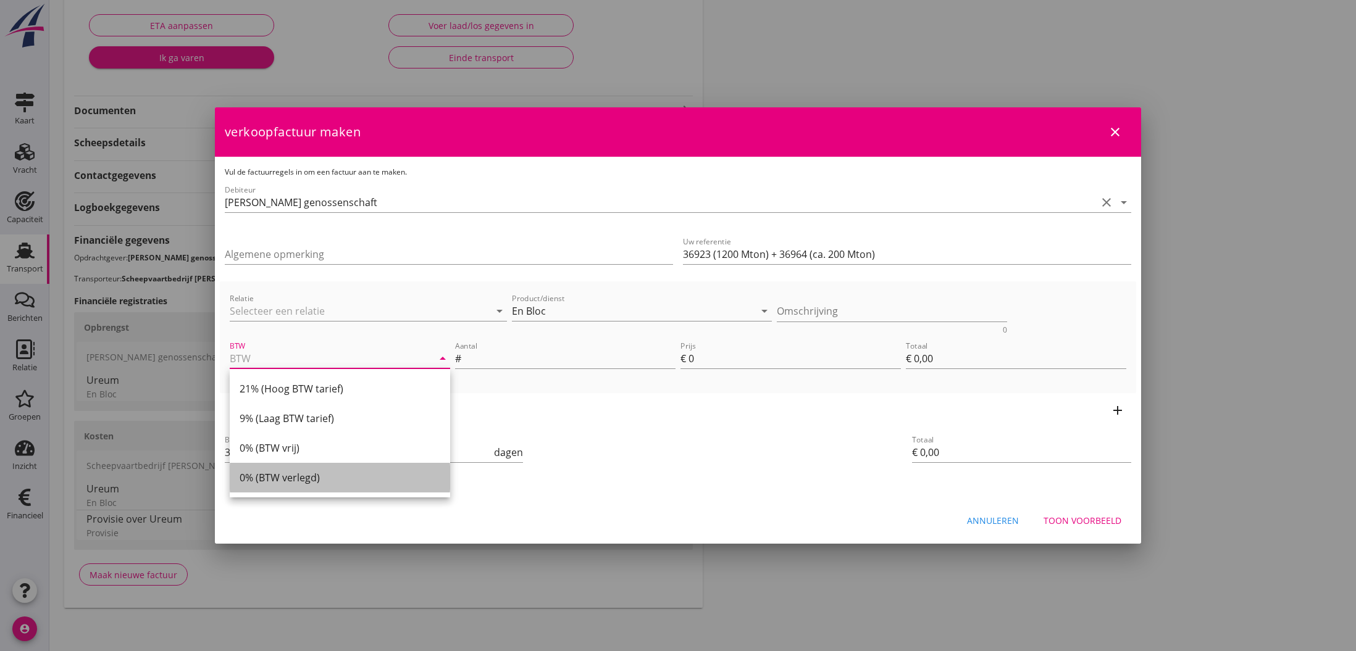
click at [294, 479] on div "0% (BTW verlegd)" at bounding box center [340, 477] width 201 height 15
type input "0% (BTW verlegd)"
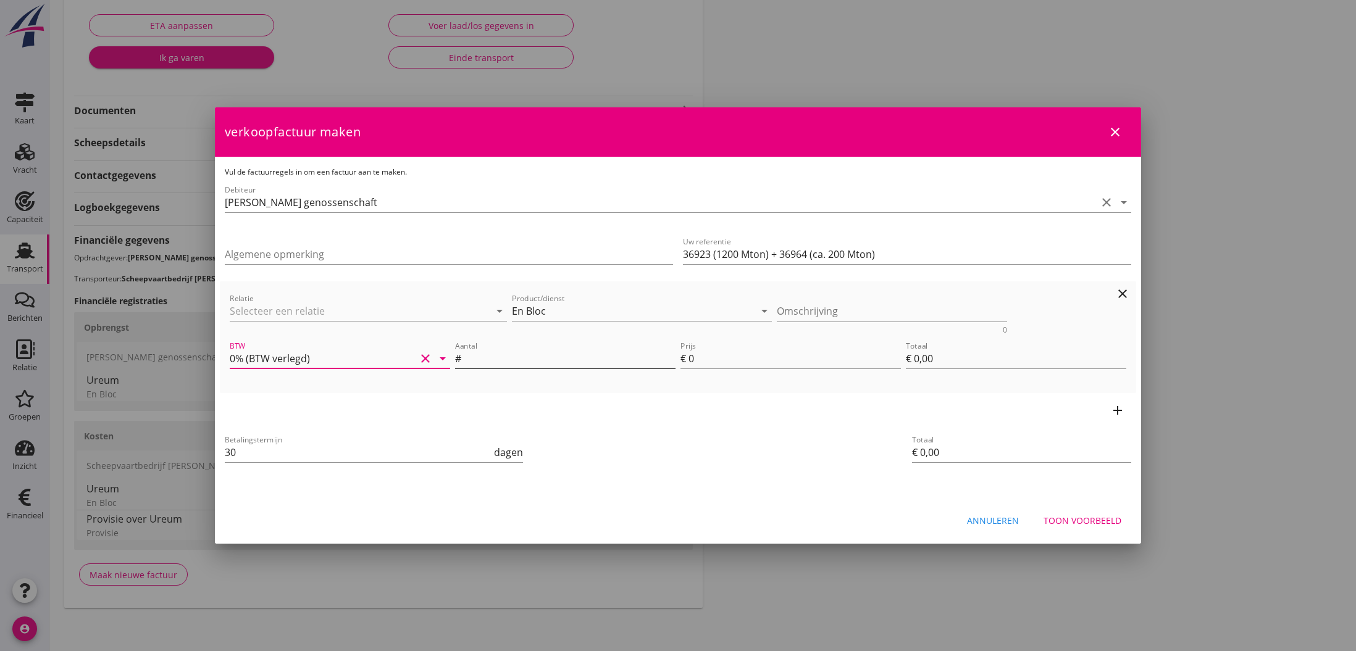
click at [485, 361] on input "Aantal" at bounding box center [570, 359] width 212 height 20
type input "1"
click at [694, 360] on input "0" at bounding box center [794, 359] width 212 height 20
type input "3"
type input "€ 3,00"
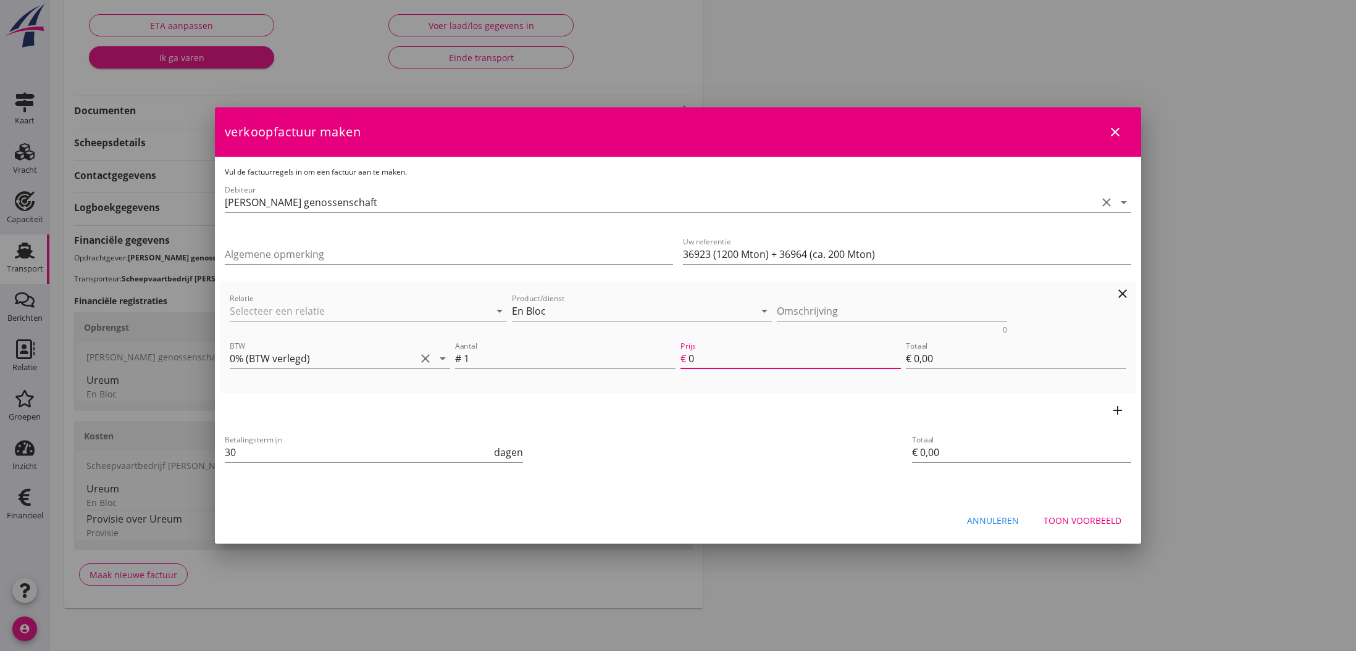
type input "€ 3,00"
type input "36"
type input "€ 36,00"
type input "360"
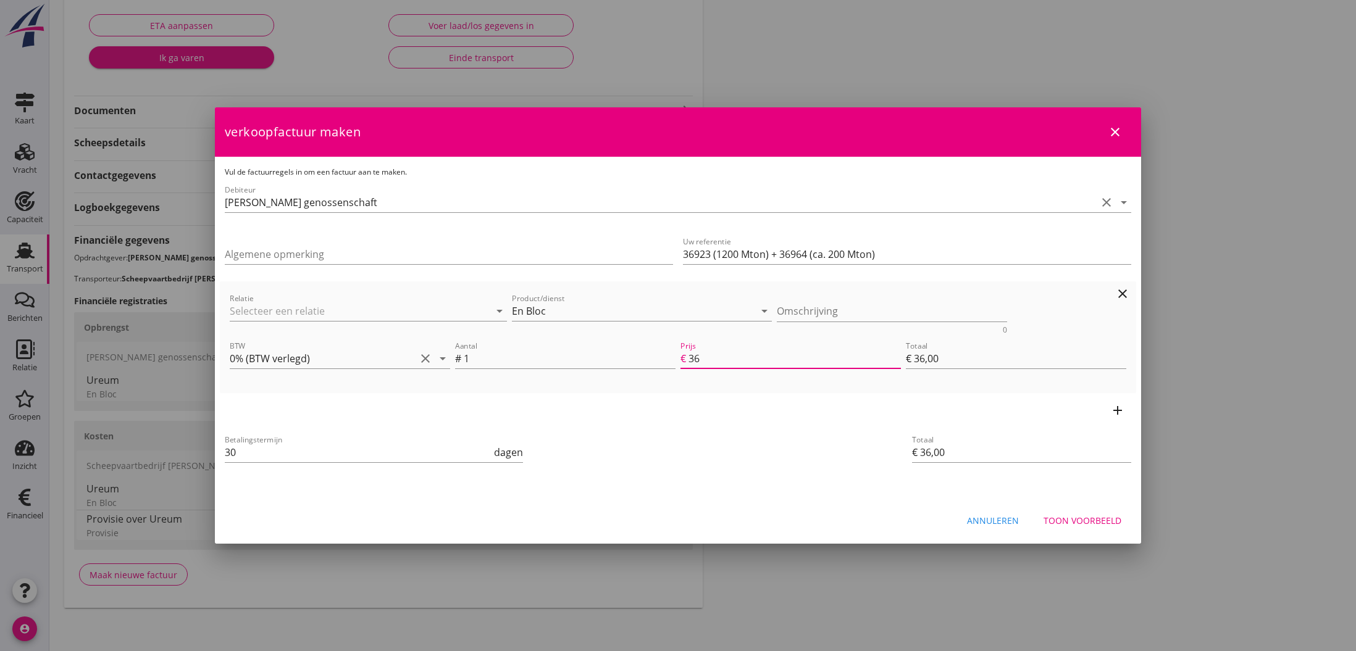
type input "€ 360,00"
type input "3600"
type input "€ 3.600,00"
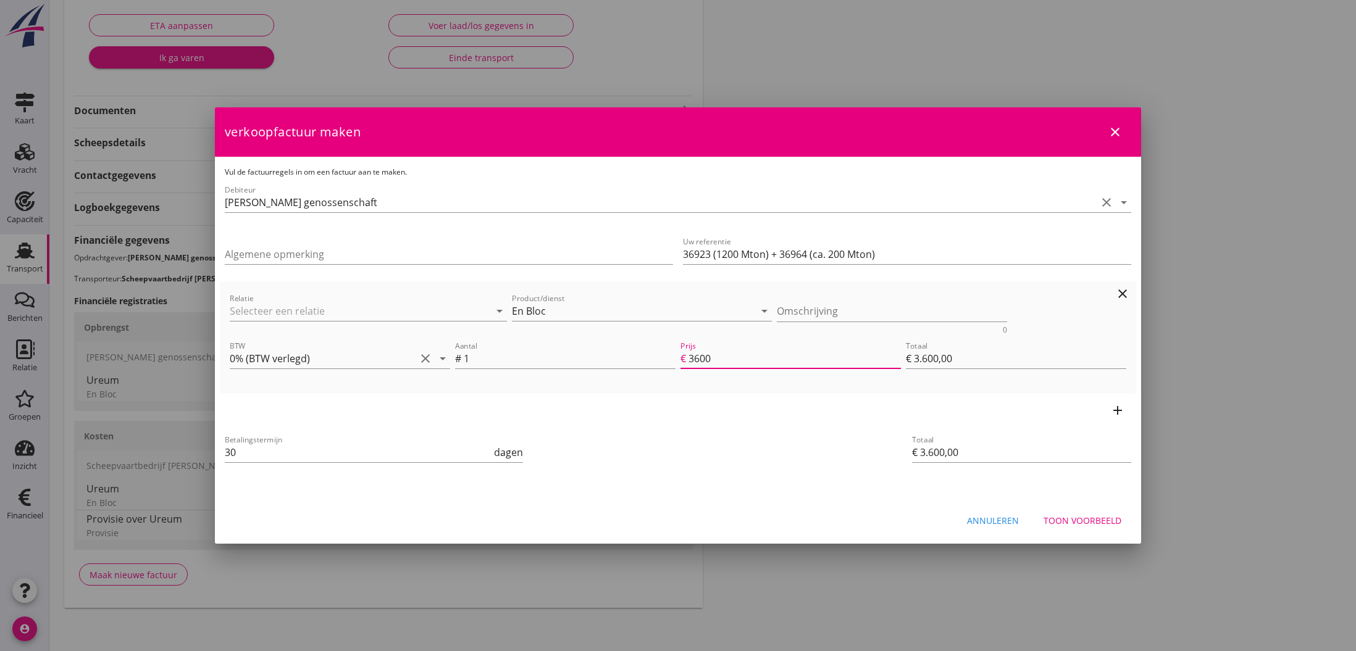
type input "36000"
type input "€ 36.000,00"
type input "36000.00"
click at [974, 489] on div "priority_high De factuurregels hebben verschillende relaties. Weet je zeker dat…" at bounding box center [678, 485] width 916 height 10
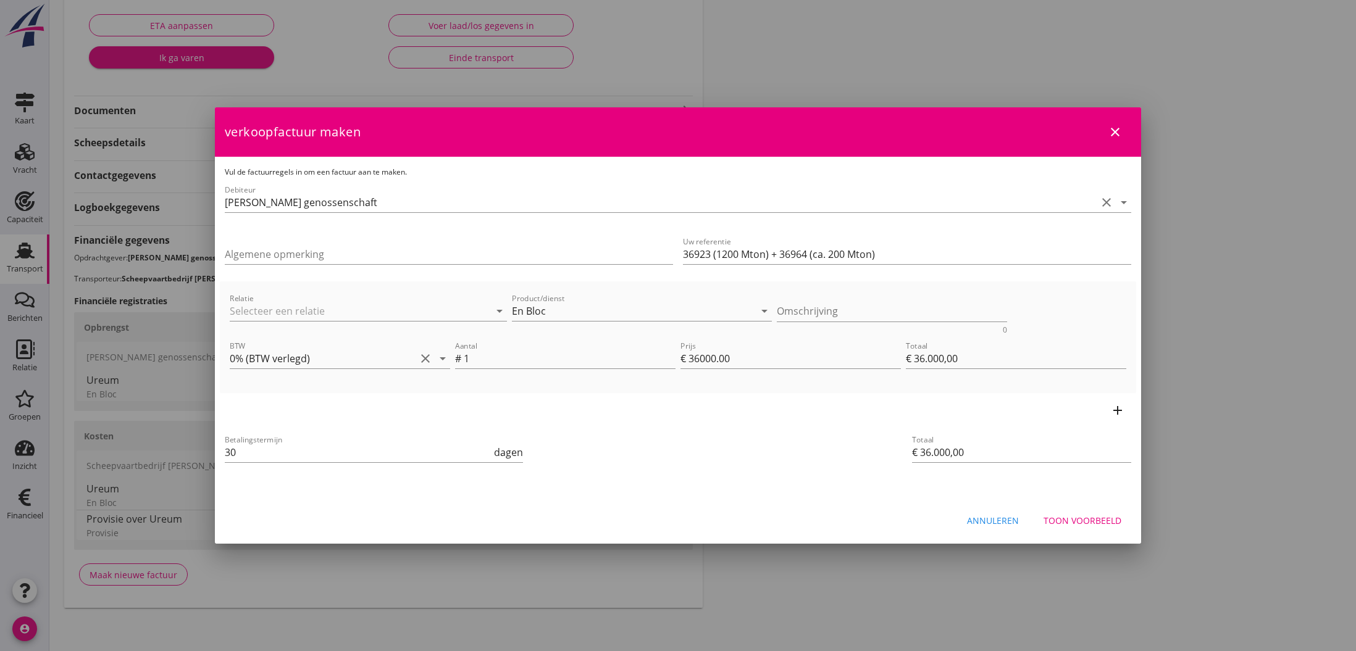
click at [1102, 520] on div "Toon voorbeeld" at bounding box center [1082, 520] width 78 height 13
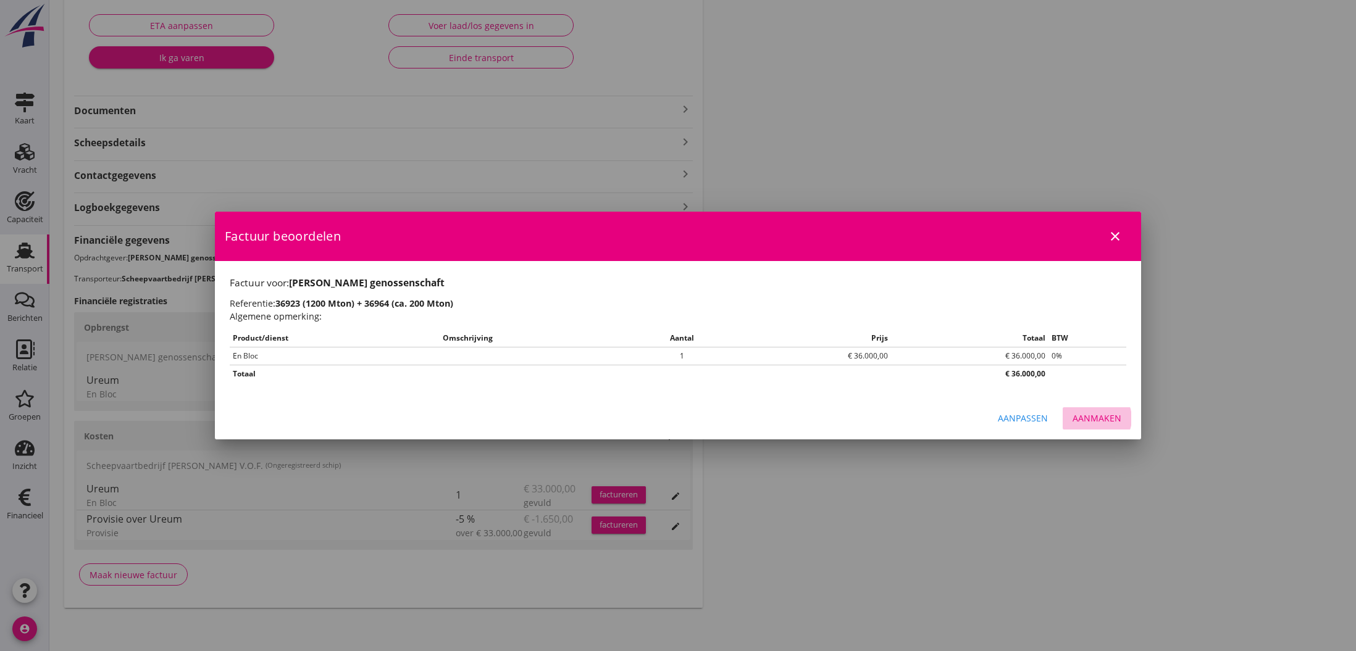
click at [1095, 417] on div "Aanmaken" at bounding box center [1096, 418] width 49 height 13
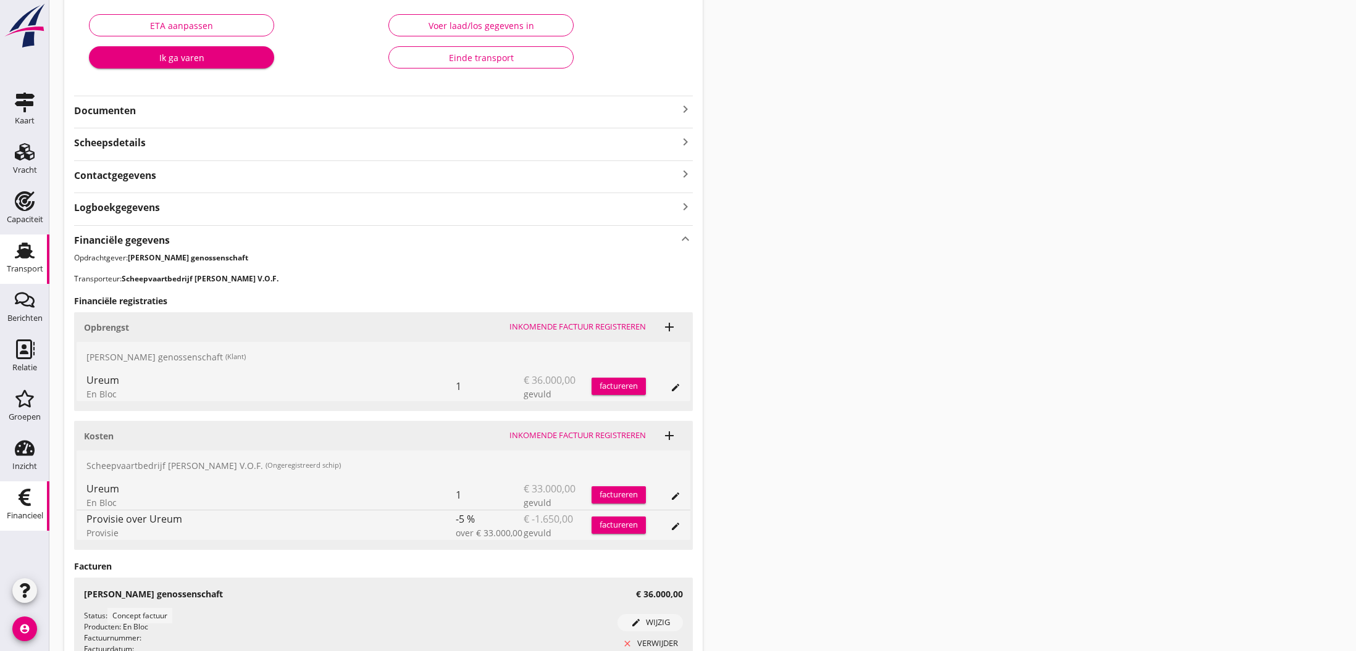
click at [30, 496] on icon "Financieel" at bounding box center [25, 498] width 20 height 20
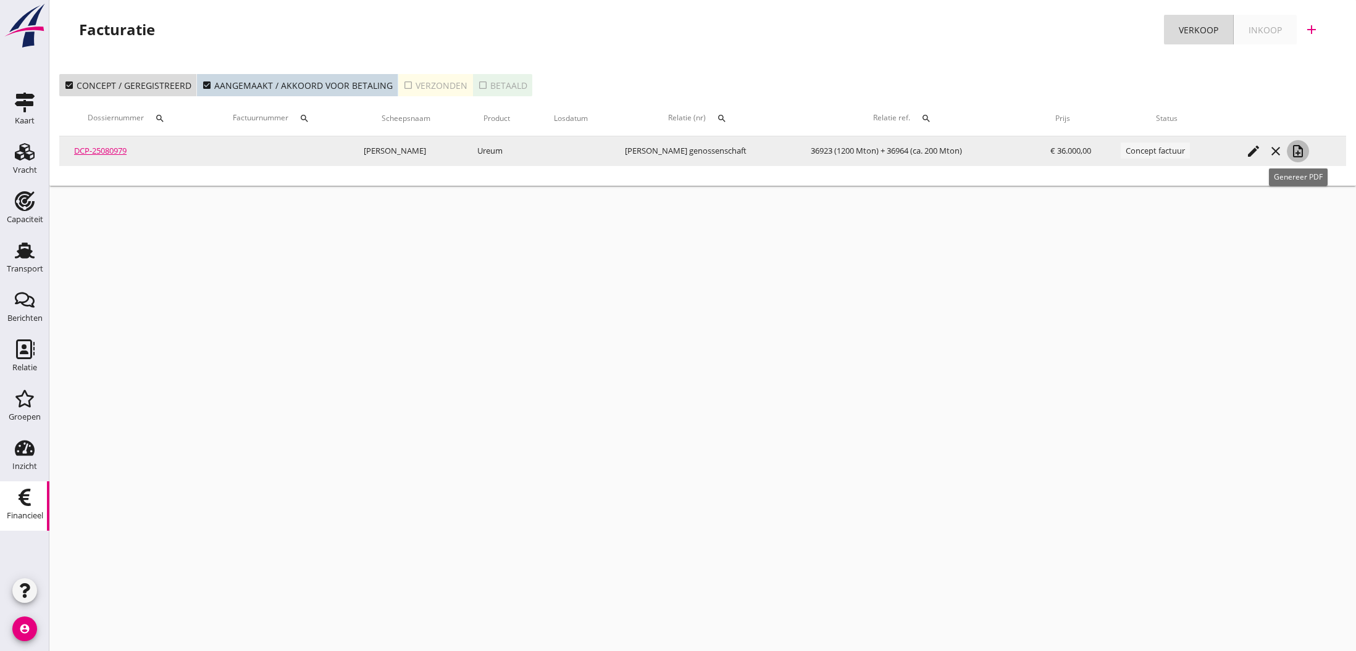
click at [1298, 151] on icon "note_add" at bounding box center [1297, 151] width 15 height 15
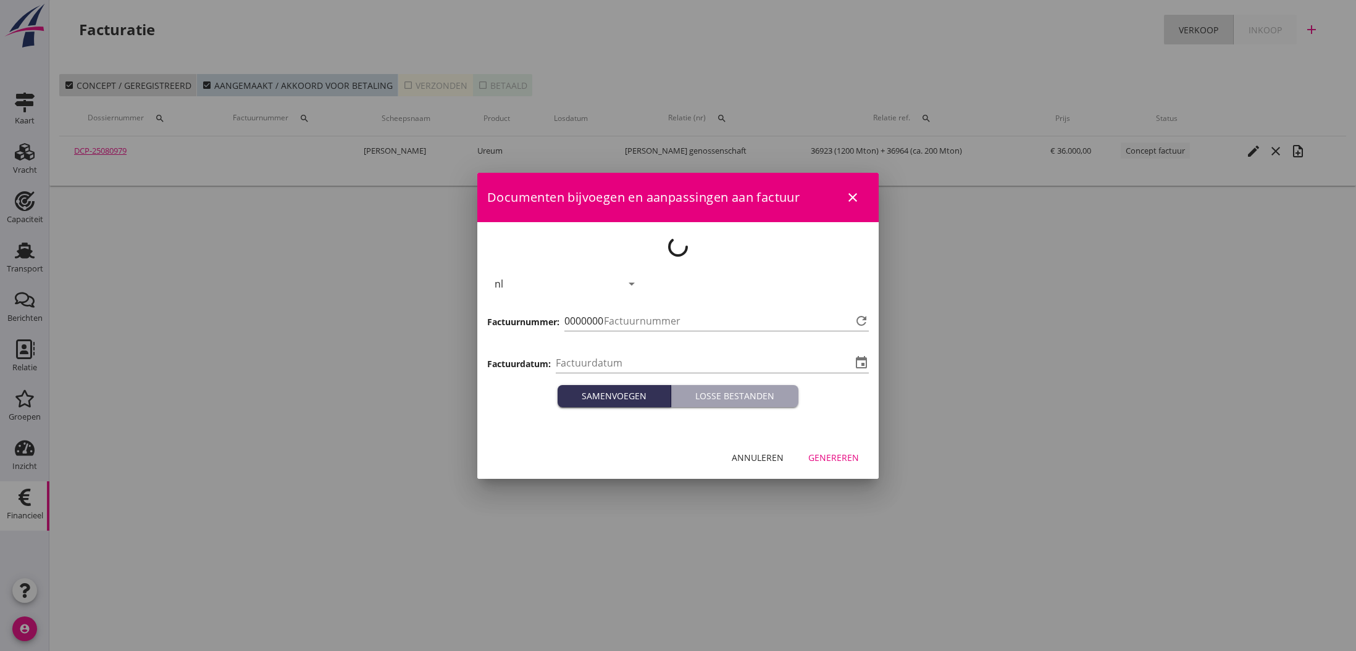
type input "[DATE]"
type input "781"
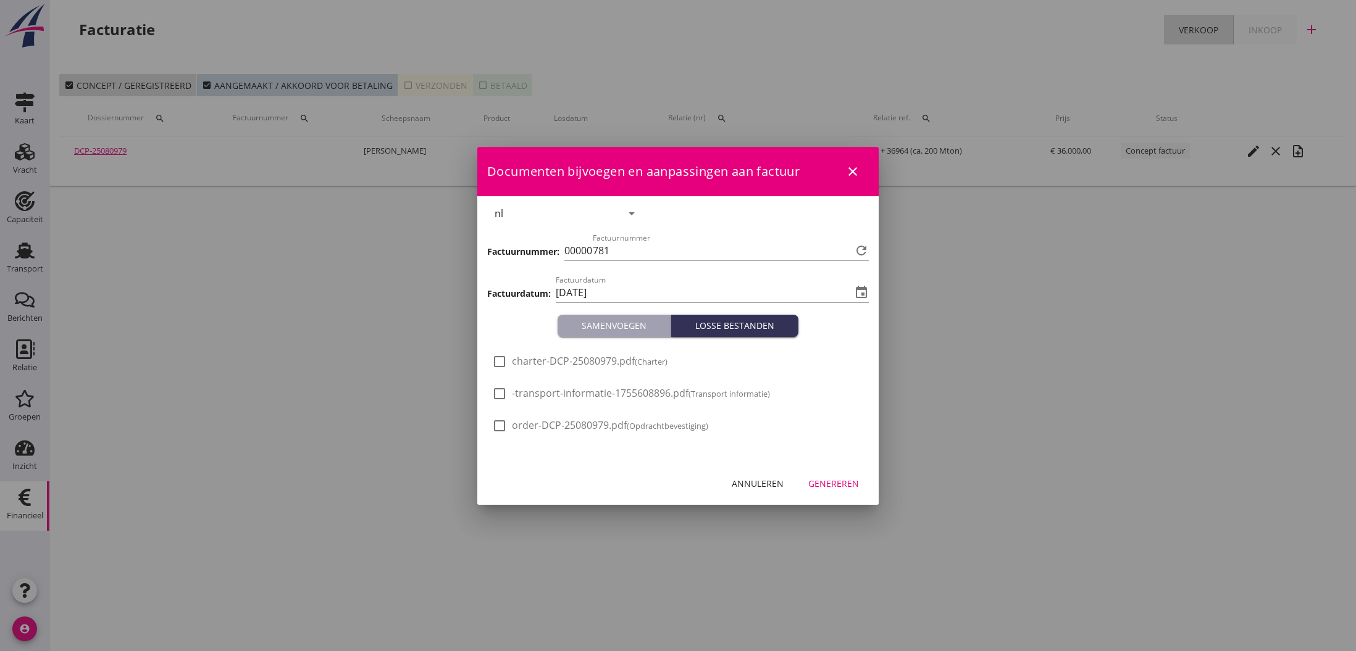
click at [845, 487] on div "Genereren" at bounding box center [833, 483] width 51 height 13
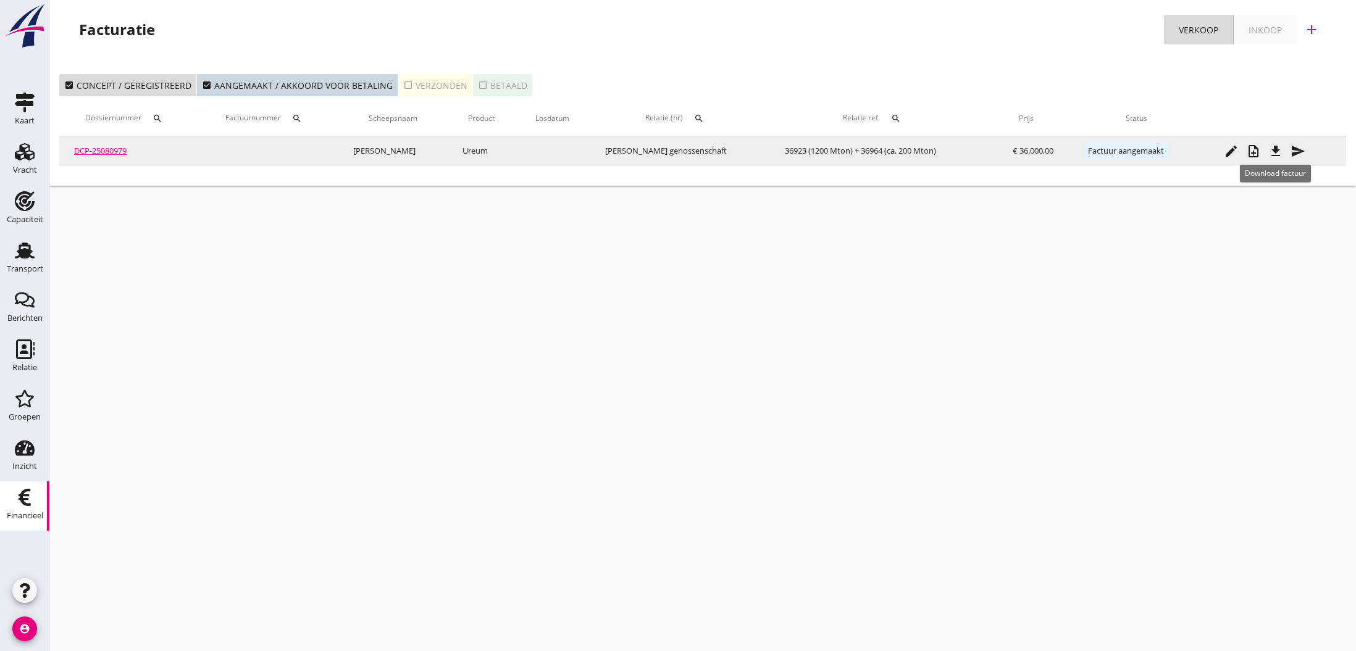
click at [1276, 154] on icon "file_download" at bounding box center [1275, 151] width 15 height 15
click at [1295, 153] on icon "send" at bounding box center [1297, 151] width 15 height 15
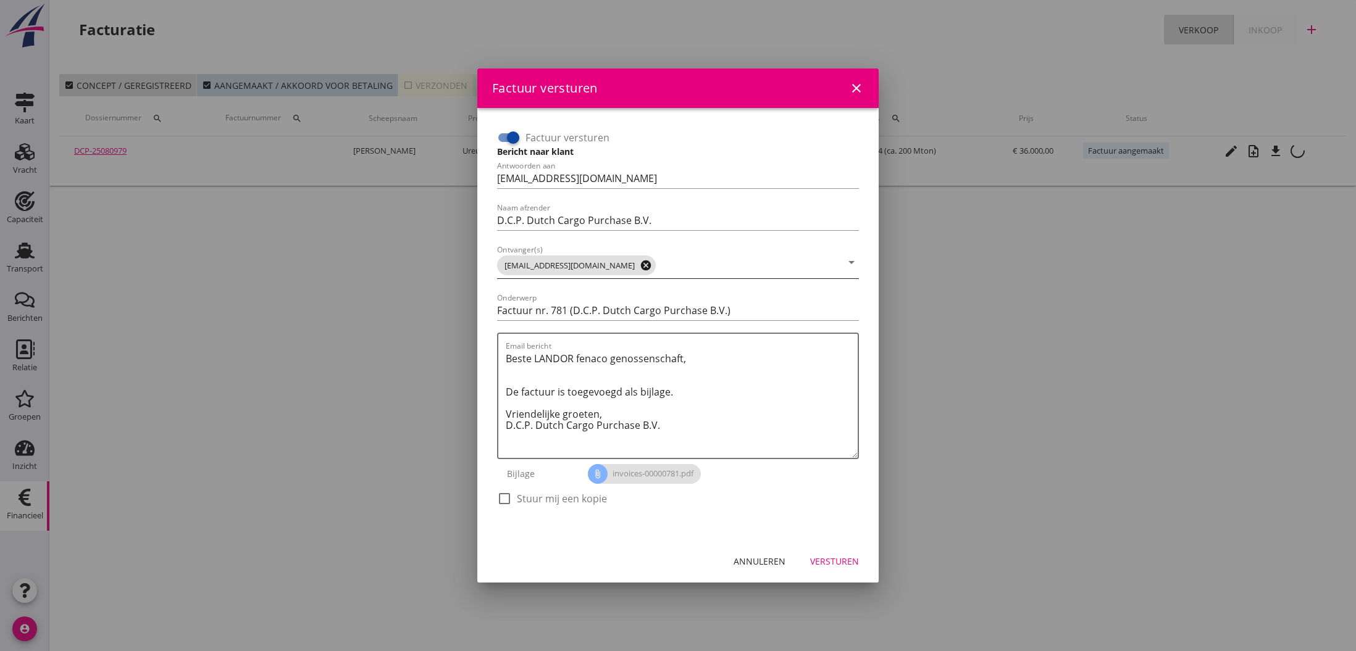
click at [640, 265] on icon "cancel" at bounding box center [646, 265] width 12 height 12
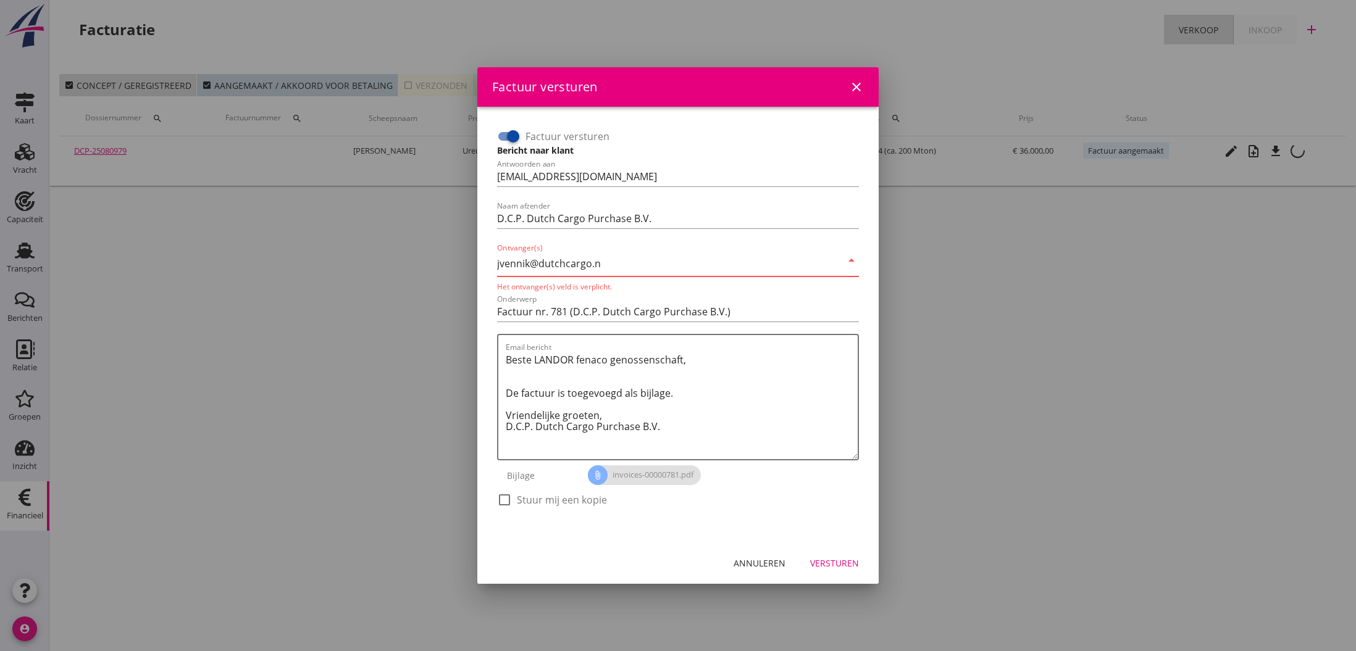
type input "[EMAIL_ADDRESS][DOMAIN_NAME]"
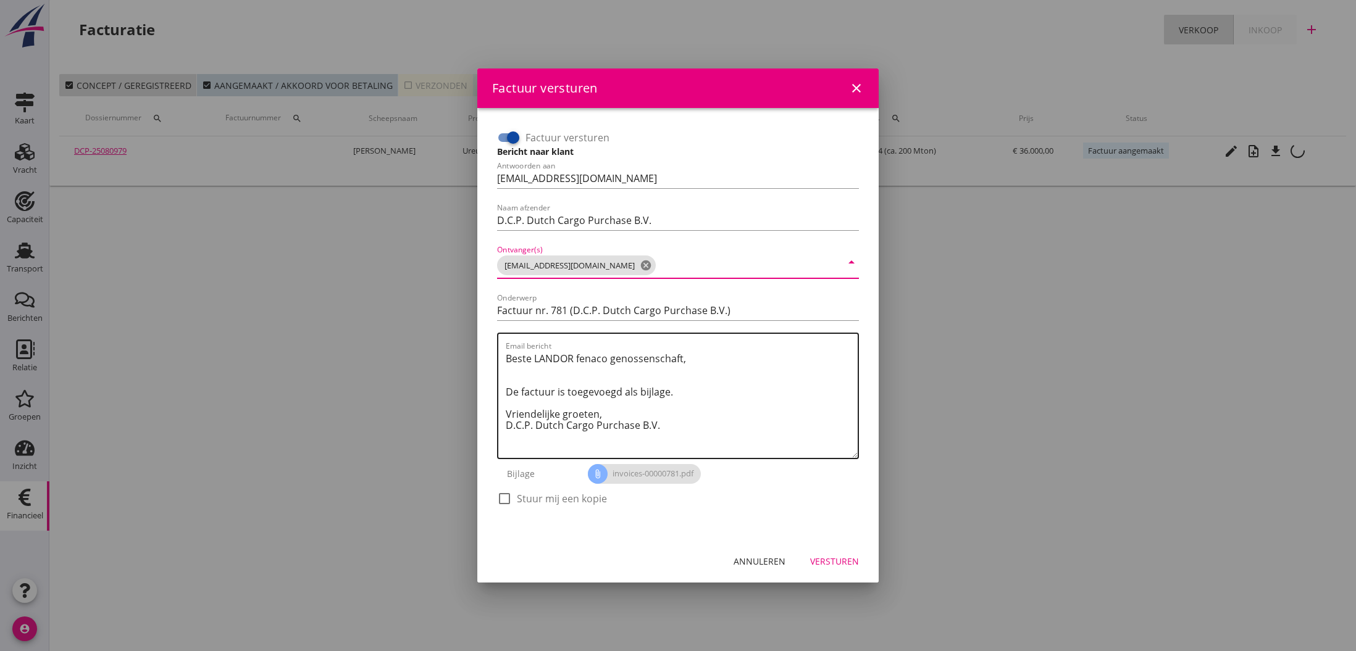
click at [731, 416] on textarea "Beste LANDOR fenaco genossenschaft, De factuur is toegevoegd als bijlage. Vrien…" at bounding box center [682, 403] width 352 height 109
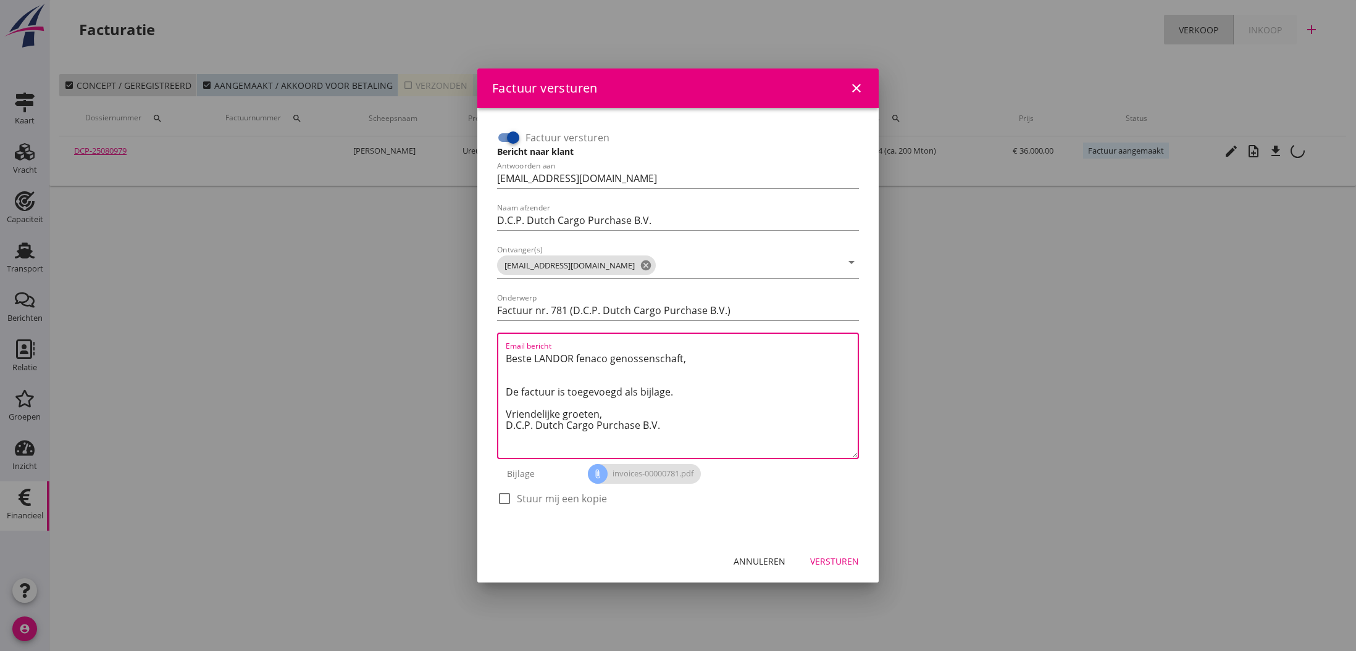
click at [842, 562] on div "Versturen" at bounding box center [834, 561] width 49 height 13
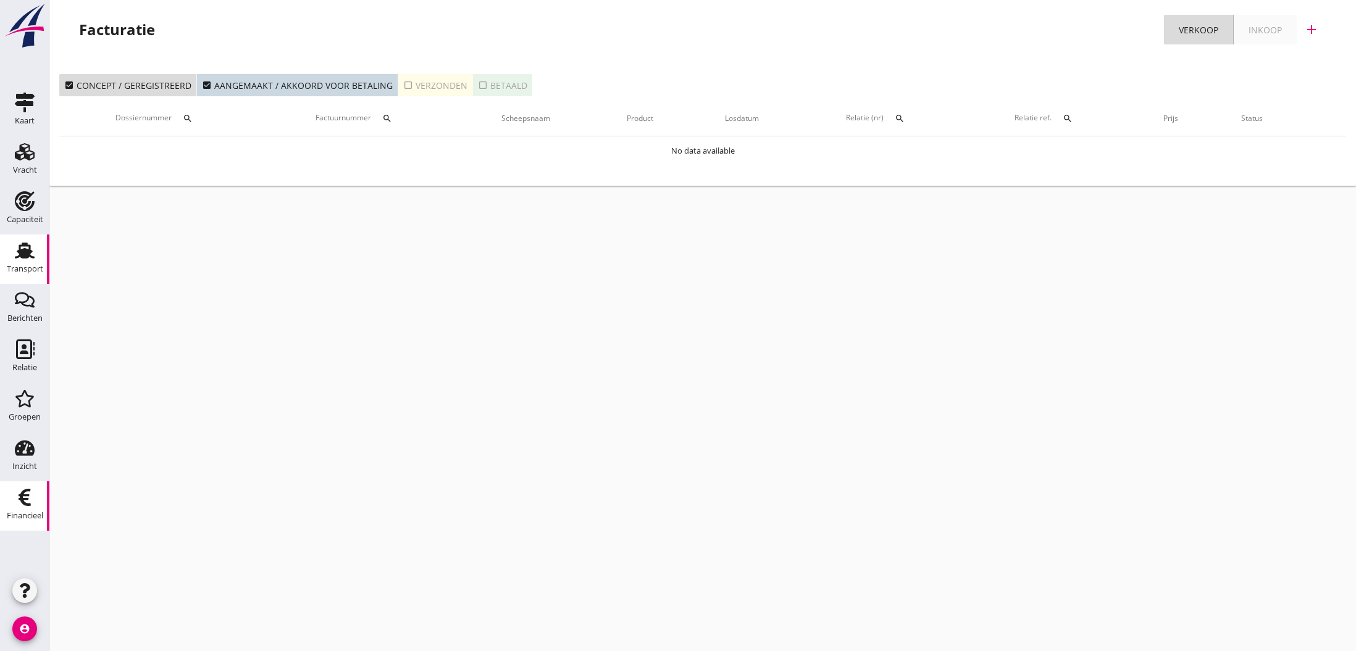
click at [27, 253] on use at bounding box center [25, 251] width 20 height 16
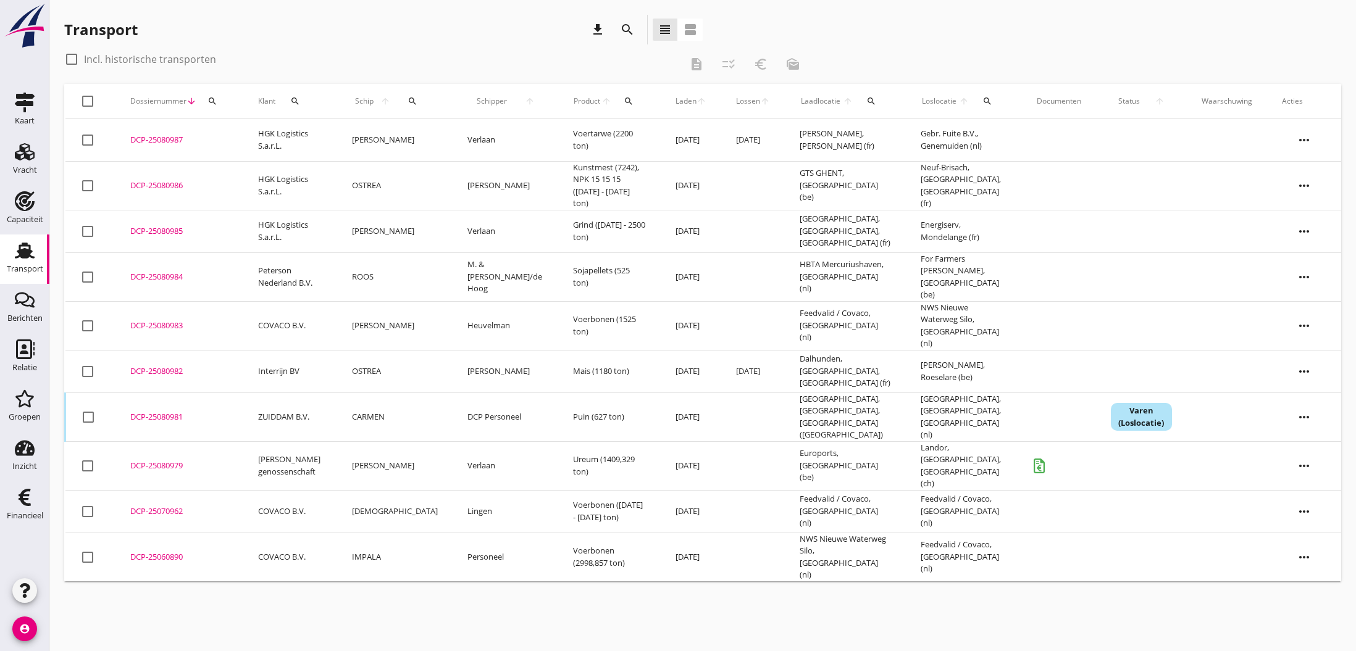
click at [149, 366] on div "DCP-25080982" at bounding box center [179, 372] width 98 height 12
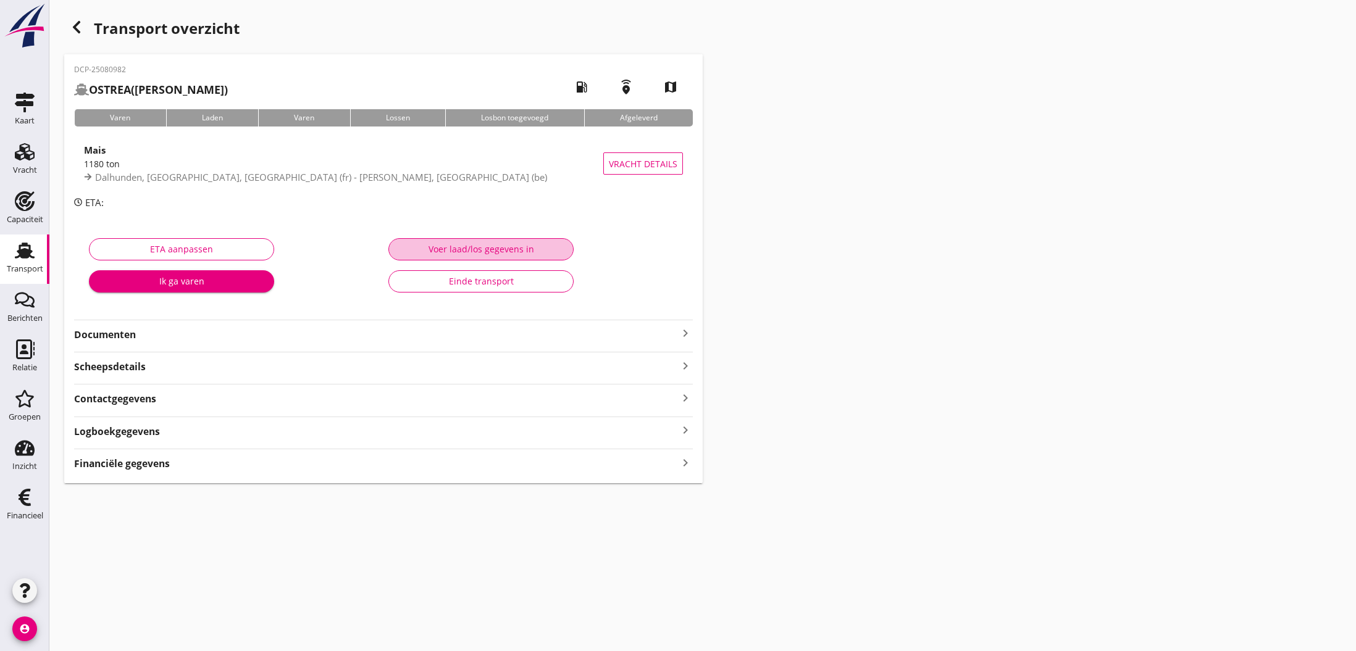
click at [475, 252] on div "Voer laad/los gegevens in" at bounding box center [481, 249] width 164 height 13
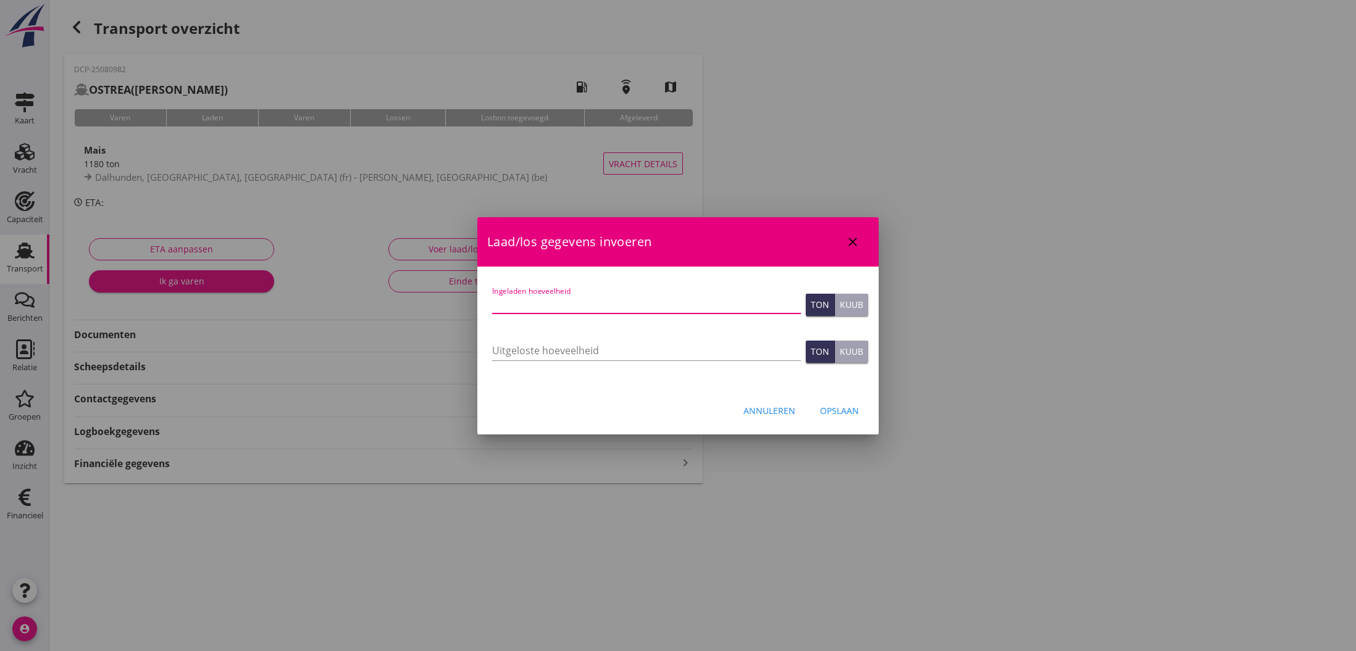
click at [550, 306] on input "Ingeladen hoeveelheid" at bounding box center [646, 304] width 309 height 20
type input "1152"
click at [544, 354] on input "Uitgeloste hoeveelheid" at bounding box center [646, 351] width 309 height 20
type input "1152"
click at [838, 409] on div "Opslaan" at bounding box center [839, 410] width 39 height 13
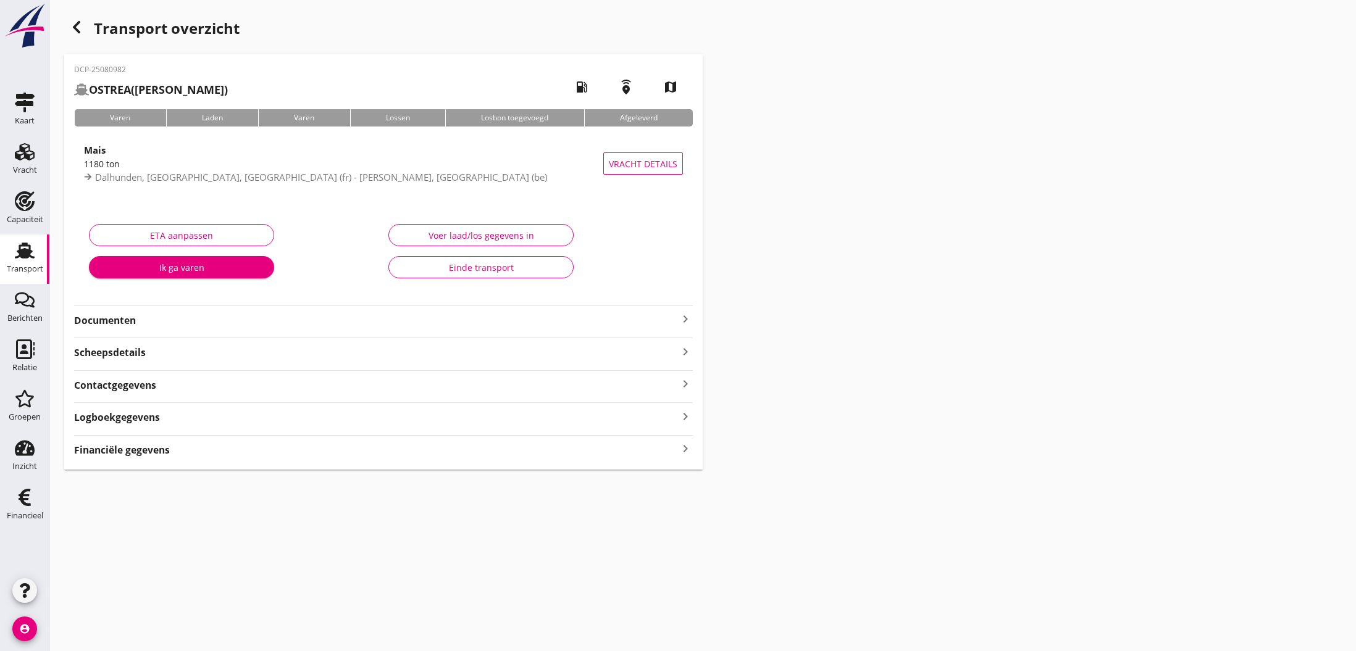
click at [270, 454] on div "Financiële gegevens keyboard_arrow_right" at bounding box center [383, 449] width 619 height 17
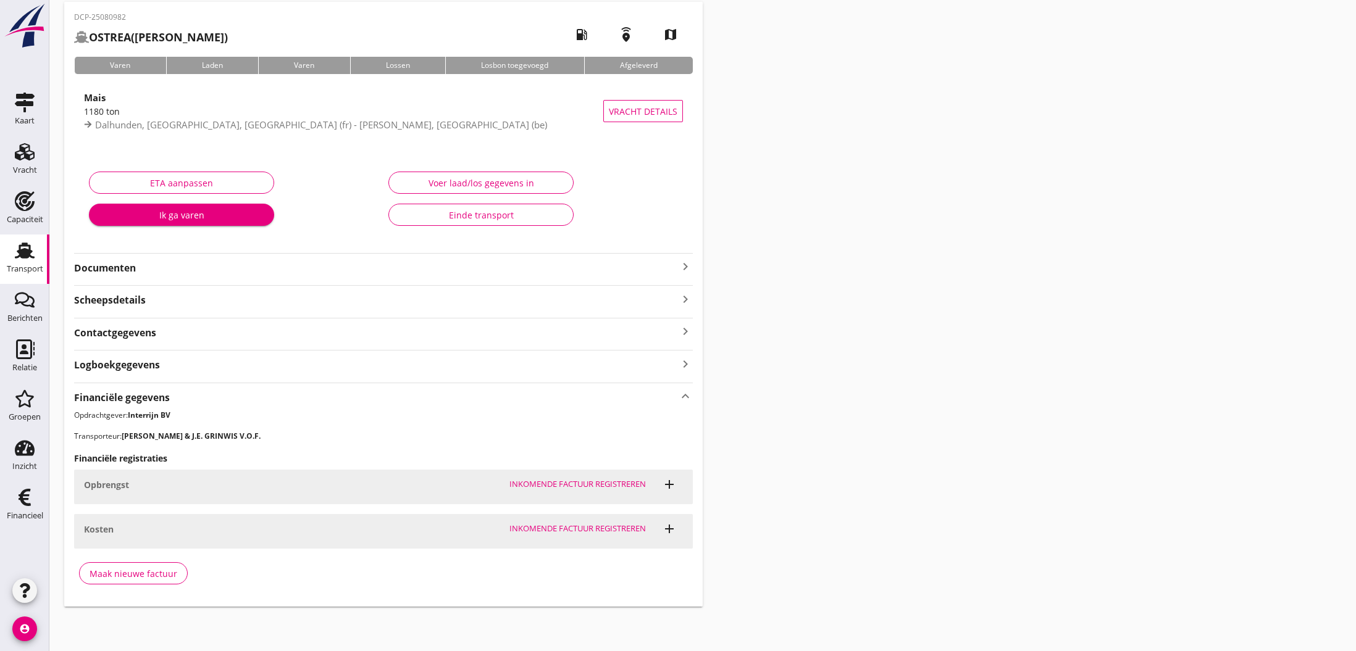
scroll to position [51, 0]
click at [167, 571] on div "Maak nieuwe factuur" at bounding box center [134, 575] width 88 height 13
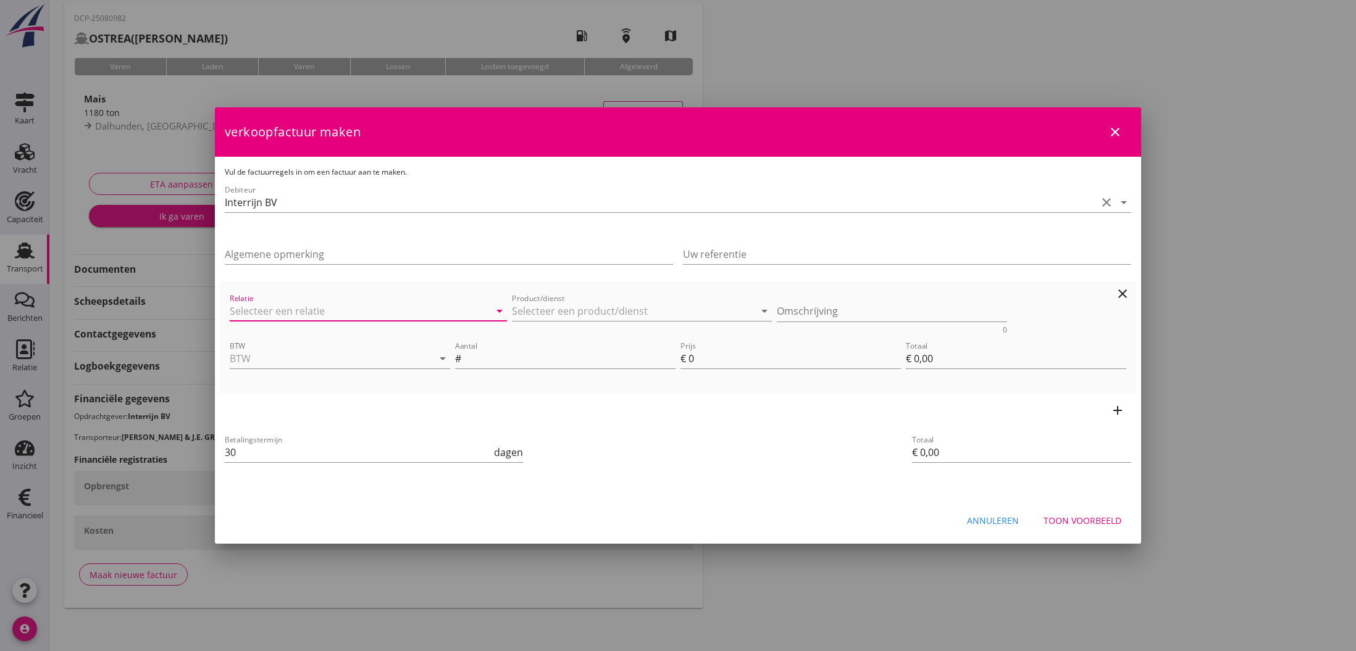
click at [274, 308] on input "Relatie" at bounding box center [351, 311] width 243 height 20
click at [629, 307] on input "Product/dienst" at bounding box center [633, 311] width 243 height 20
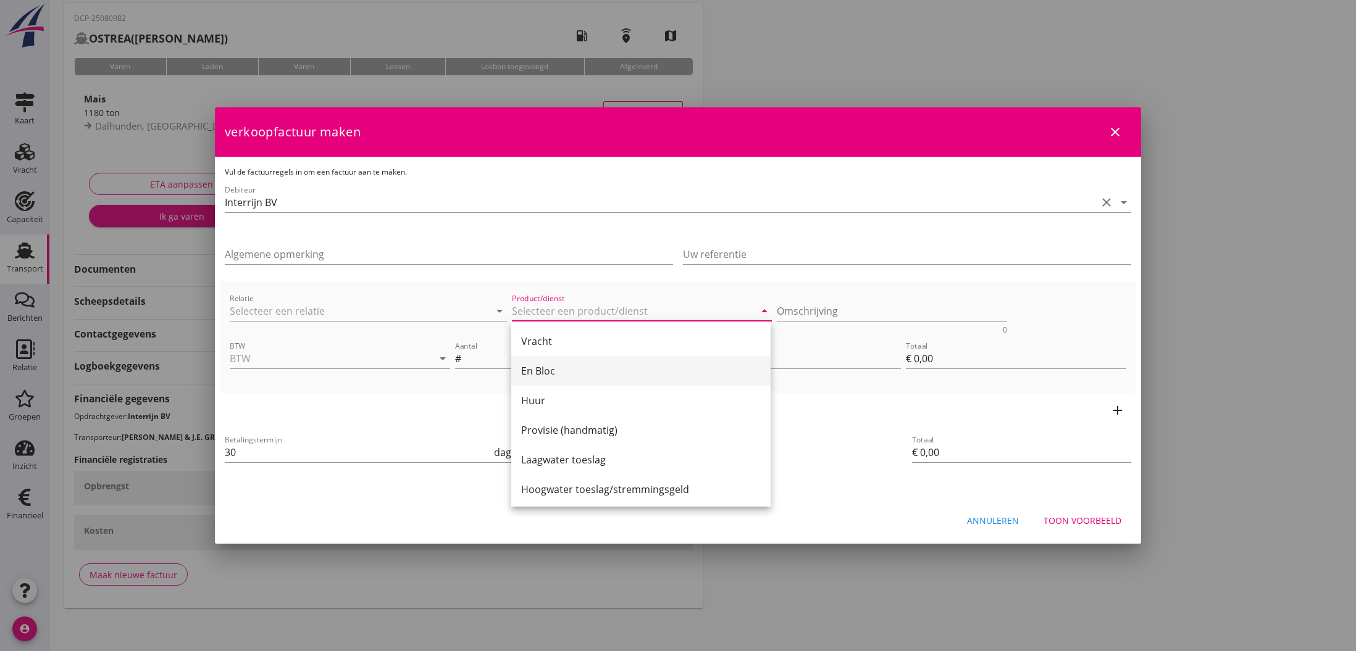
click at [567, 372] on div "En Bloc" at bounding box center [641, 371] width 240 height 15
type input "En Bloc"
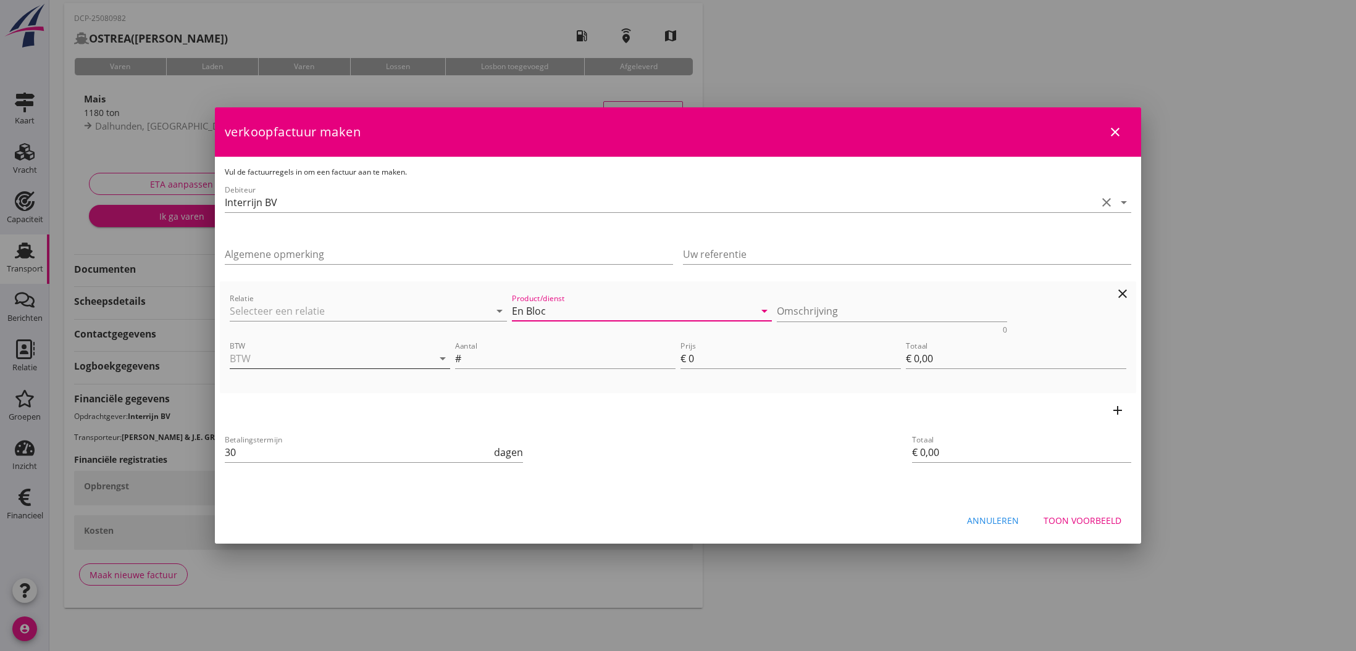
click at [378, 360] on input "BTW" at bounding box center [323, 359] width 186 height 20
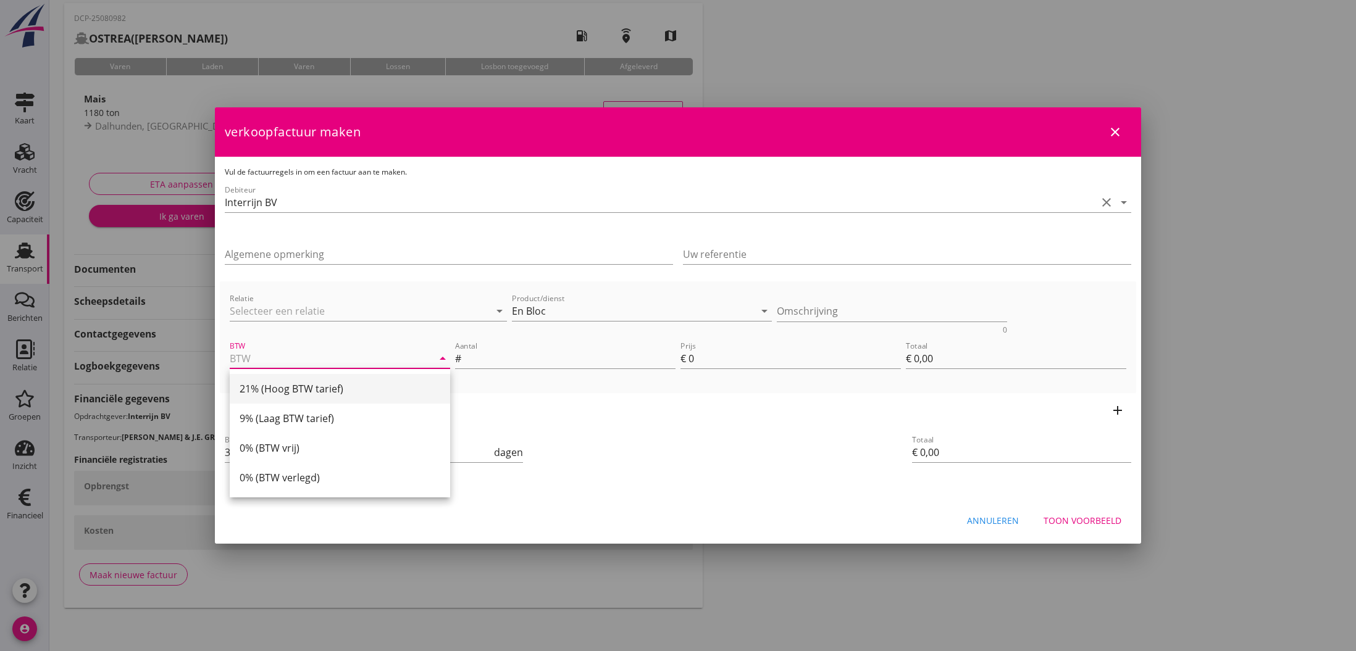
click at [345, 389] on div "21% (Hoog BTW tarief)" at bounding box center [340, 389] width 201 height 15
type input "21% (Hoog BTW tarief)"
click at [480, 361] on input "Aantal" at bounding box center [570, 359] width 212 height 20
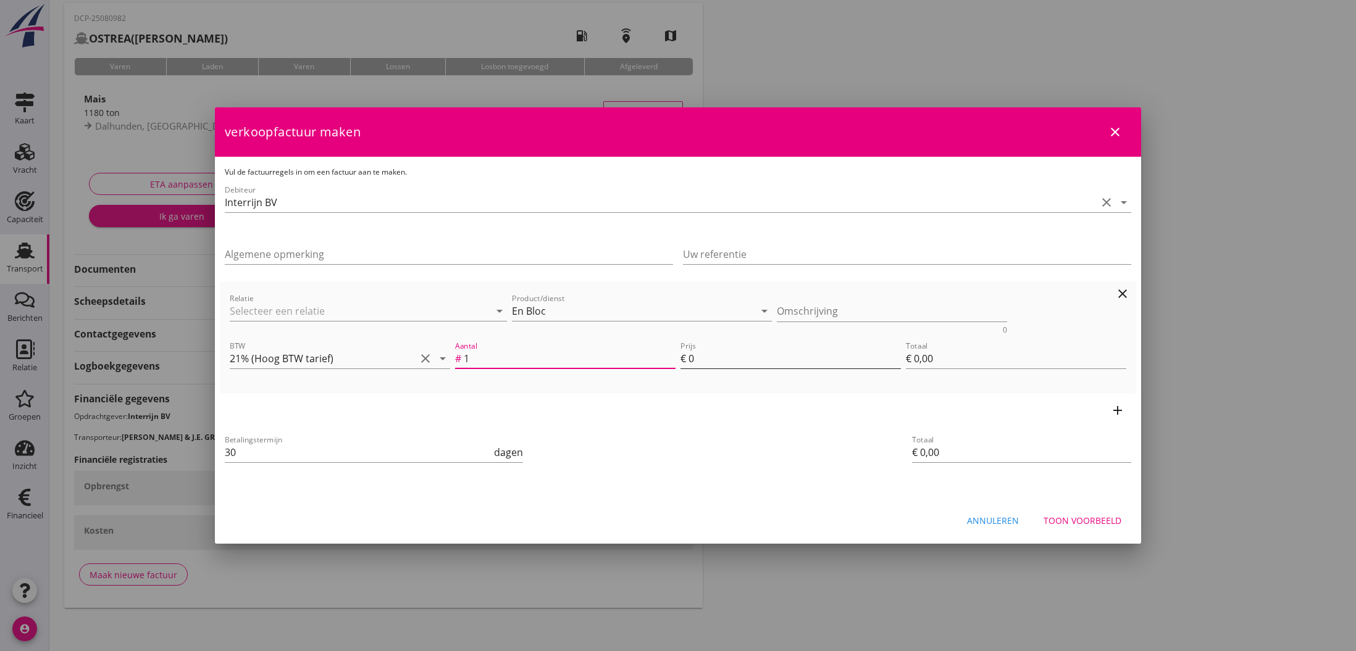
type input "1"
drag, startPoint x: 704, startPoint y: 358, endPoint x: 690, endPoint y: 358, distance: 14.2
click at [690, 358] on input "0" at bounding box center [794, 359] width 212 height 20
type input "2"
type input "€ 2,00"
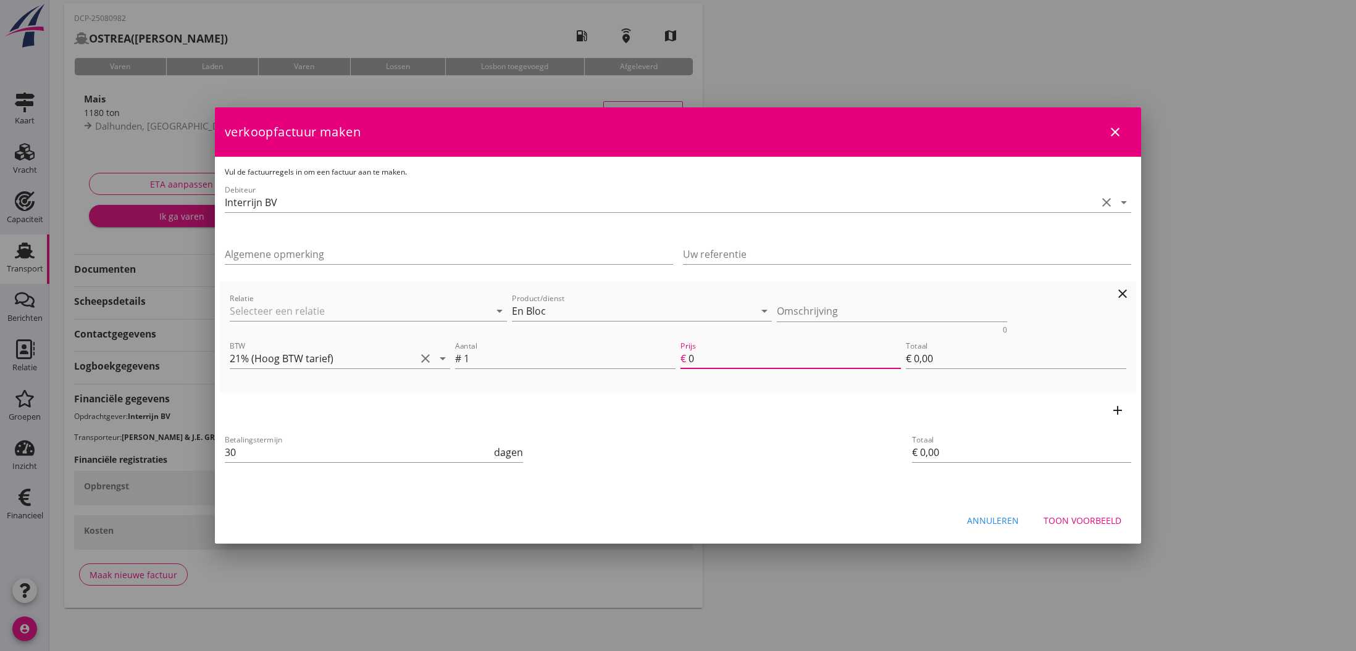
type input "€ 2,00"
type input "28"
type input "€ 28,00"
type input "280"
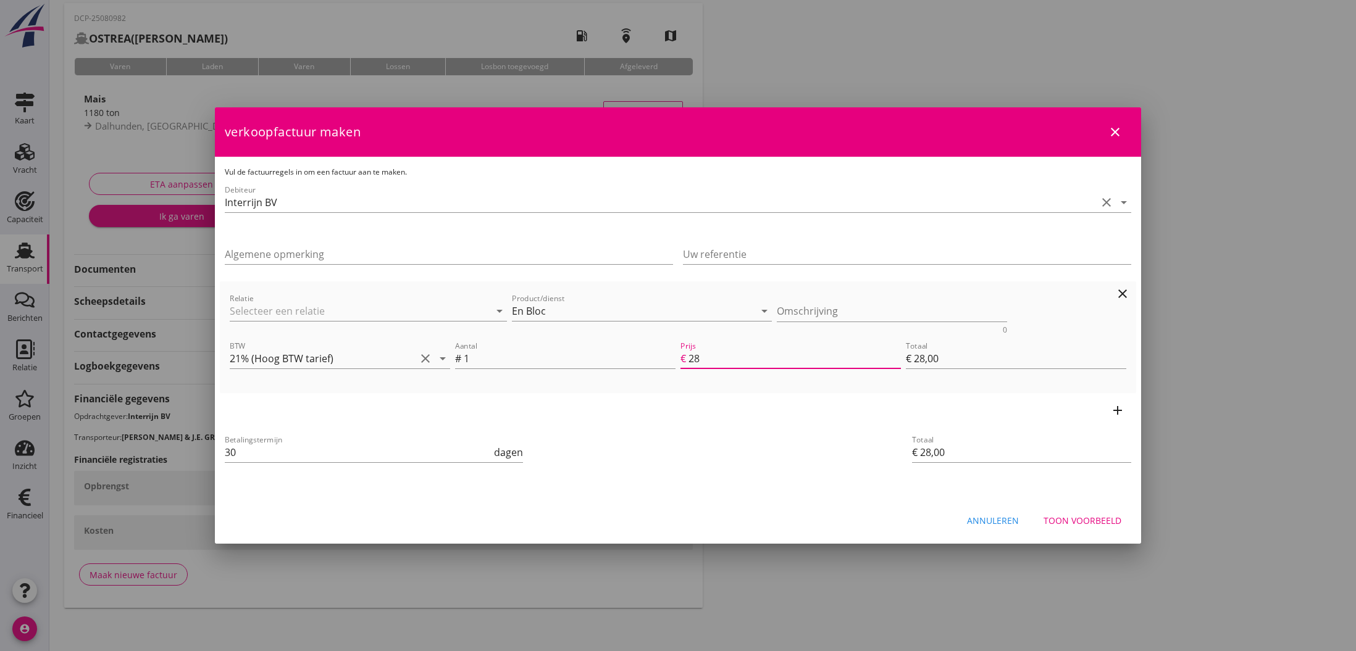
type input "€ 280,00"
type input "2800"
type input "€ 2.800,00"
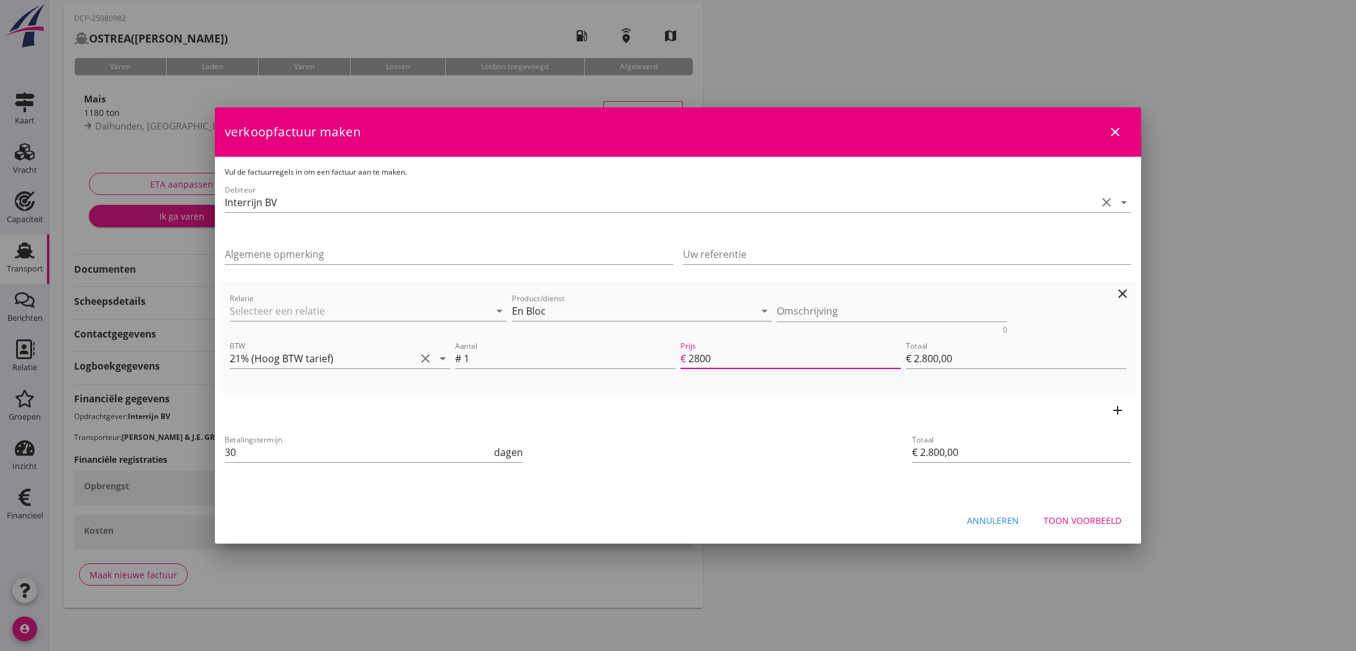
type input "28000"
type input "€ 28.000,00"
type input "28000.00"
drag, startPoint x: 727, startPoint y: 449, endPoint x: 752, endPoint y: 450, distance: 25.3
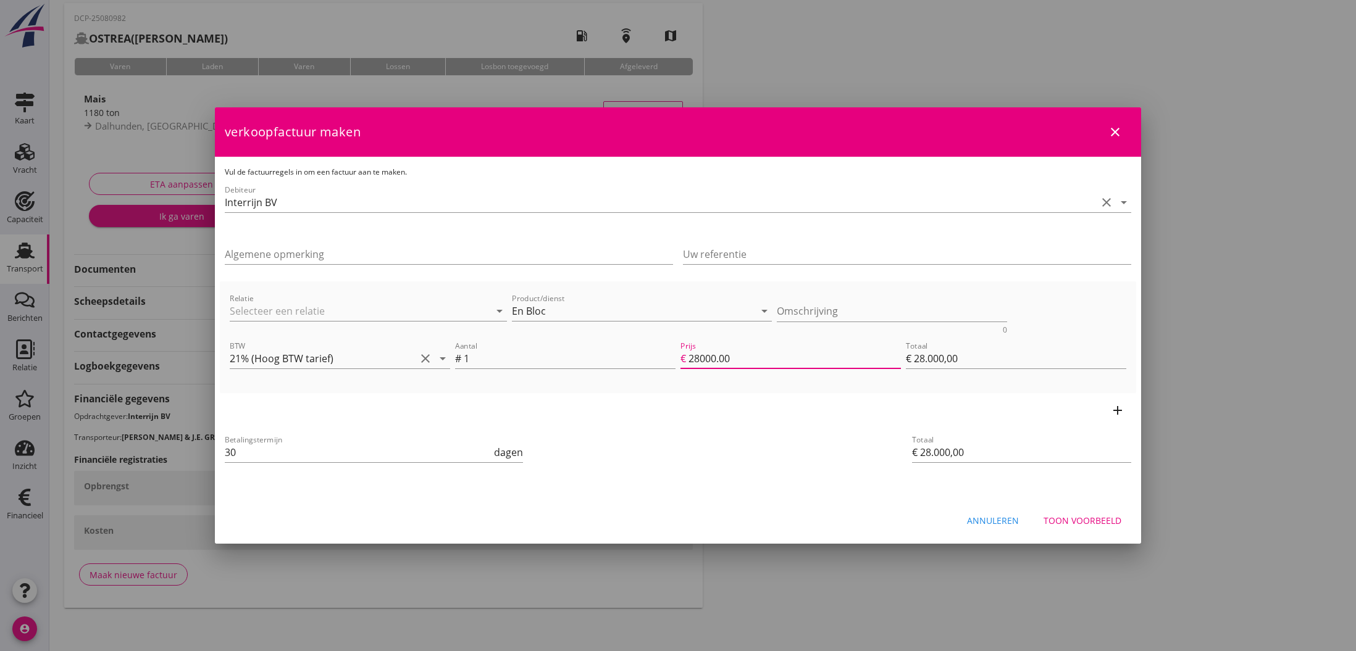
click at [727, 450] on div "Betalingstermijn 30 dagen" at bounding box center [525, 453] width 606 height 47
click at [1062, 517] on div "Toon voorbeeld" at bounding box center [1082, 520] width 78 height 13
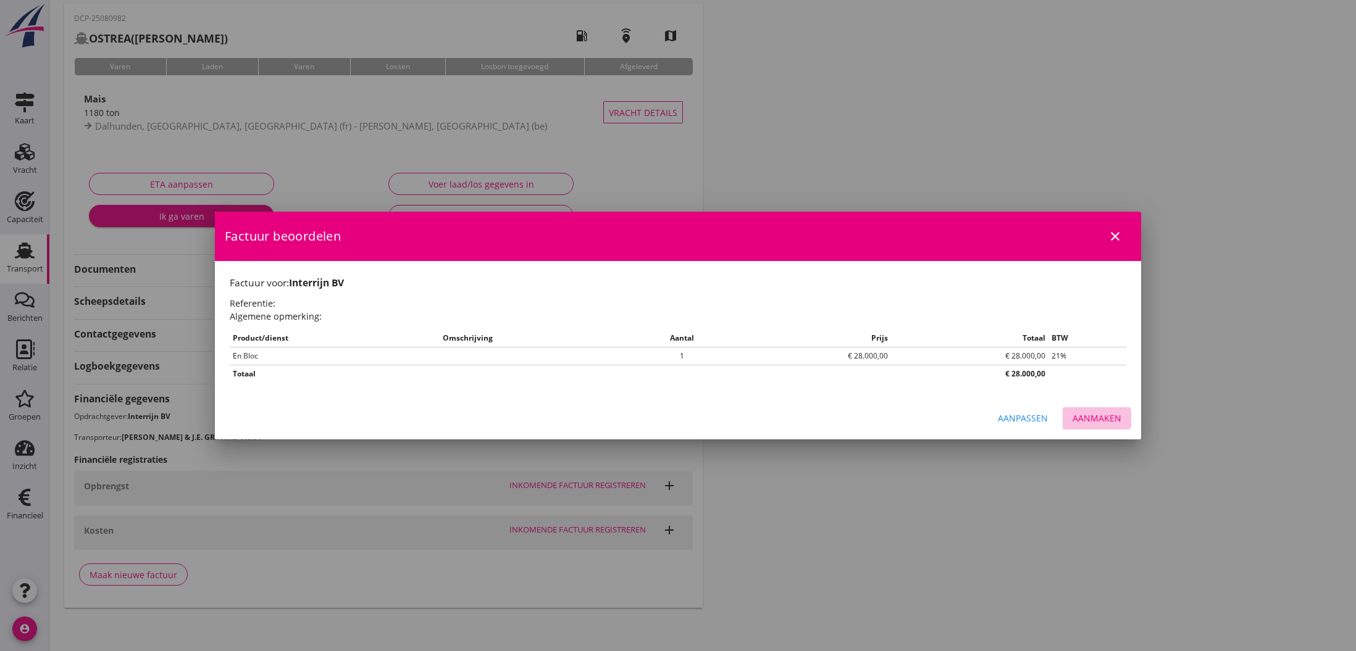
click at [1113, 417] on div "Aanmaken" at bounding box center [1096, 418] width 49 height 13
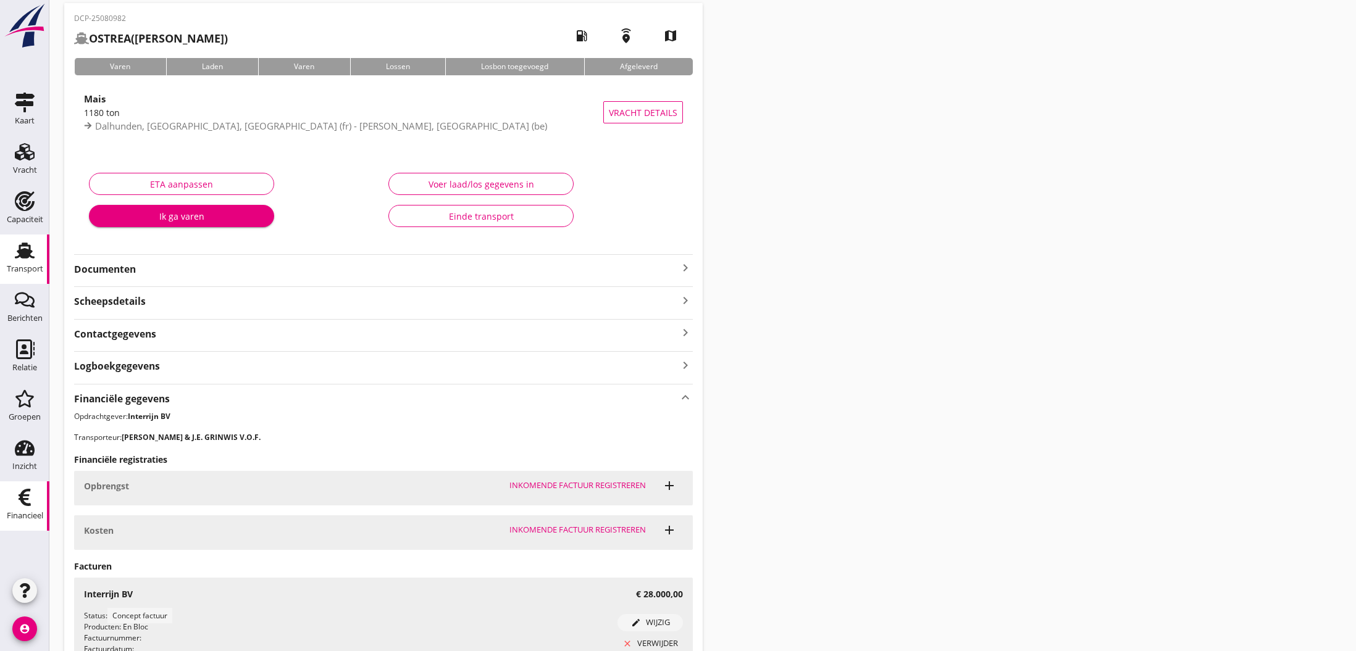
click at [27, 499] on use at bounding box center [25, 497] width 12 height 17
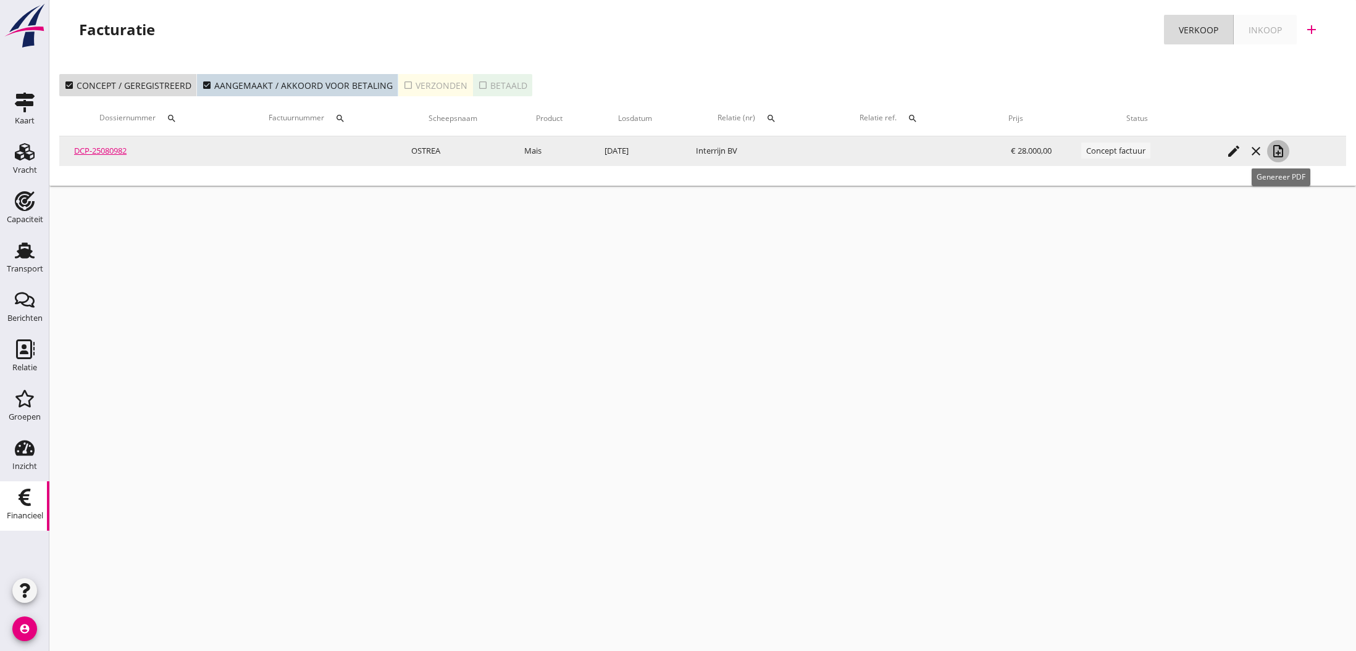
click at [1279, 154] on icon "note_add" at bounding box center [1278, 151] width 15 height 15
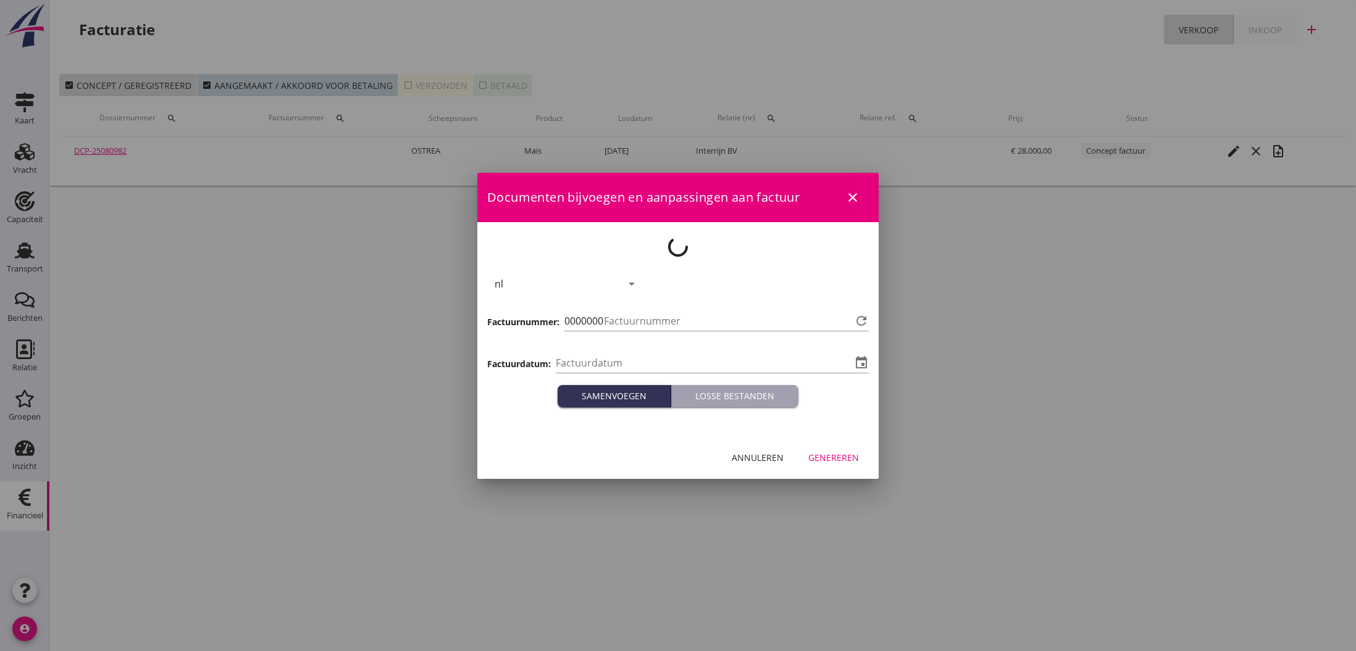
type input "[DATE]"
type input "782"
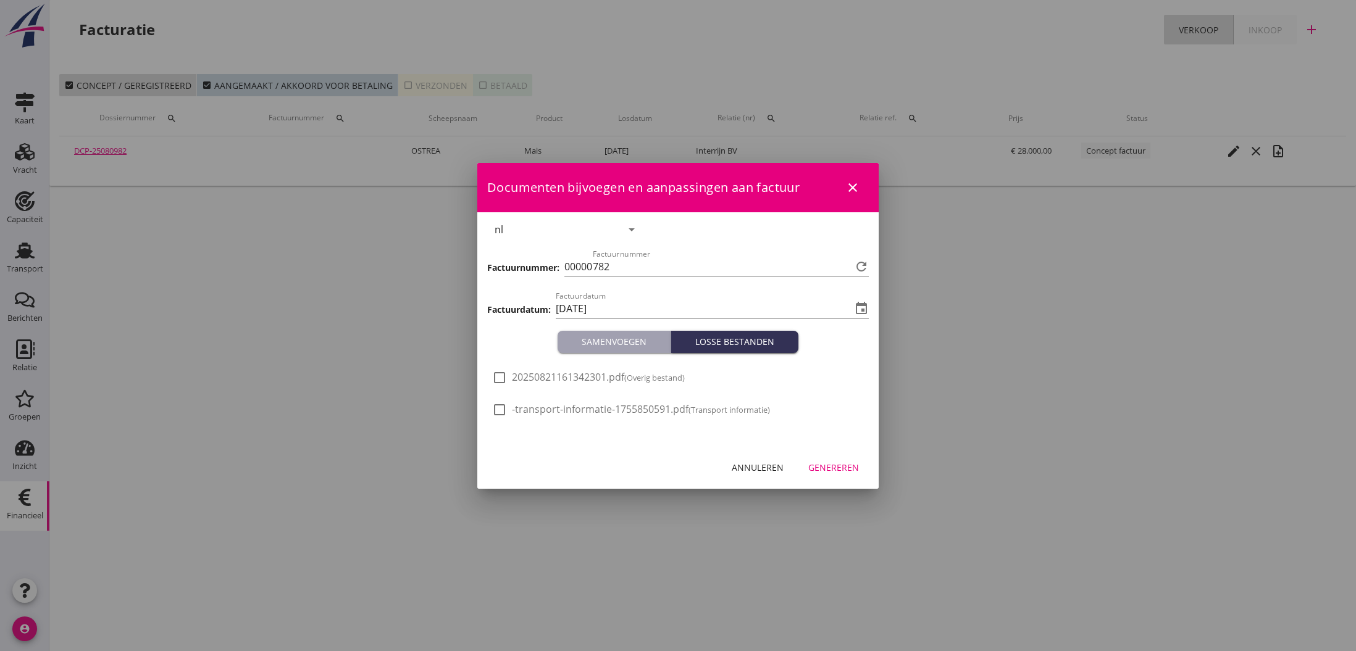
click at [850, 470] on div "Genereren" at bounding box center [833, 467] width 51 height 13
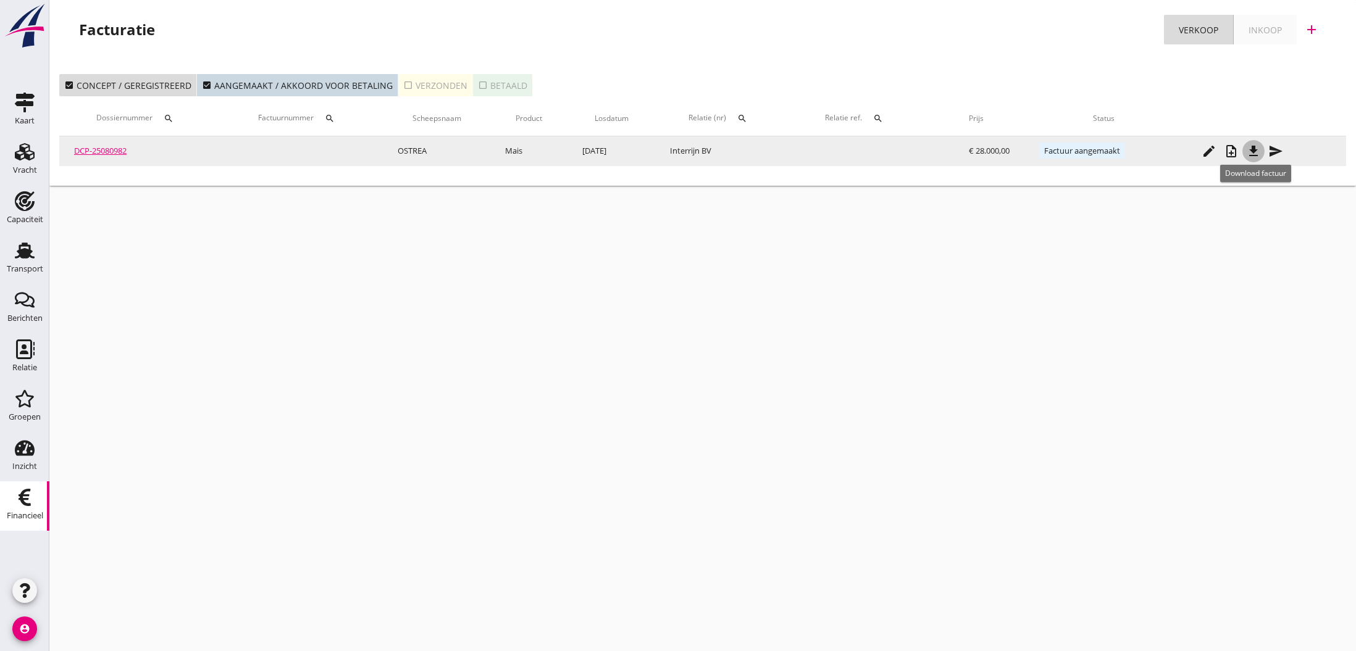
click at [1257, 151] on icon "file_download" at bounding box center [1253, 151] width 15 height 15
click at [1282, 151] on icon "send" at bounding box center [1275, 151] width 15 height 15
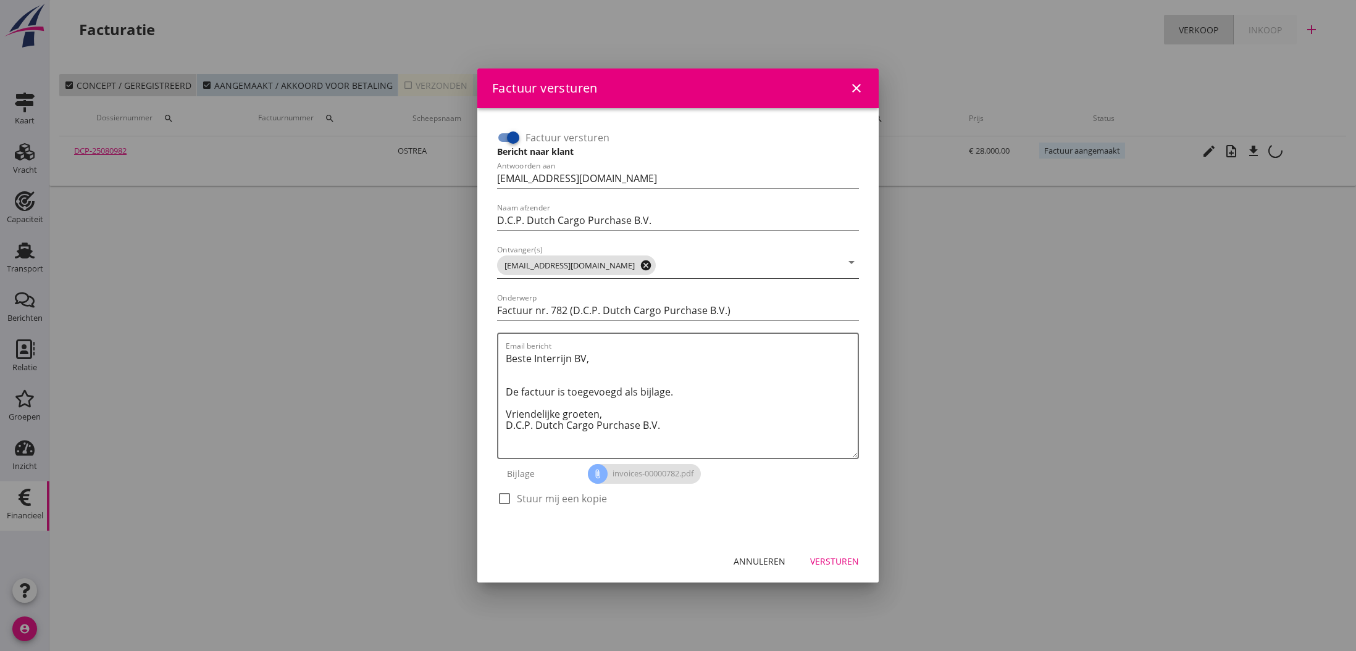
click at [640, 264] on icon "cancel" at bounding box center [646, 265] width 12 height 12
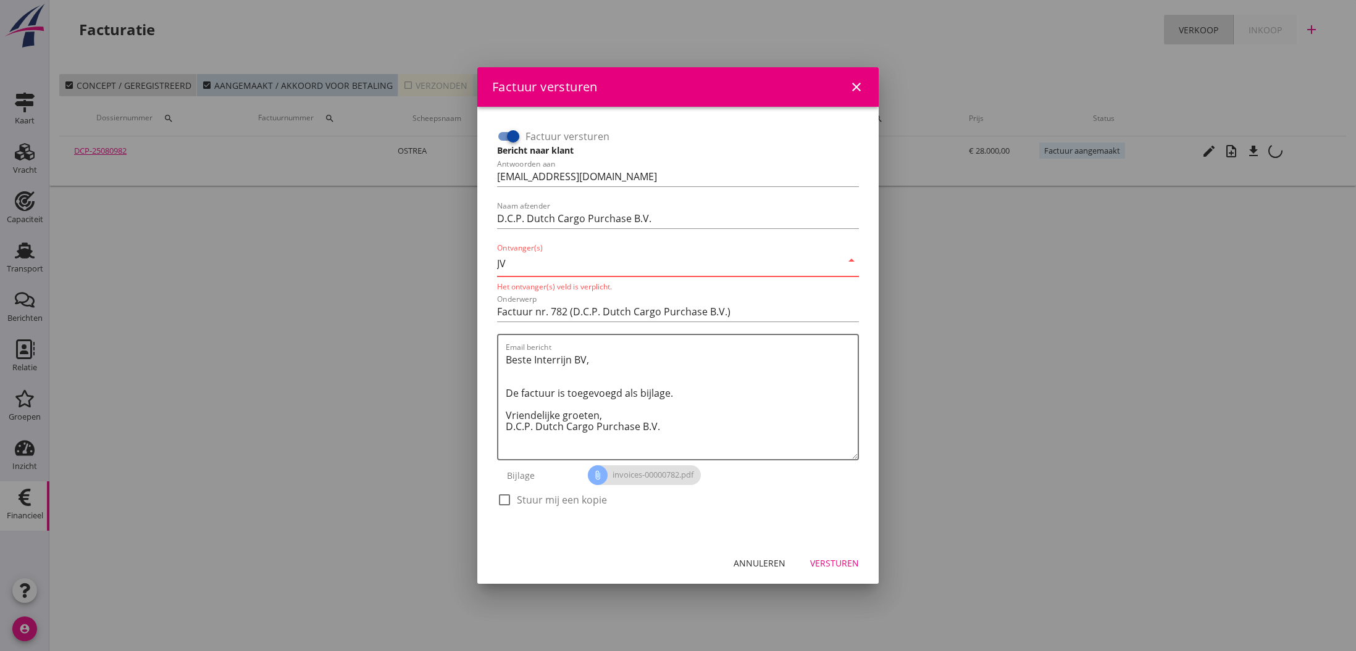
type input "J"
type input "[EMAIL_ADDRESS][DOMAIN_NAME]"
click at [625, 358] on textarea "Beste Interrijn BV, De factuur is toegevoegd als bijlage. Vriendelijke groeten,…" at bounding box center [682, 404] width 352 height 109
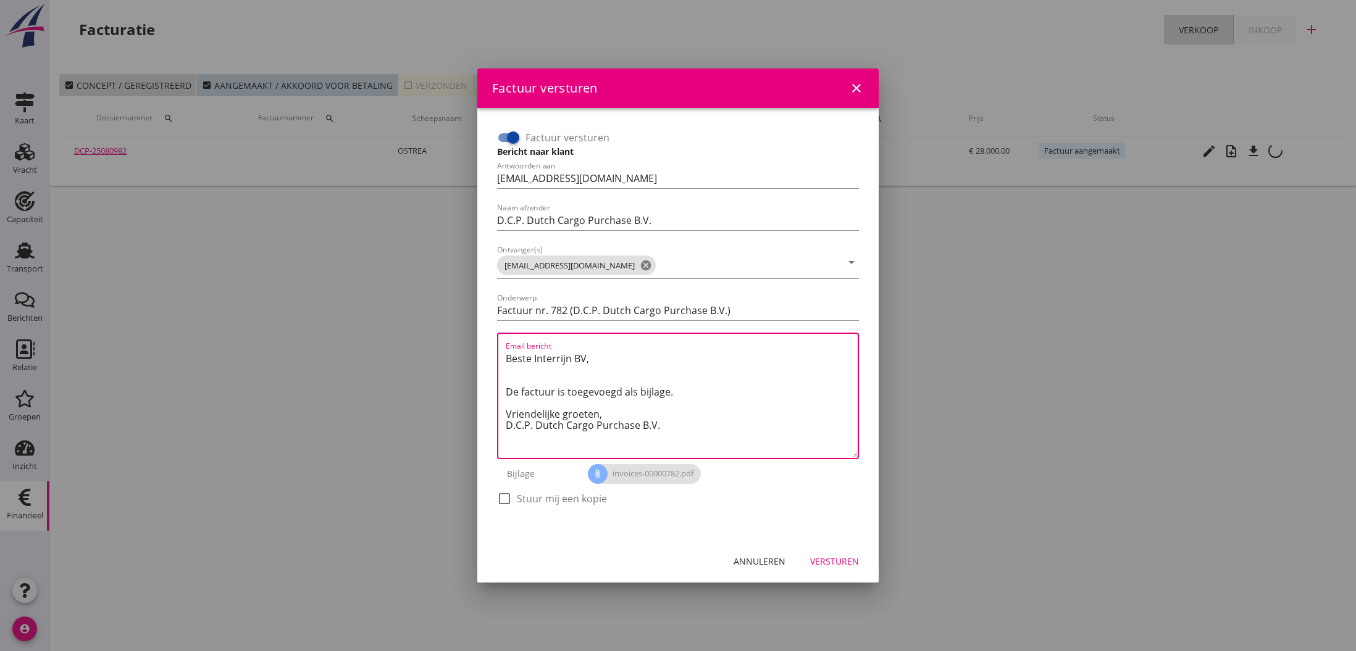
click at [669, 411] on textarea "Beste Interrijn BV, De factuur is toegevoegd als bijlage. Vriendelijke groeten,…" at bounding box center [682, 403] width 352 height 109
click at [841, 559] on div "Versturen" at bounding box center [834, 561] width 49 height 13
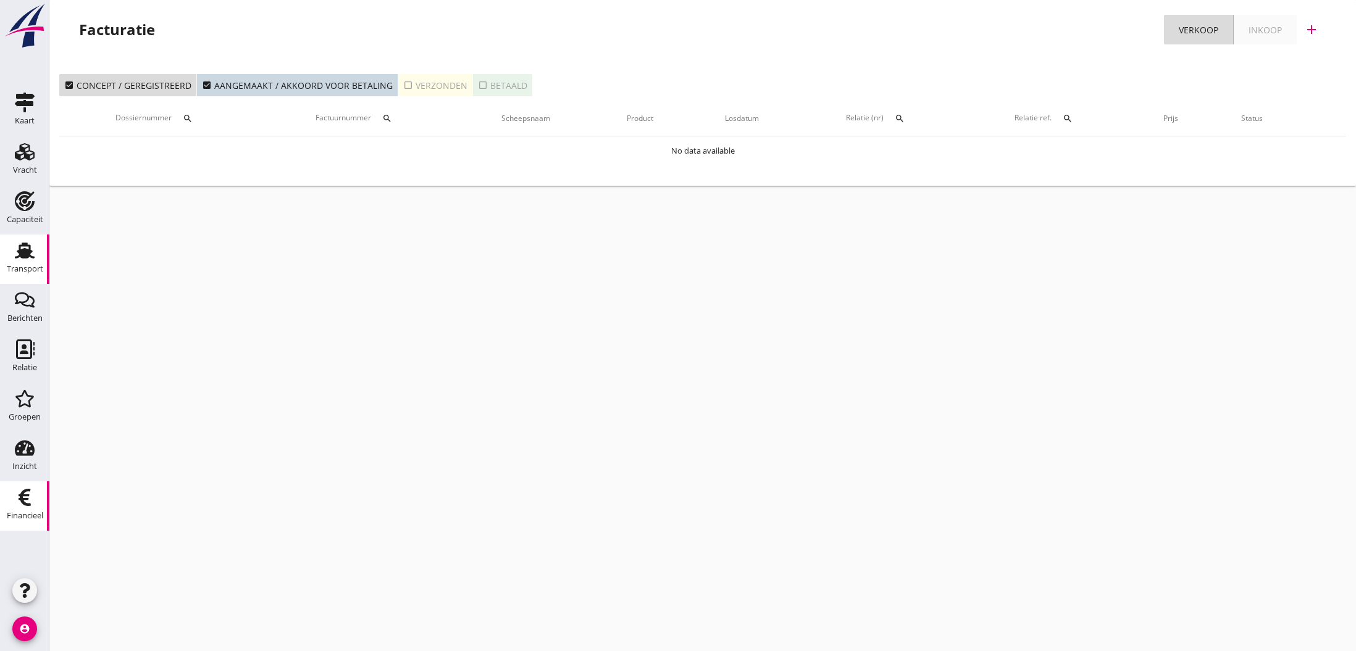
click at [27, 256] on use at bounding box center [25, 251] width 20 height 16
